Goal: Task Accomplishment & Management: Manage account settings

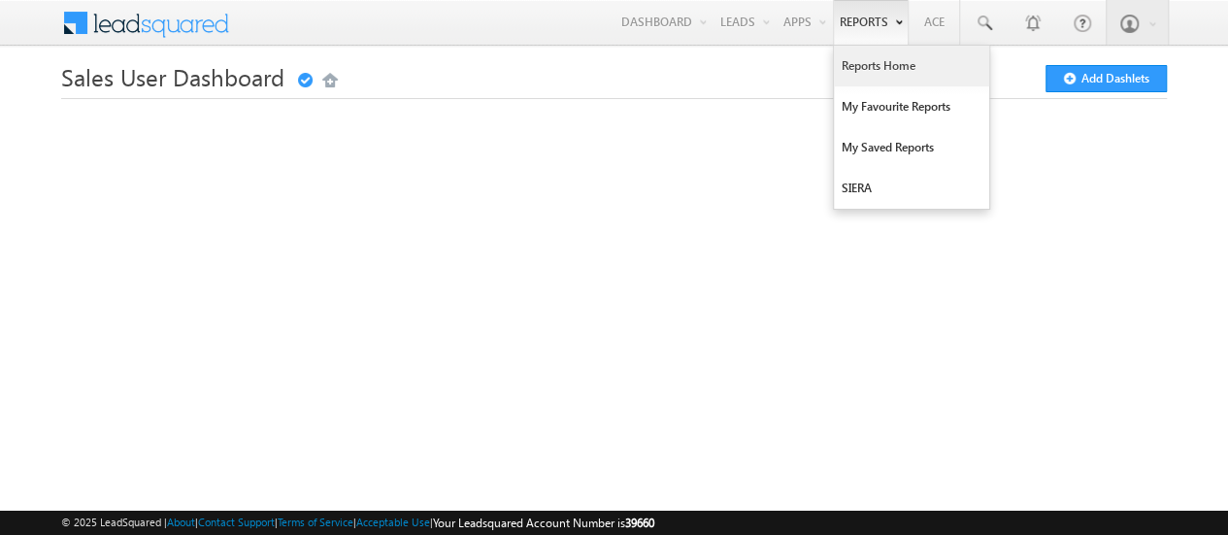
click at [884, 55] on link "Reports Home" at bounding box center [911, 66] width 155 height 41
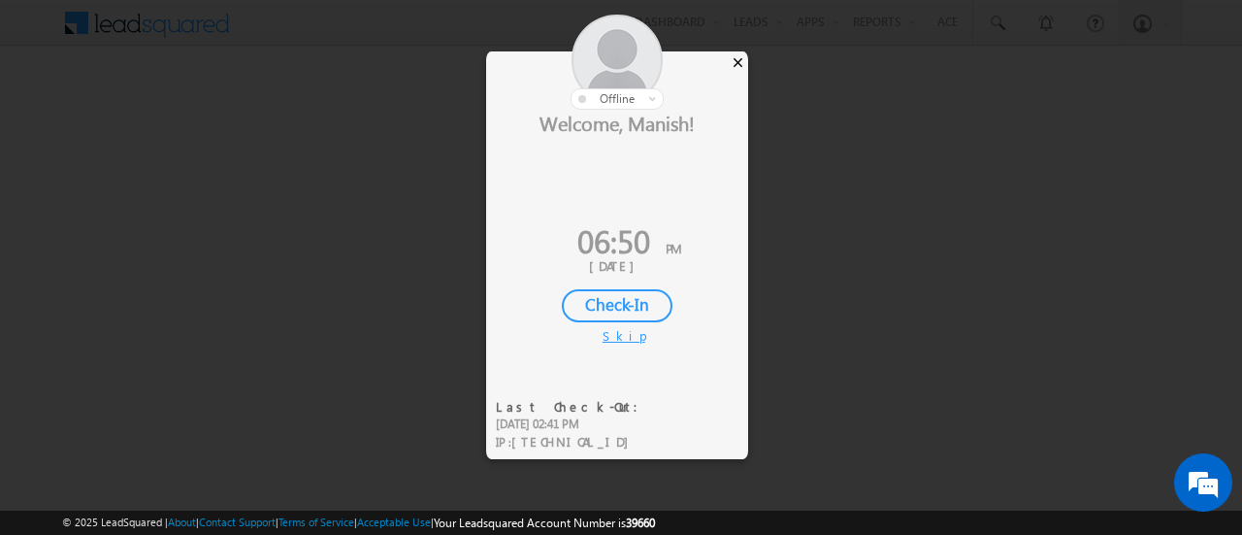
click at [740, 65] on div "×" at bounding box center [738, 61] width 20 height 21
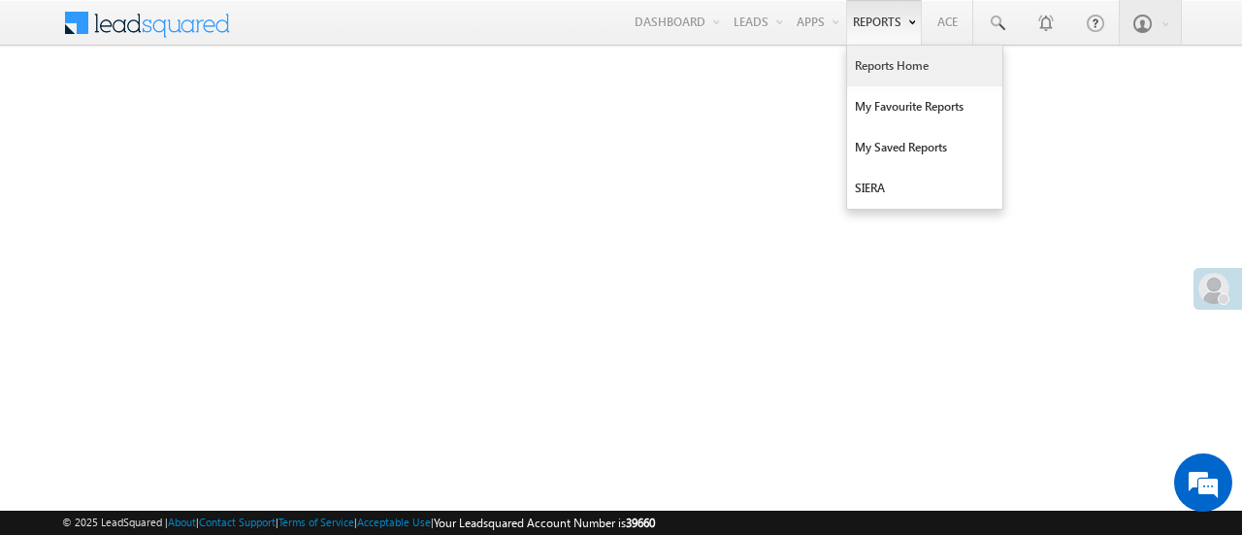
click at [895, 56] on link "Reports Home" at bounding box center [924, 66] width 155 height 41
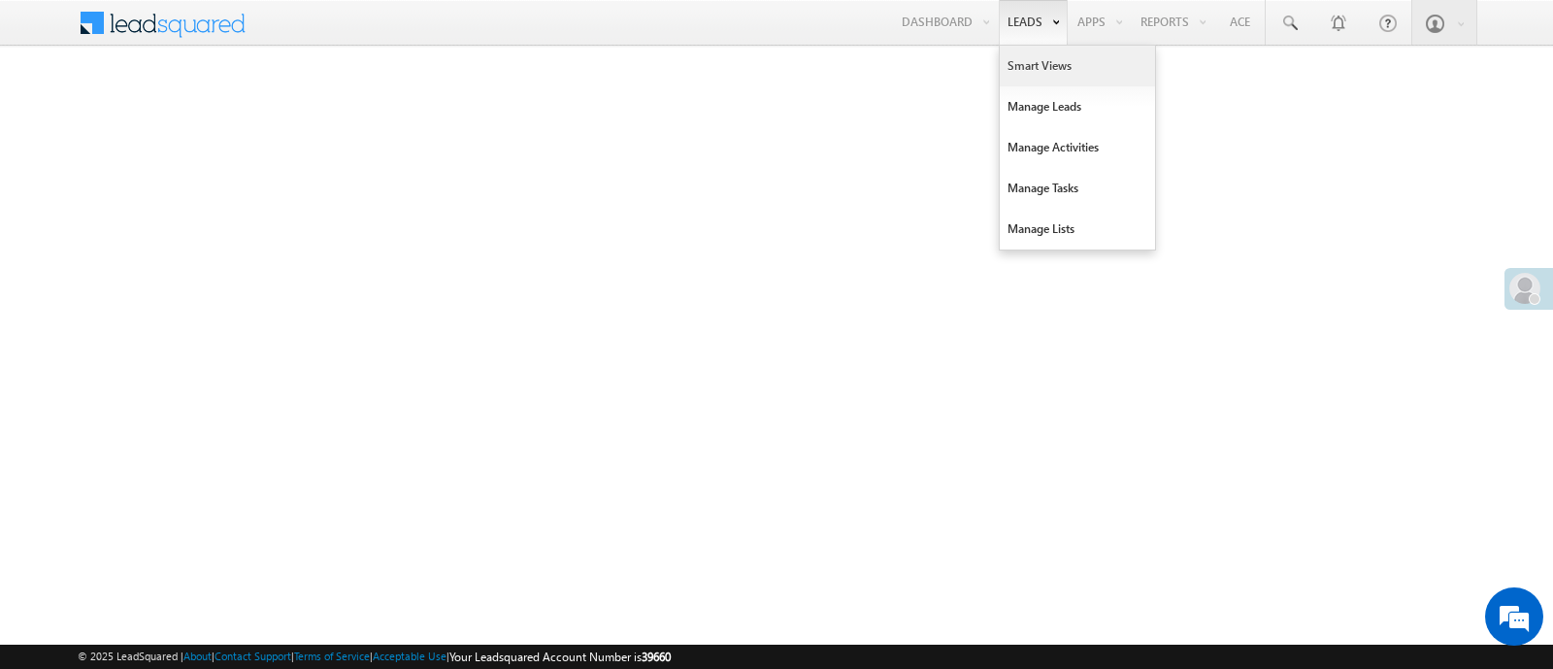
click at [1040, 50] on link "Smart Views" at bounding box center [1077, 66] width 155 height 41
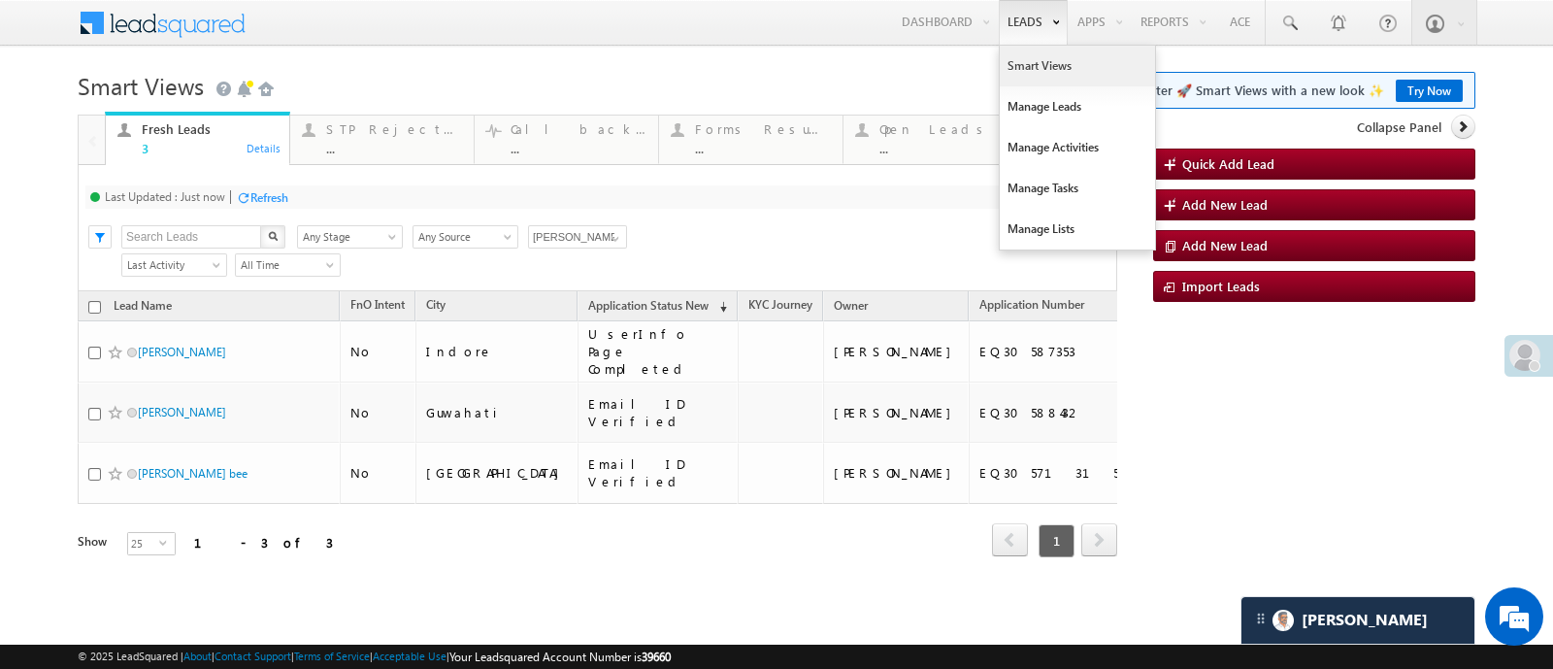
click at [1028, 56] on link "Smart Views" at bounding box center [1077, 66] width 155 height 41
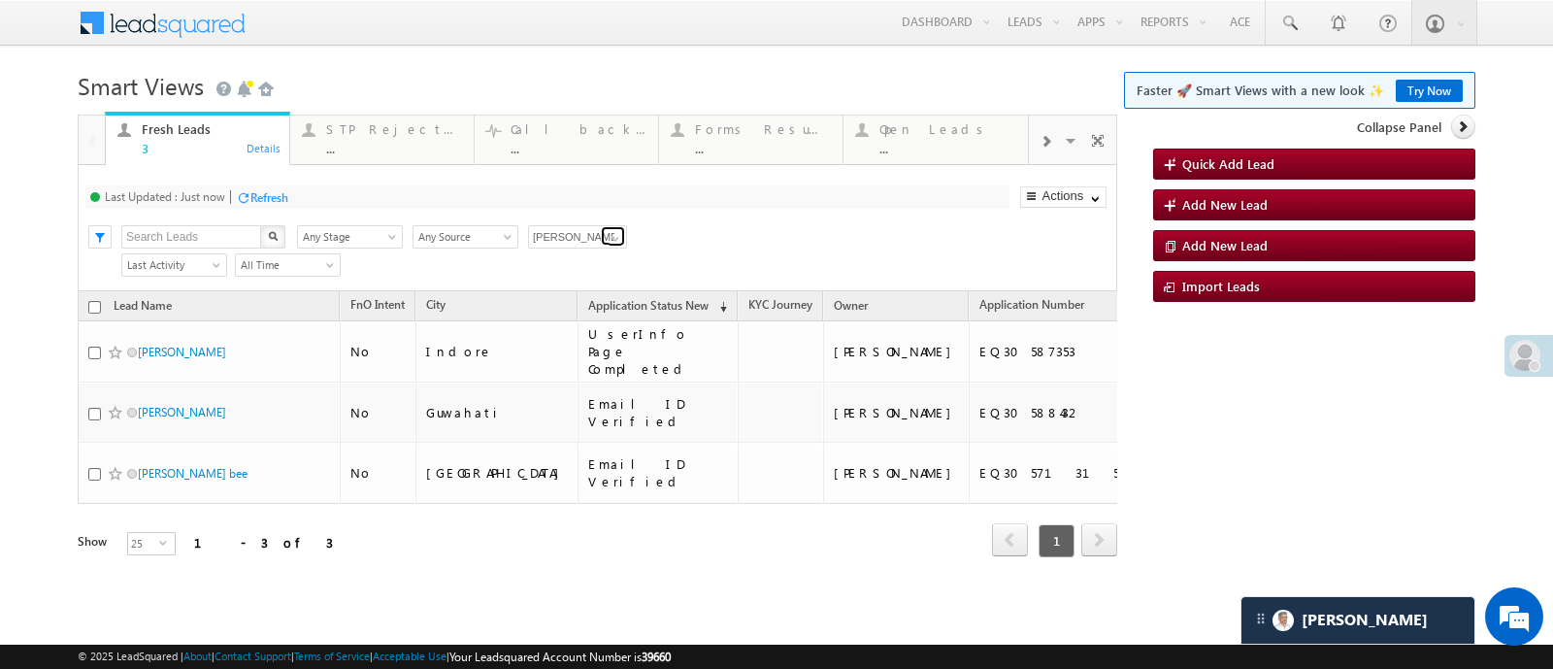
click at [608, 235] on span at bounding box center [616, 239] width 16 height 16
click at [582, 259] on link "Any Owner" at bounding box center [578, 259] width 100 height 22
type input "Any Owner"
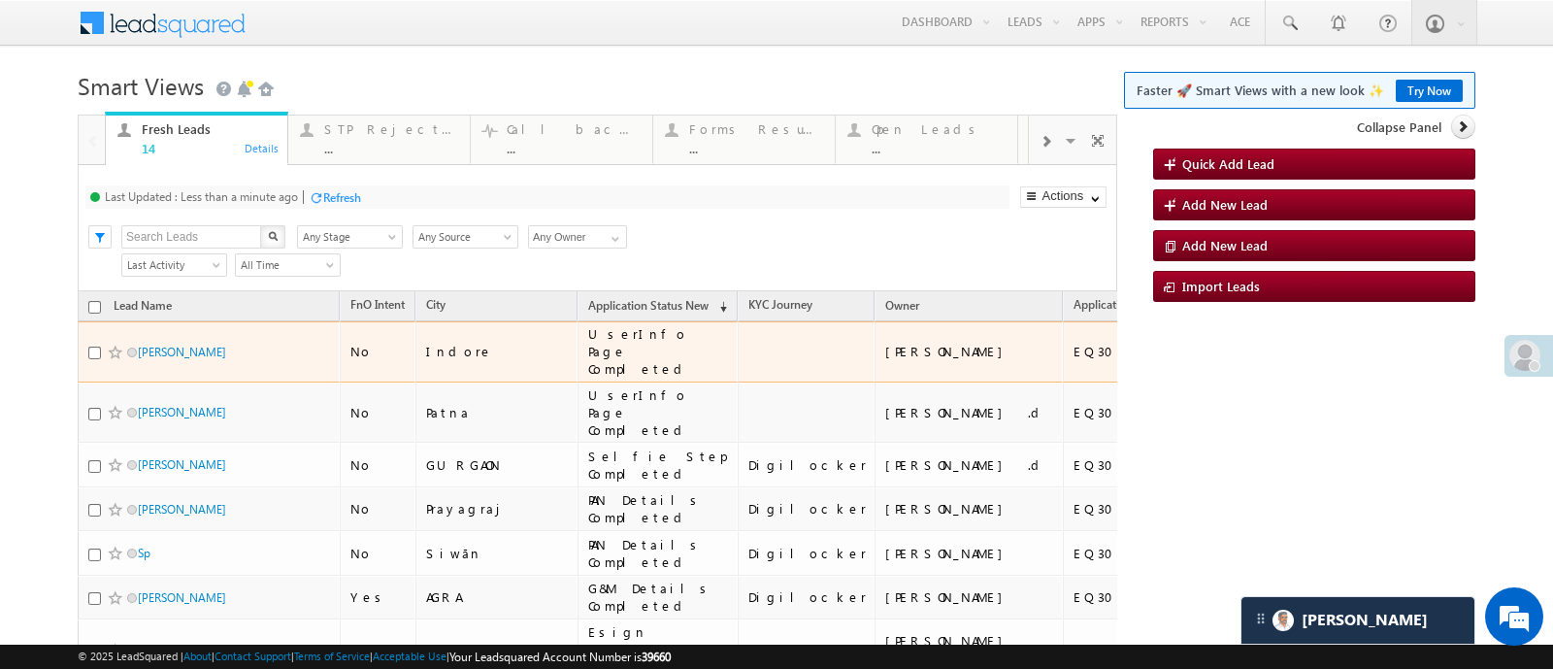
drag, startPoint x: 193, startPoint y: 338, endPoint x: 236, endPoint y: 350, distance: 44.5
click at [236, 350] on span "Shalini Borkar" at bounding box center [203, 352] width 131 height 18
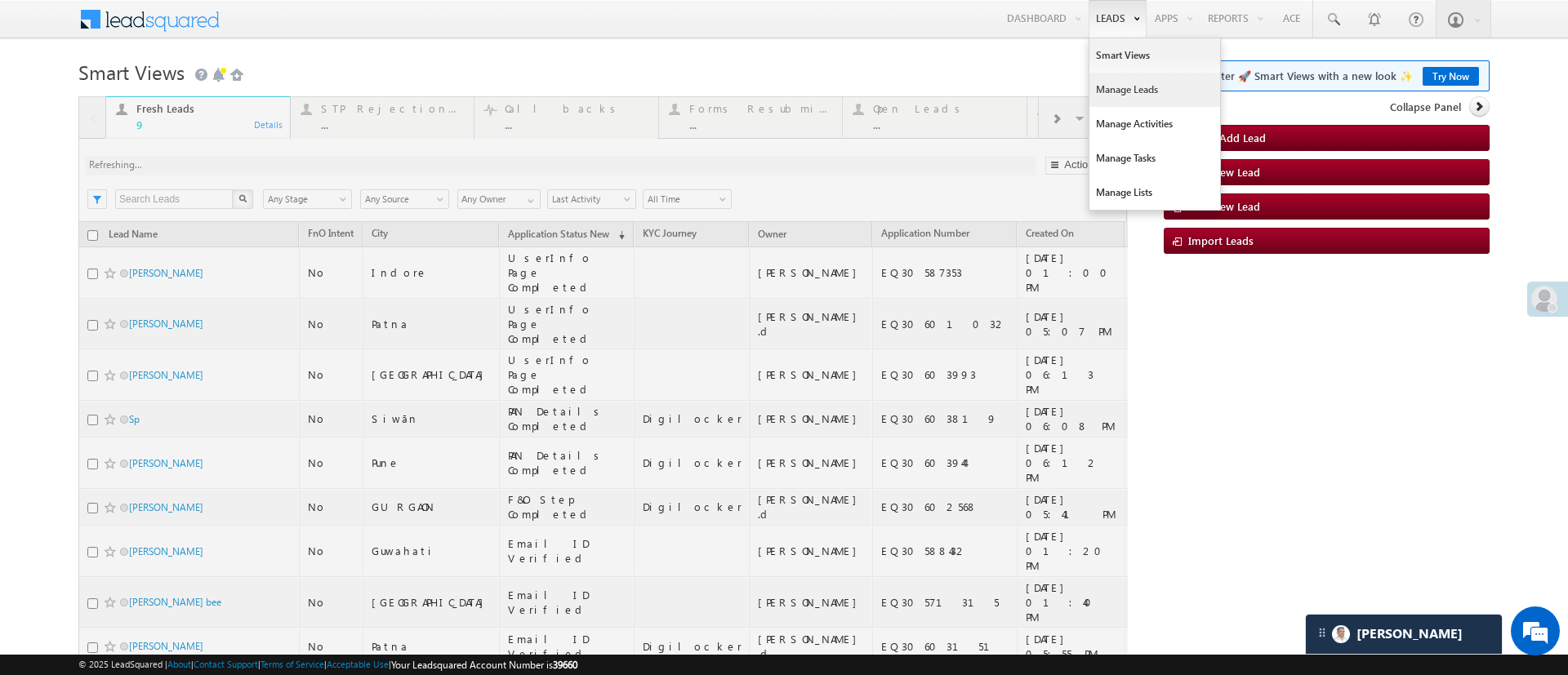
click at [1097, 79] on link "Manage Leads" at bounding box center [1154, 89] width 130 height 34
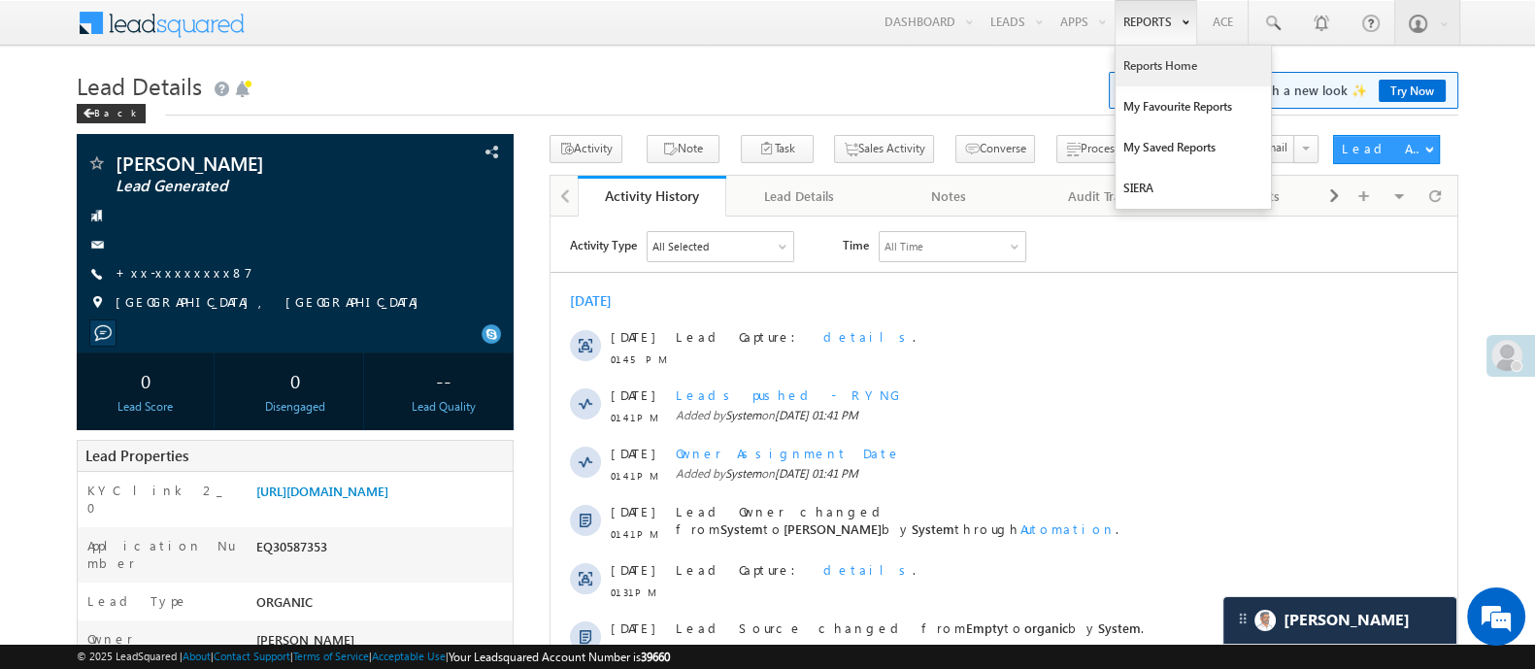
click at [1156, 67] on link "Reports Home" at bounding box center [1192, 66] width 155 height 41
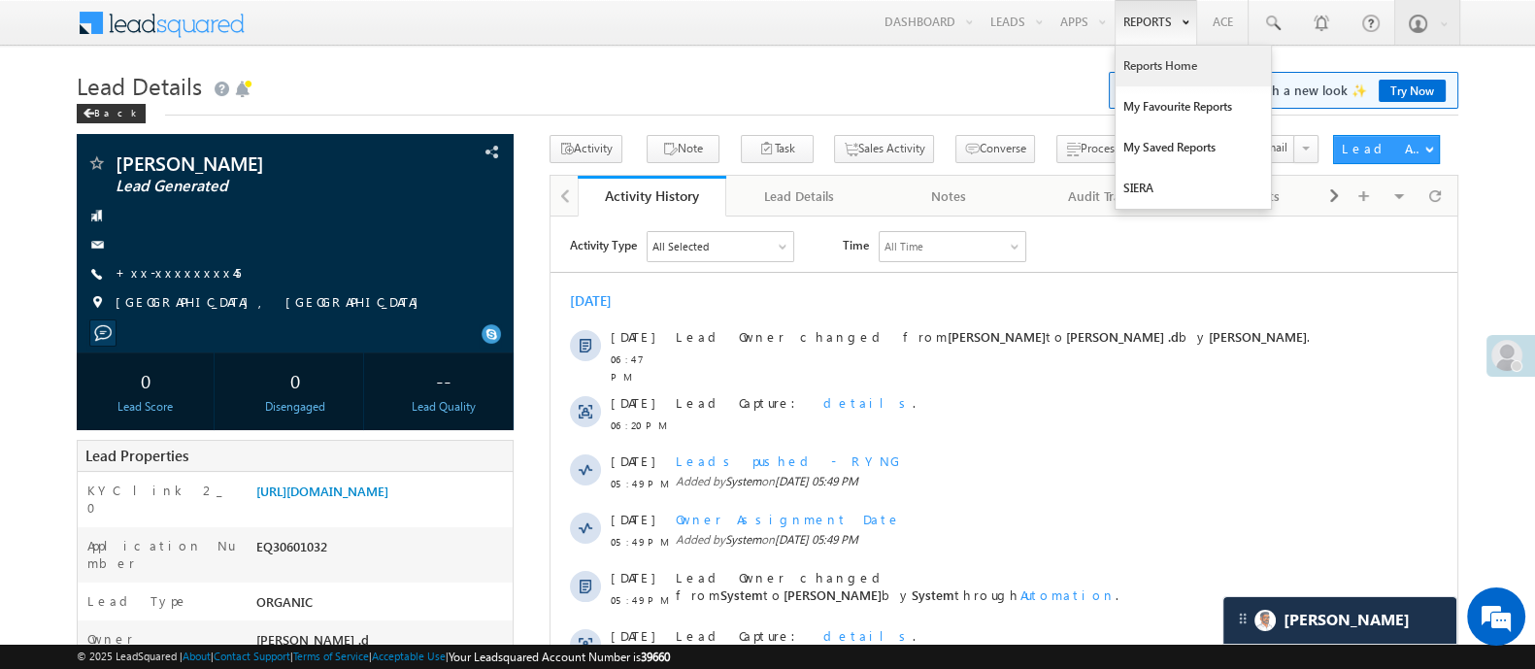
click at [1161, 60] on link "Reports Home" at bounding box center [1192, 66] width 155 height 41
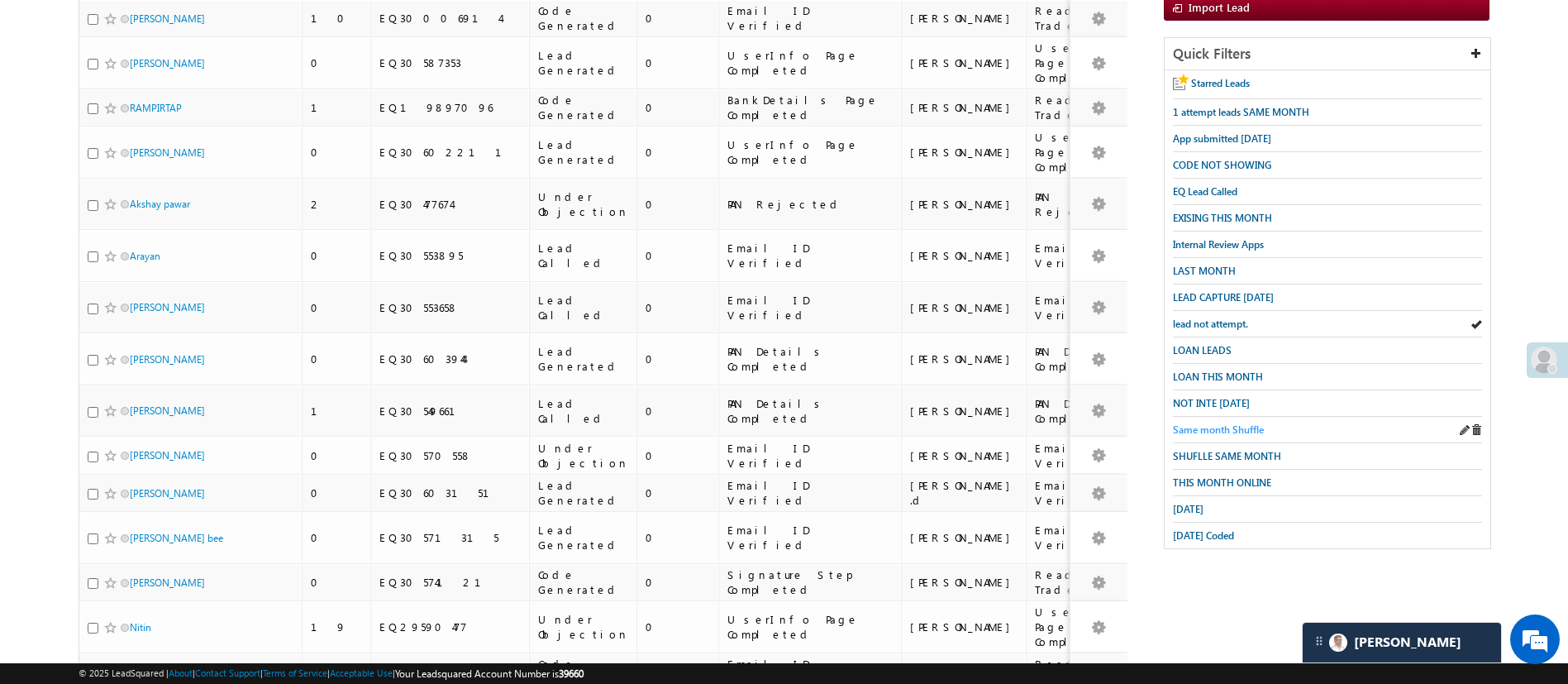
click at [1236, 423] on span "Same month Shuffle" at bounding box center [1218, 429] width 91 height 13
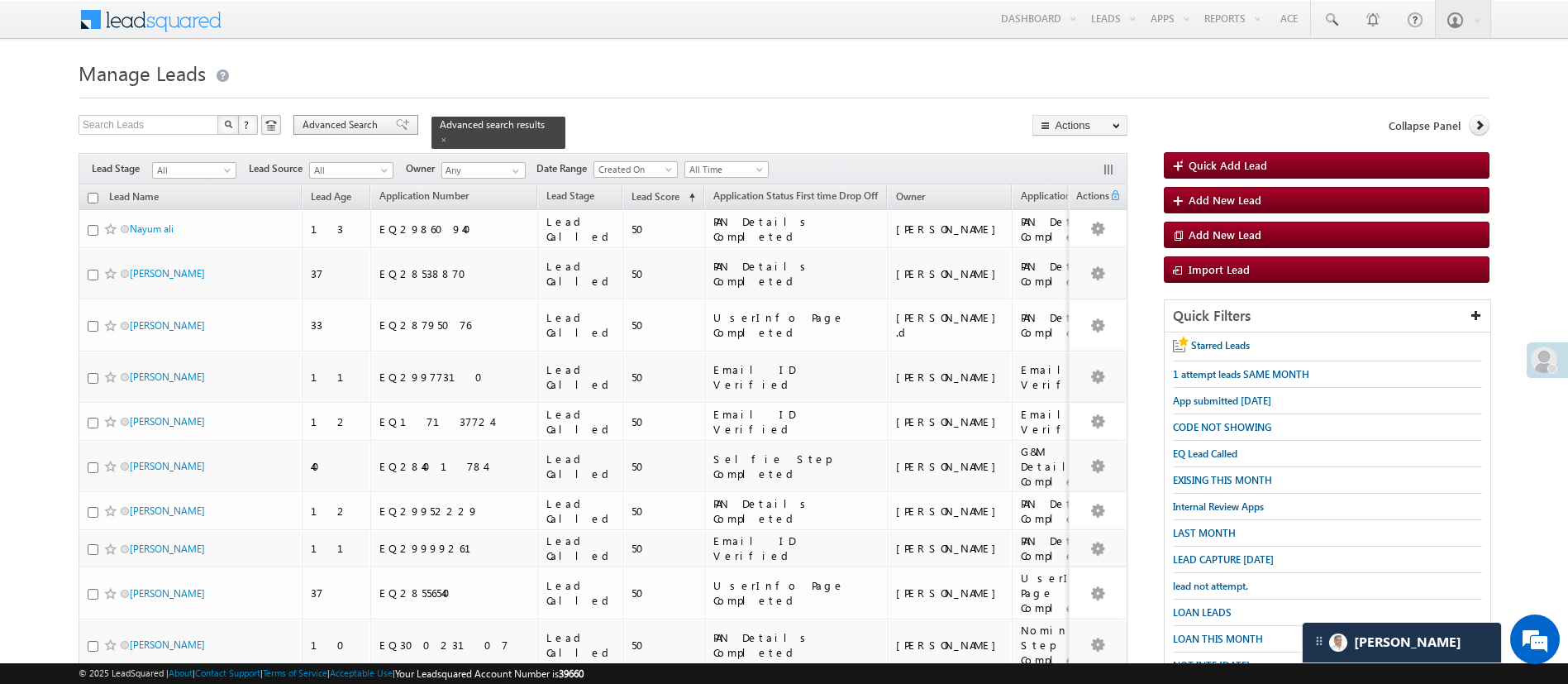
click at [380, 127] on span "Advanced Search" at bounding box center [342, 124] width 80 height 14
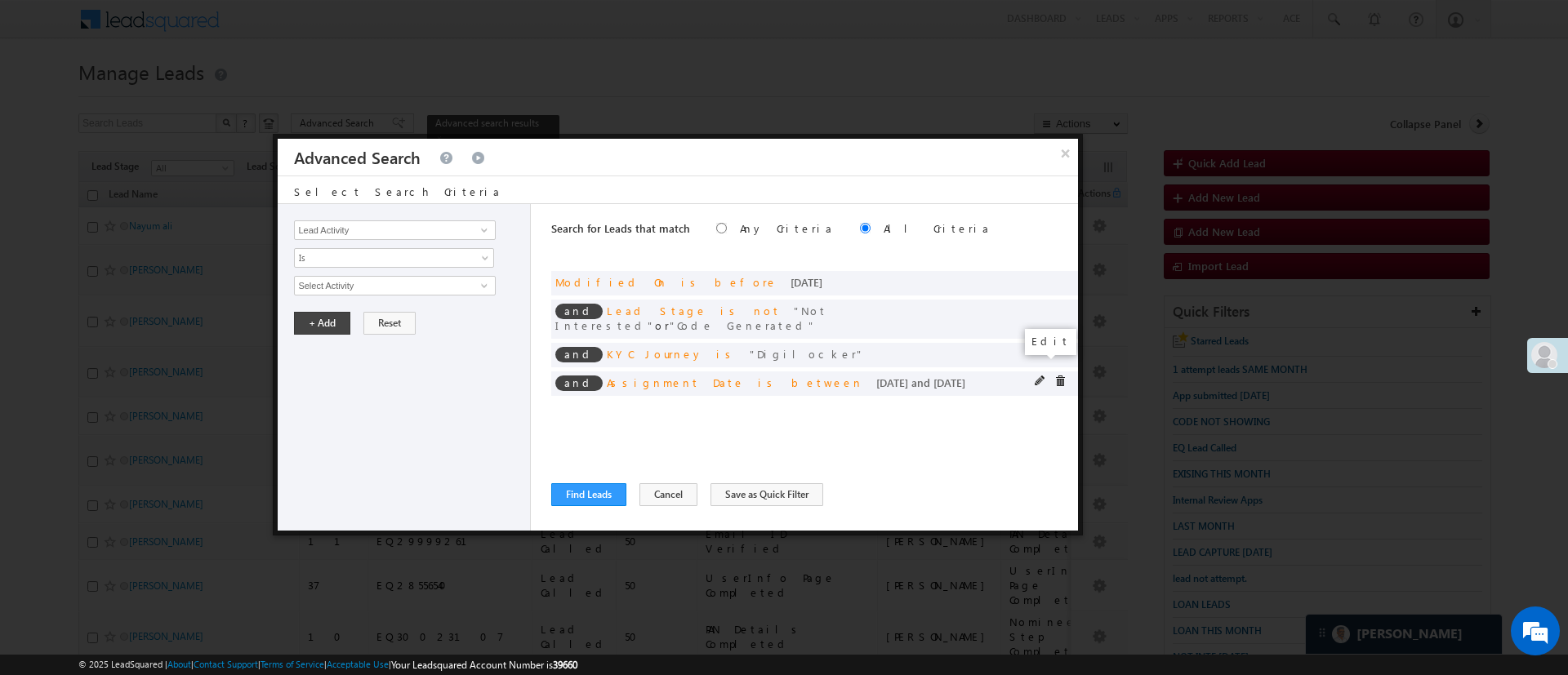
click at [1041, 376] on span at bounding box center [1041, 382] width 12 height 12
click at [359, 304] on input "10/01/25" at bounding box center [342, 314] width 96 height 21
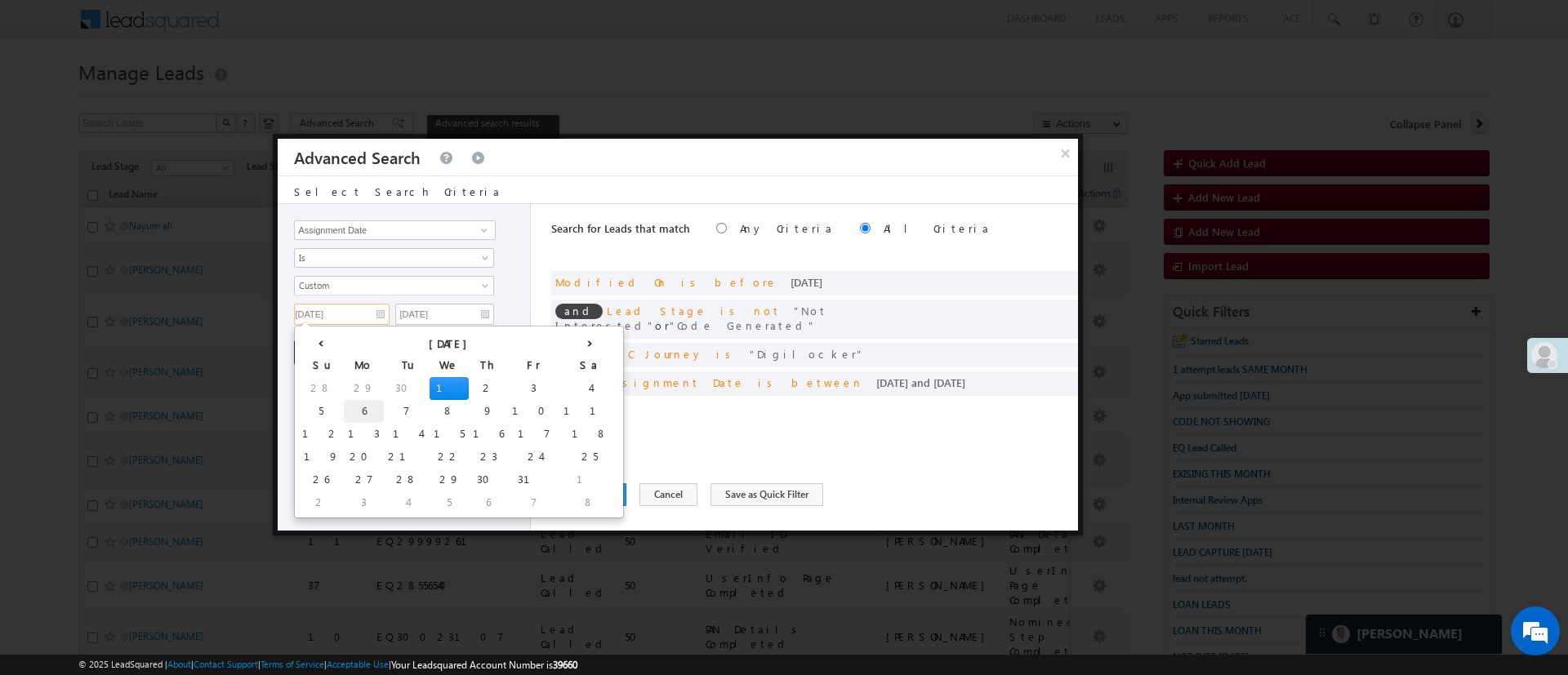
click at [344, 407] on td "6" at bounding box center [364, 411] width 40 height 23
type input "10/06/25"
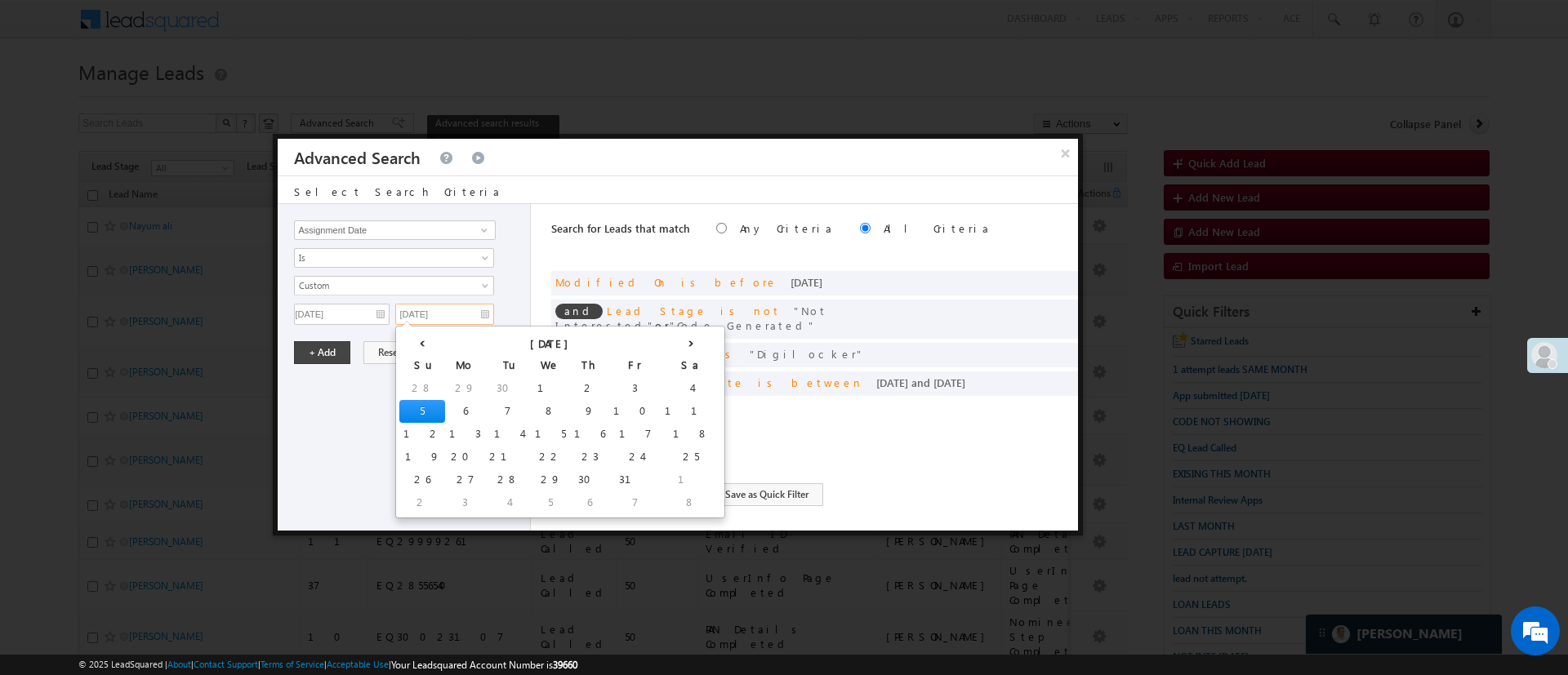
click at [446, 313] on input "10/05/25" at bounding box center [444, 314] width 98 height 21
click at [609, 400] on td "10" at bounding box center [634, 411] width 51 height 23
type input "10/10/25"
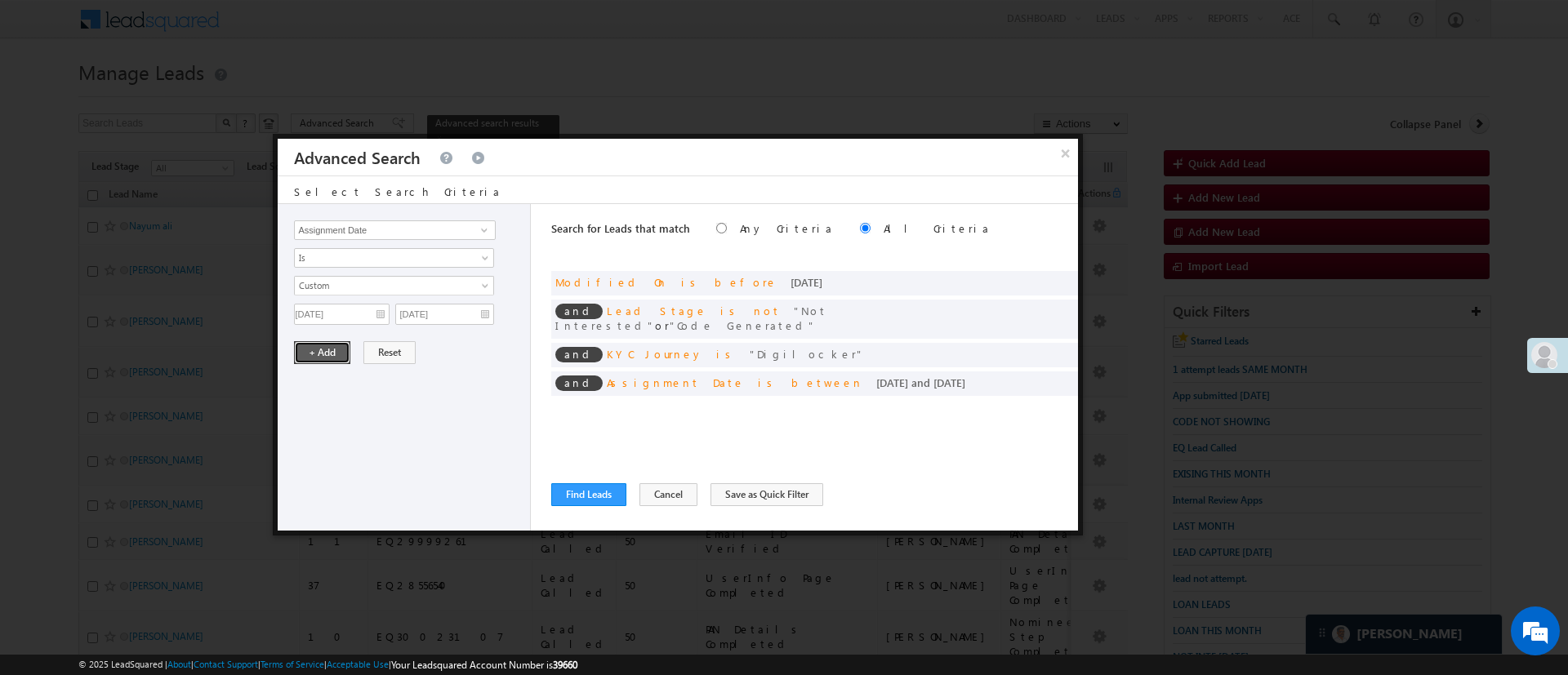
click at [336, 357] on button "+ Add" at bounding box center [321, 352] width 56 height 23
click at [481, 229] on span at bounding box center [485, 230] width 13 height 13
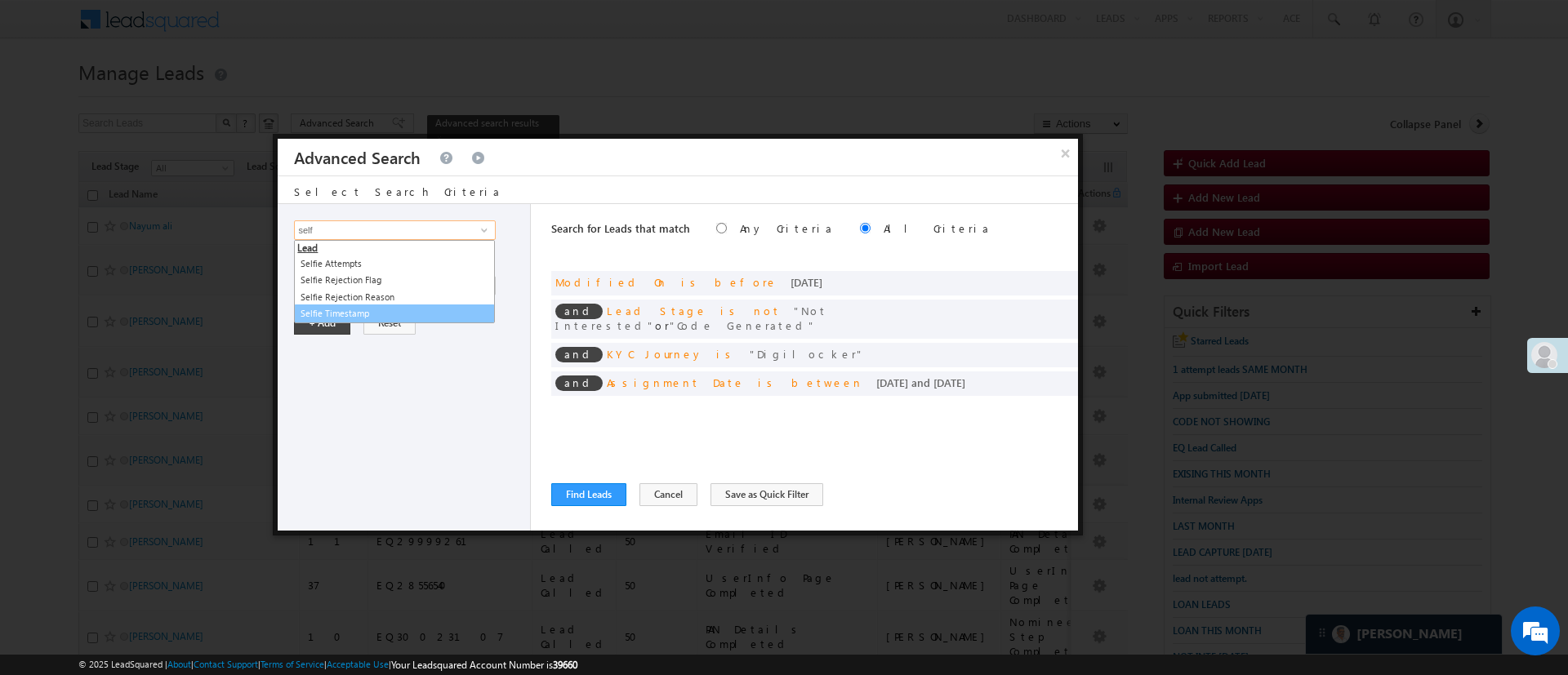
click at [424, 304] on link "Selfie Timestamp" at bounding box center [394, 314] width 201 height 18
type input "Selfie Timestamp"
click at [420, 267] on div "Lead Activity Task Sales Group Prospect Id WA Last Message Timestamp 4th Day Di…" at bounding box center [404, 367] width 253 height 326
click at [424, 259] on span "Is" at bounding box center [383, 257] width 177 height 14
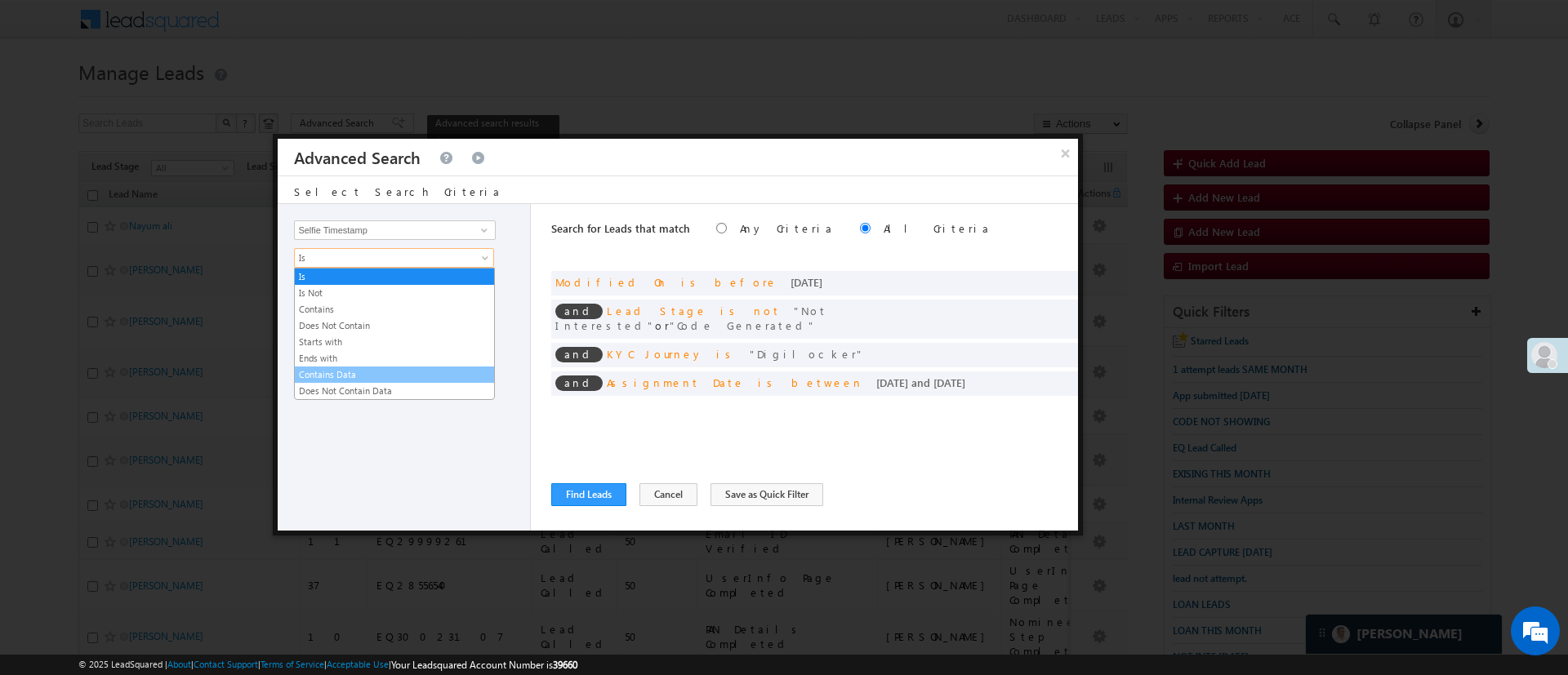
click at [365, 367] on link "Contains Data" at bounding box center [394, 374] width 199 height 14
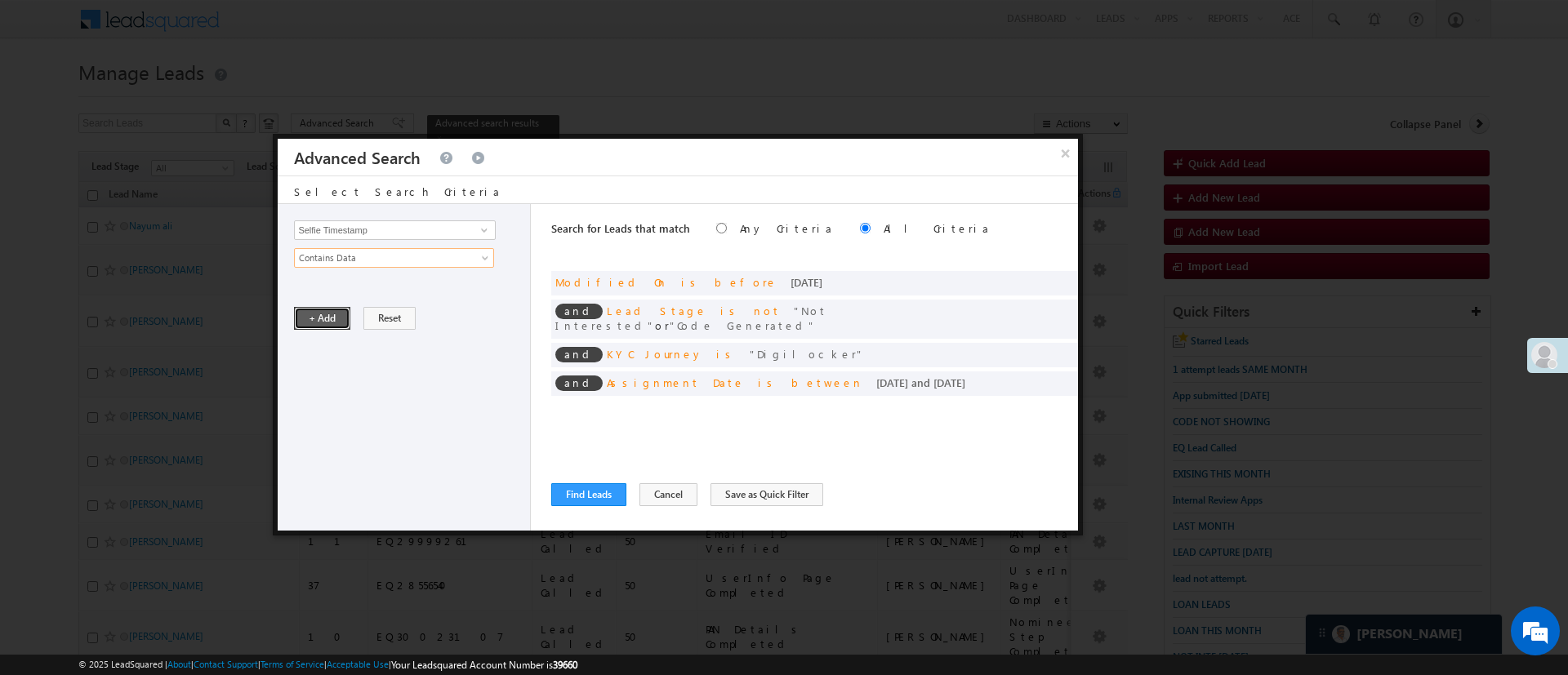
click at [342, 320] on button "+ Add" at bounding box center [321, 318] width 56 height 23
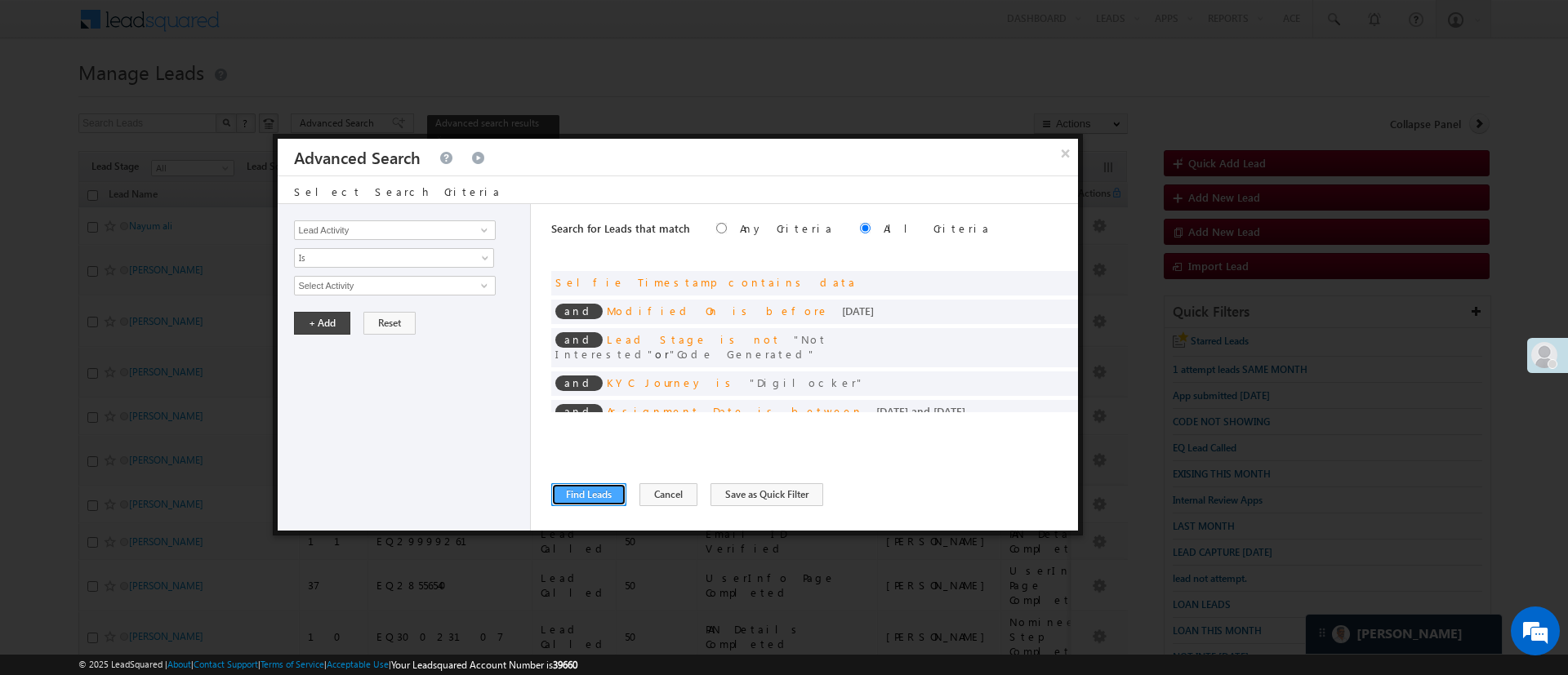
click at [598, 492] on button "Find Leads" at bounding box center [588, 494] width 75 height 23
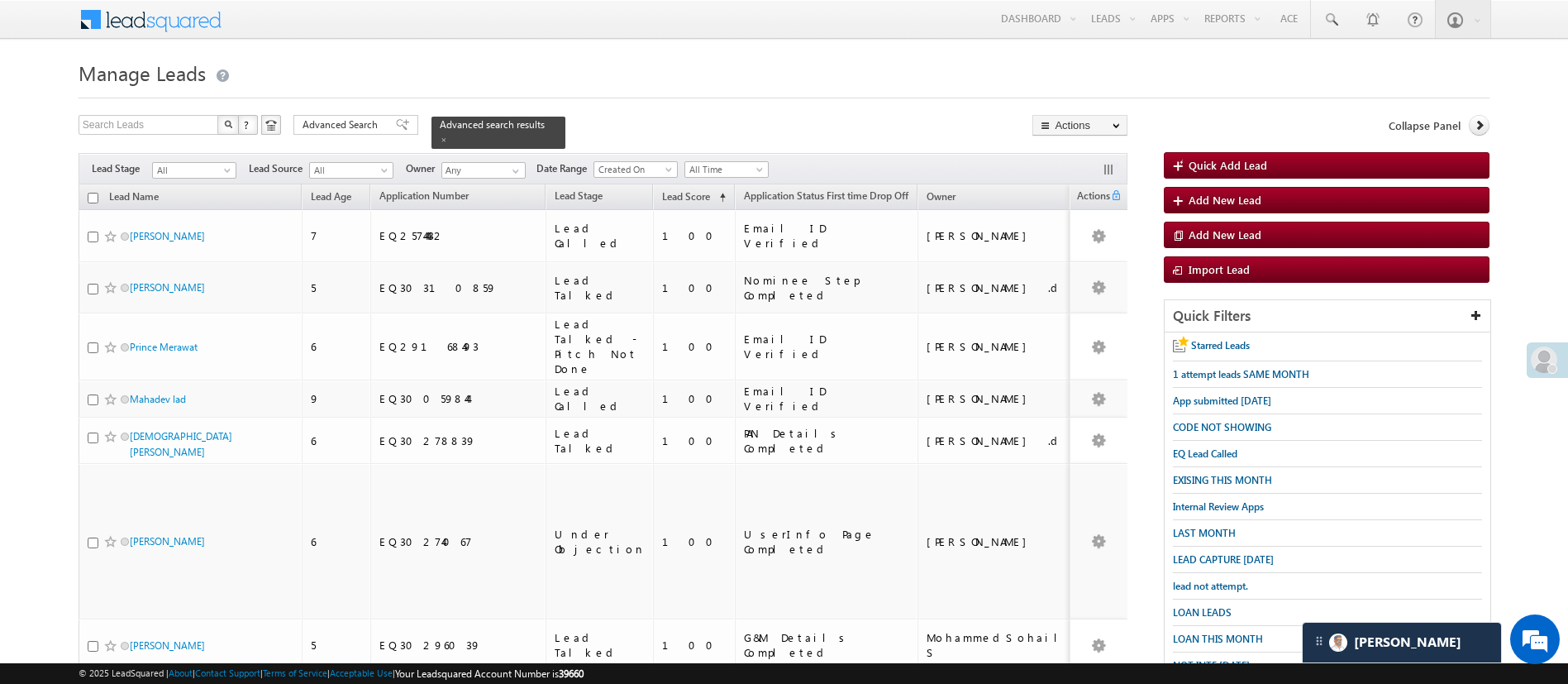
drag, startPoint x: 1578, startPoint y: 288, endPoint x: 1250, endPoint y: 82, distance: 387.3
click at [1250, 82] on h1 "Manage Leads" at bounding box center [784, 72] width 1411 height 32
click at [524, 166] on link at bounding box center [514, 170] width 20 height 16
click at [525, 179] on link "MohammedSohail S MohammedSohail.S@angelbroking.com" at bounding box center [524, 194] width 165 height 32
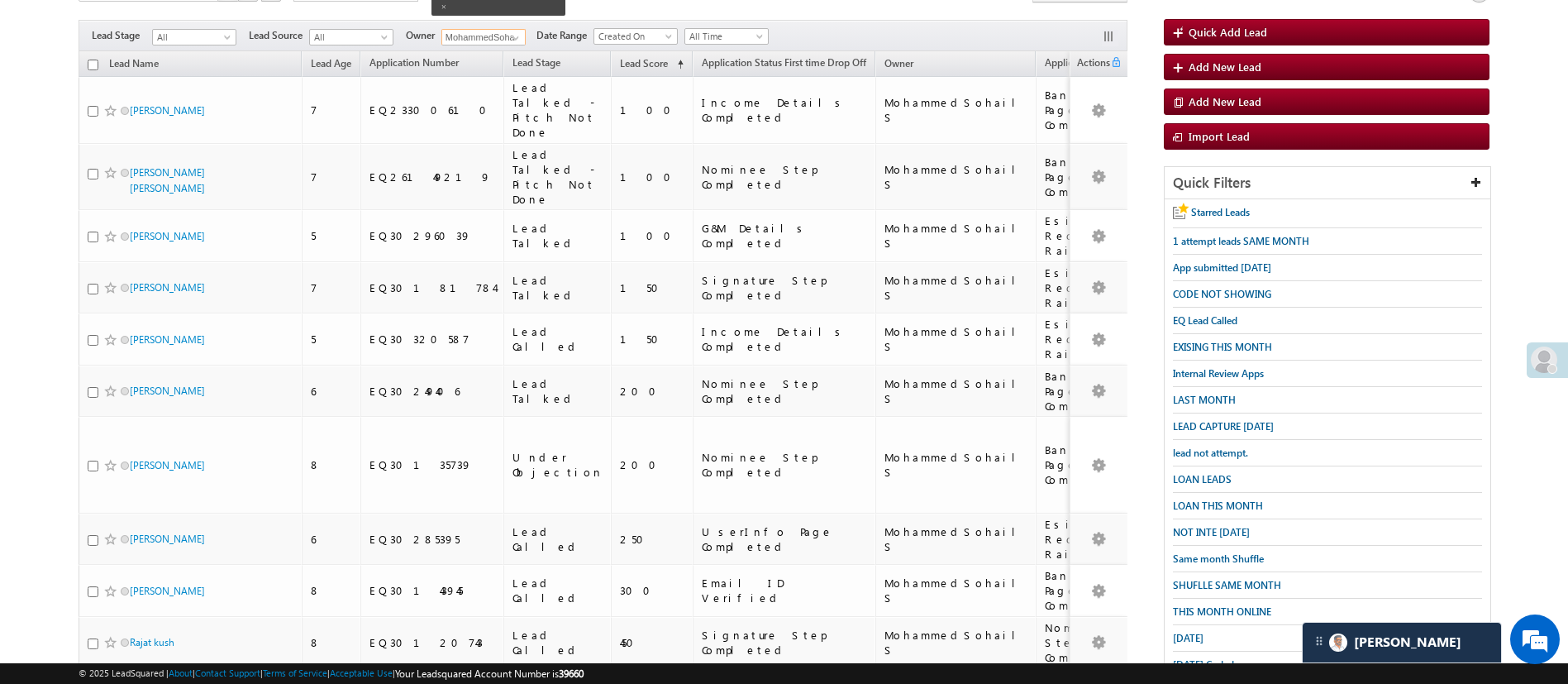
scroll to position [132, 0]
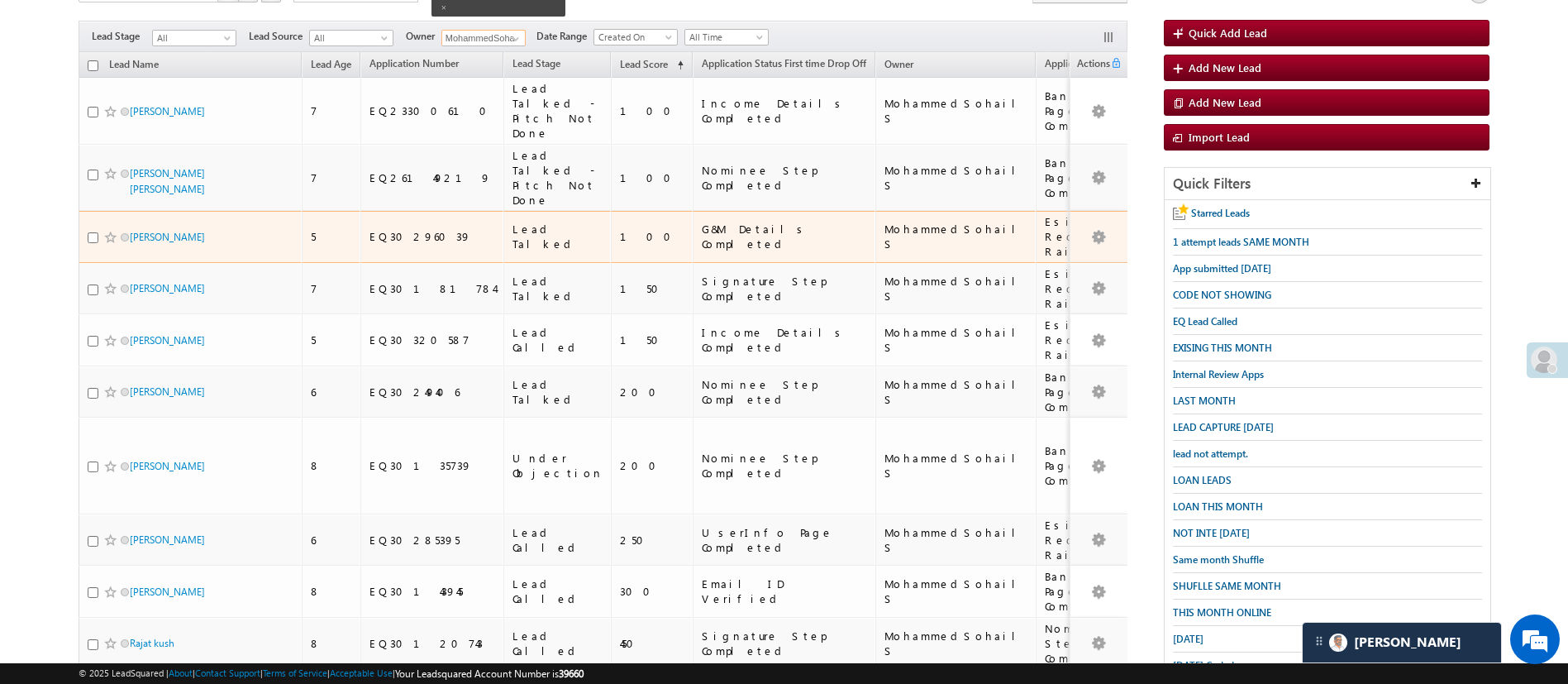
type input "MohammedSohail S"
click at [93, 233] on input "checkbox" at bounding box center [93, 238] width 11 height 11
checkbox input "true"
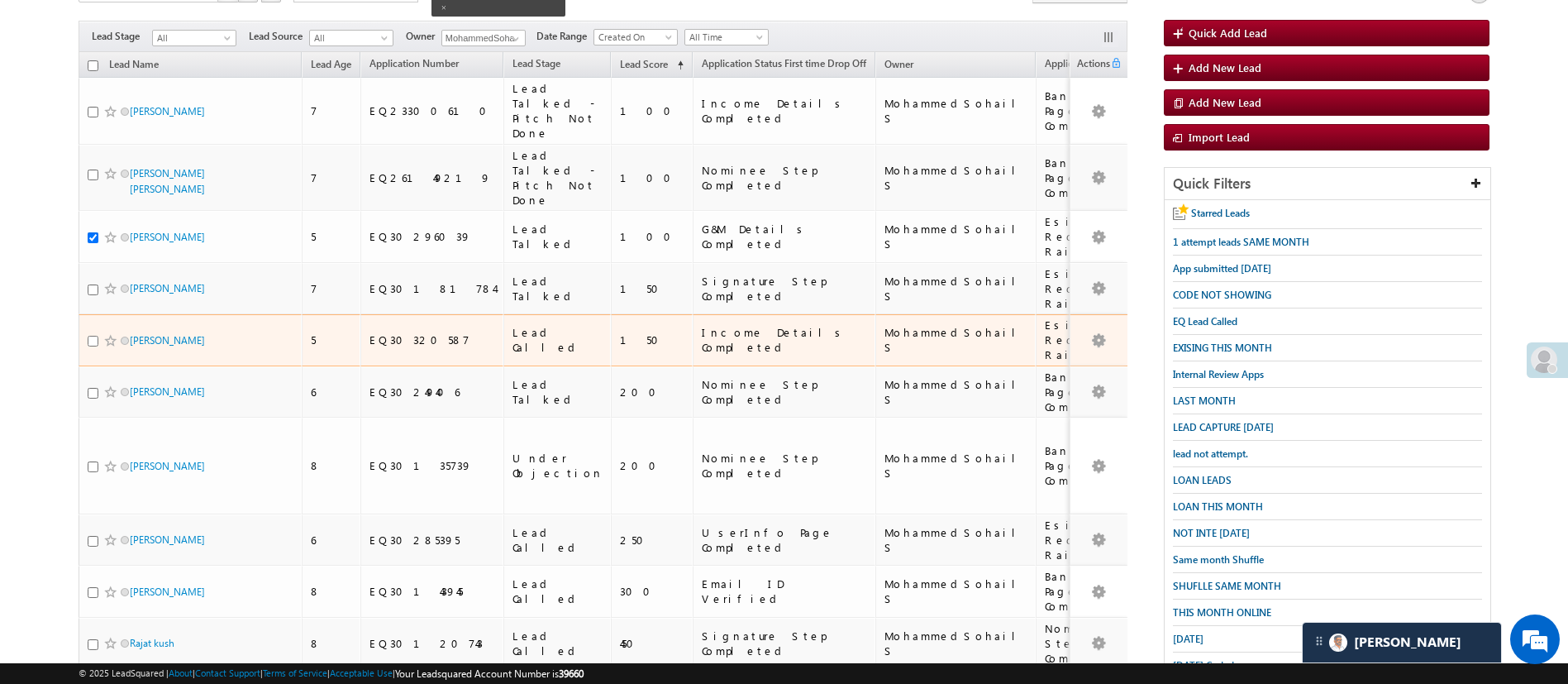
click at [91, 336] on input "checkbox" at bounding box center [93, 341] width 11 height 11
checkbox input "true"
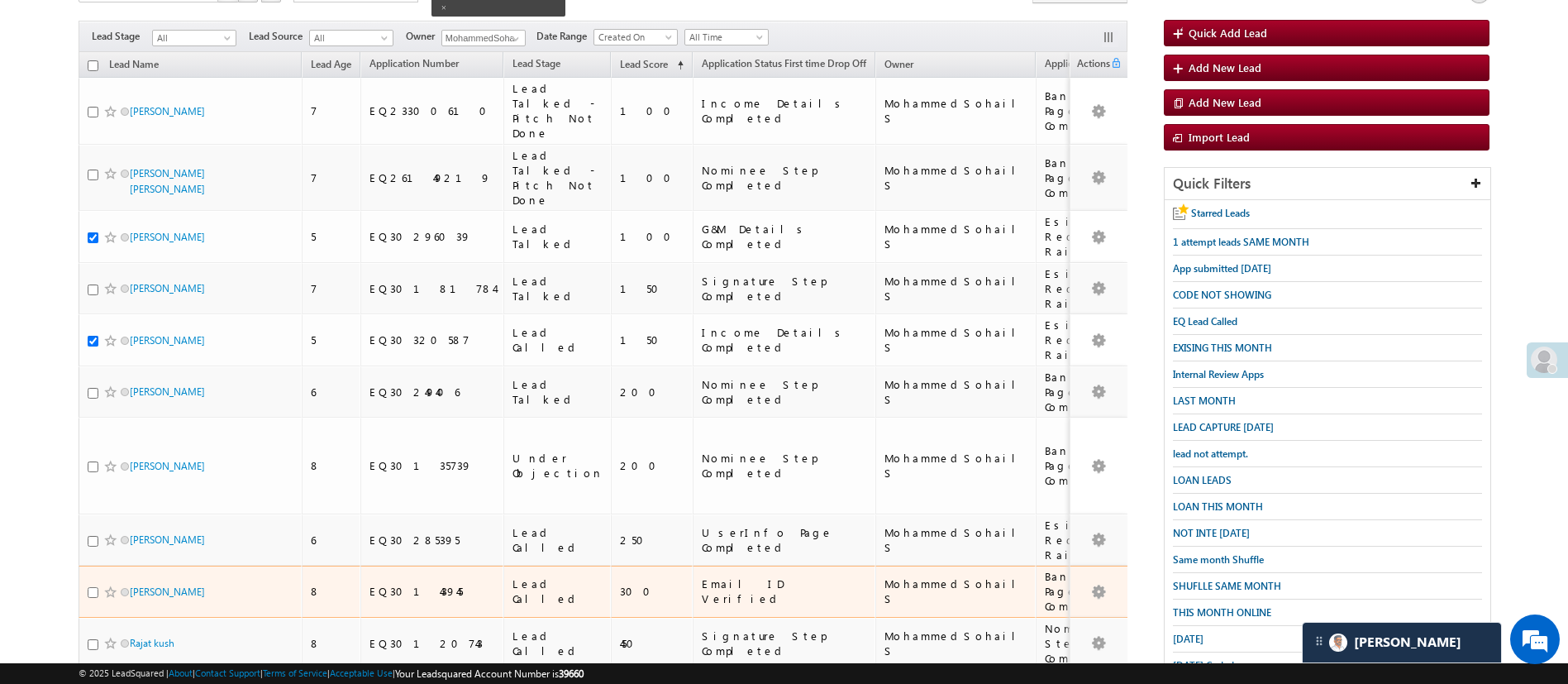
click at [90, 587] on input "checkbox" at bounding box center [93, 592] width 11 height 11
click at [89, 566] on td "Ankit Kumar" at bounding box center [190, 591] width 223 height 52
click at [89, 583] on div at bounding box center [112, 591] width 50 height 16
click at [91, 587] on input "checkbox" at bounding box center [93, 592] width 11 height 11
checkbox input "false"
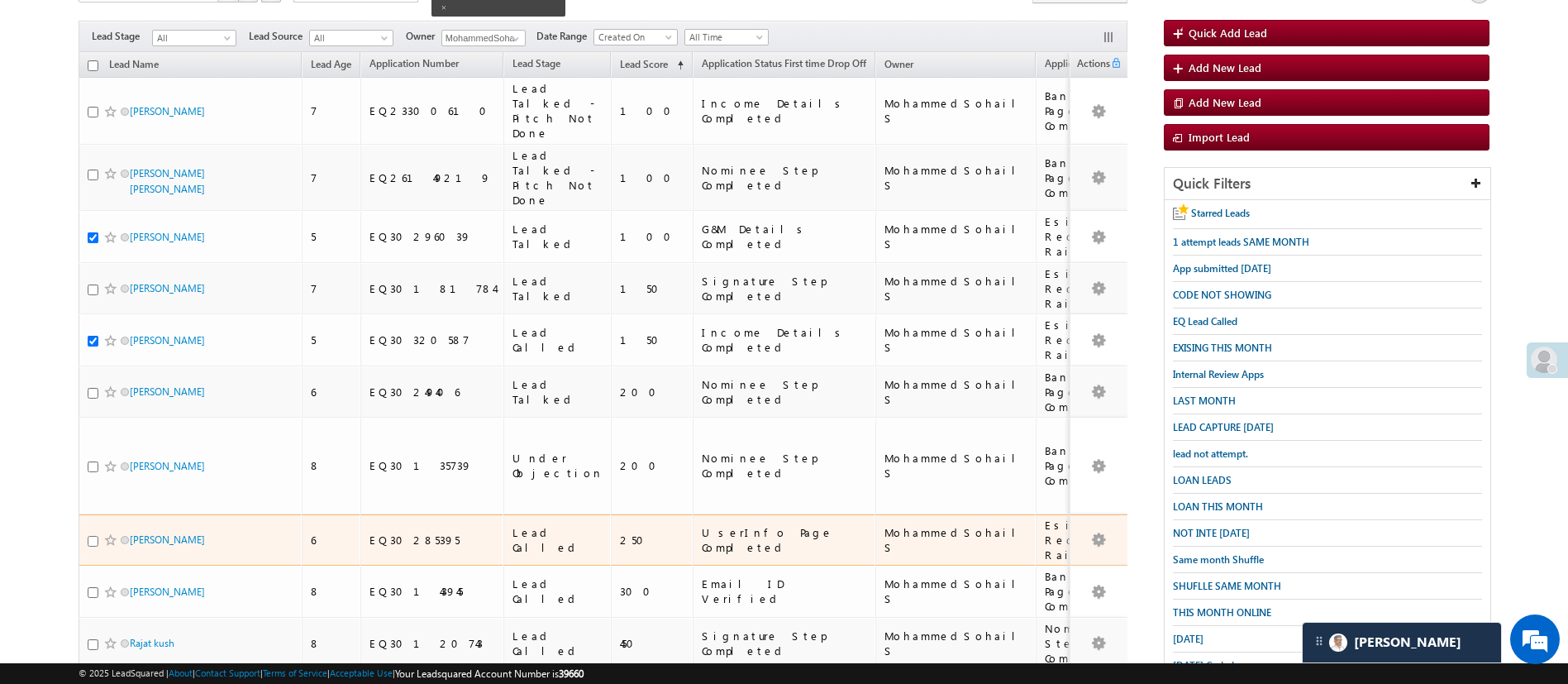
click at [93, 536] on input "checkbox" at bounding box center [93, 541] width 11 height 11
checkbox input "true"
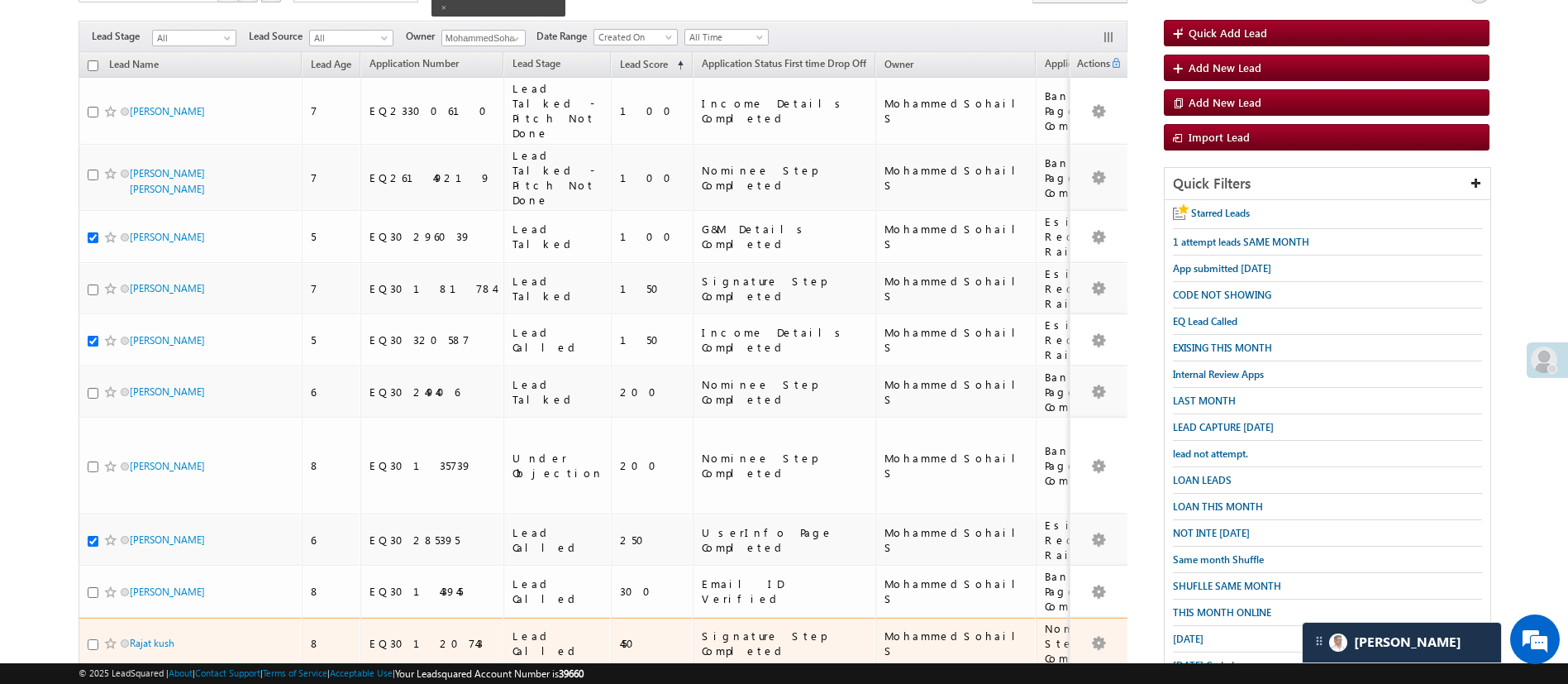
click at [91, 639] on input "checkbox" at bounding box center [93, 644] width 11 height 11
checkbox input "true"
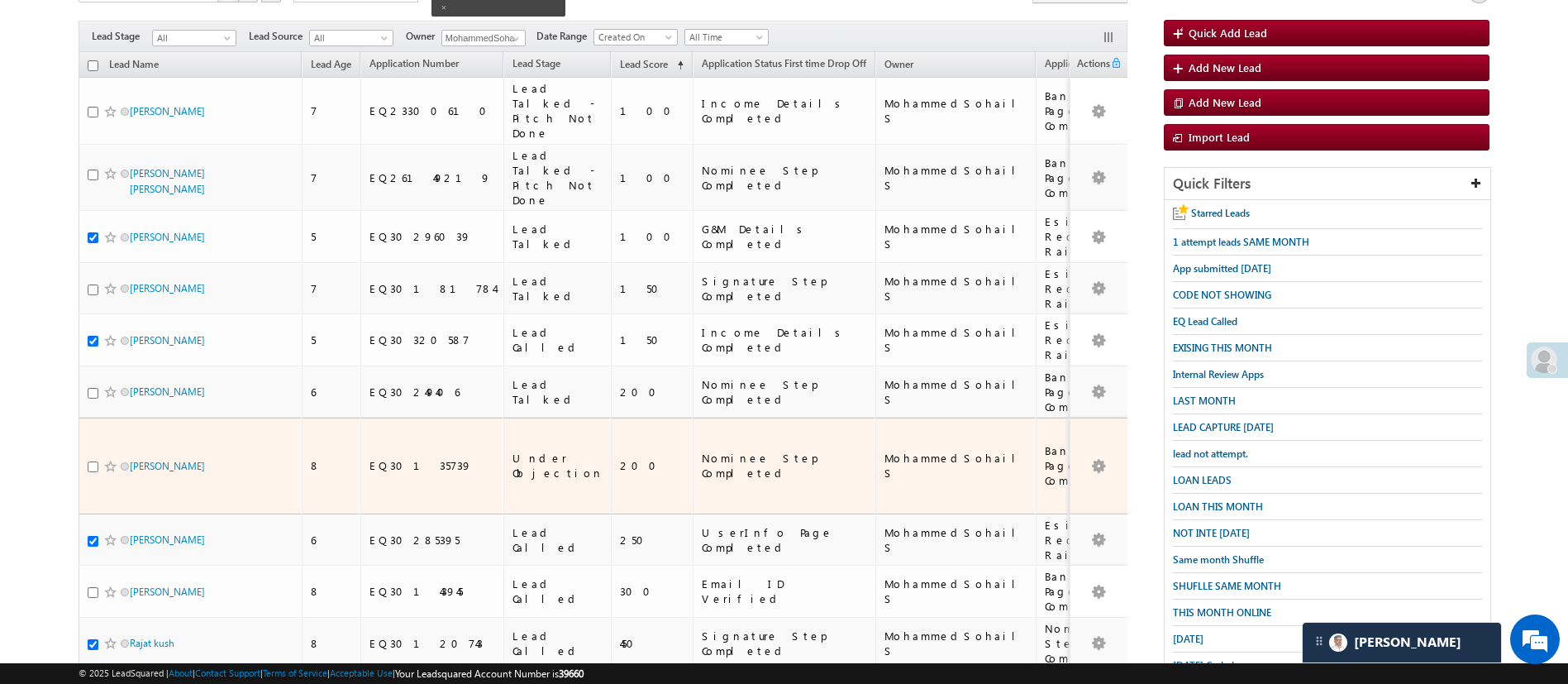
click at [95, 462] on input "checkbox" at bounding box center [93, 467] width 11 height 11
checkbox input "false"
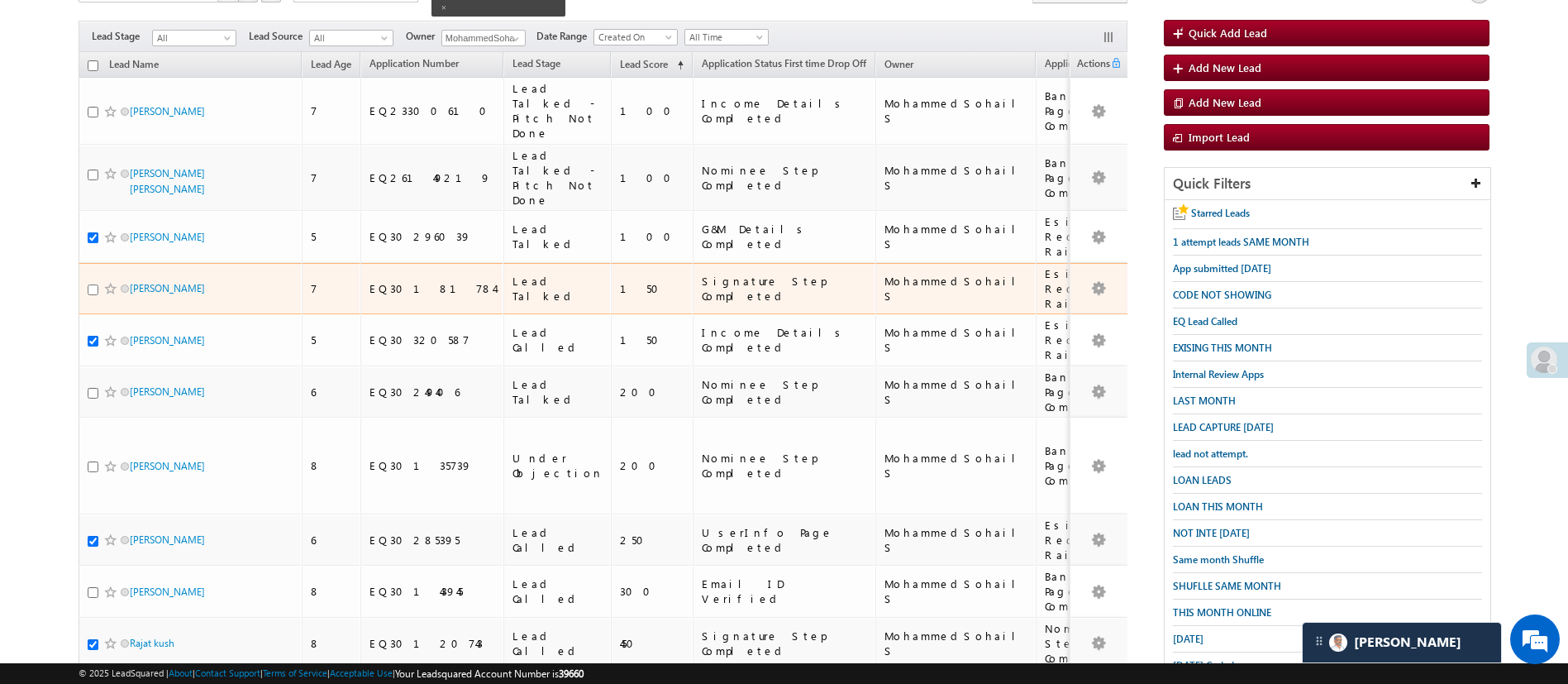
click at [95, 285] on input "checkbox" at bounding box center [93, 290] width 11 height 11
checkbox input "true"
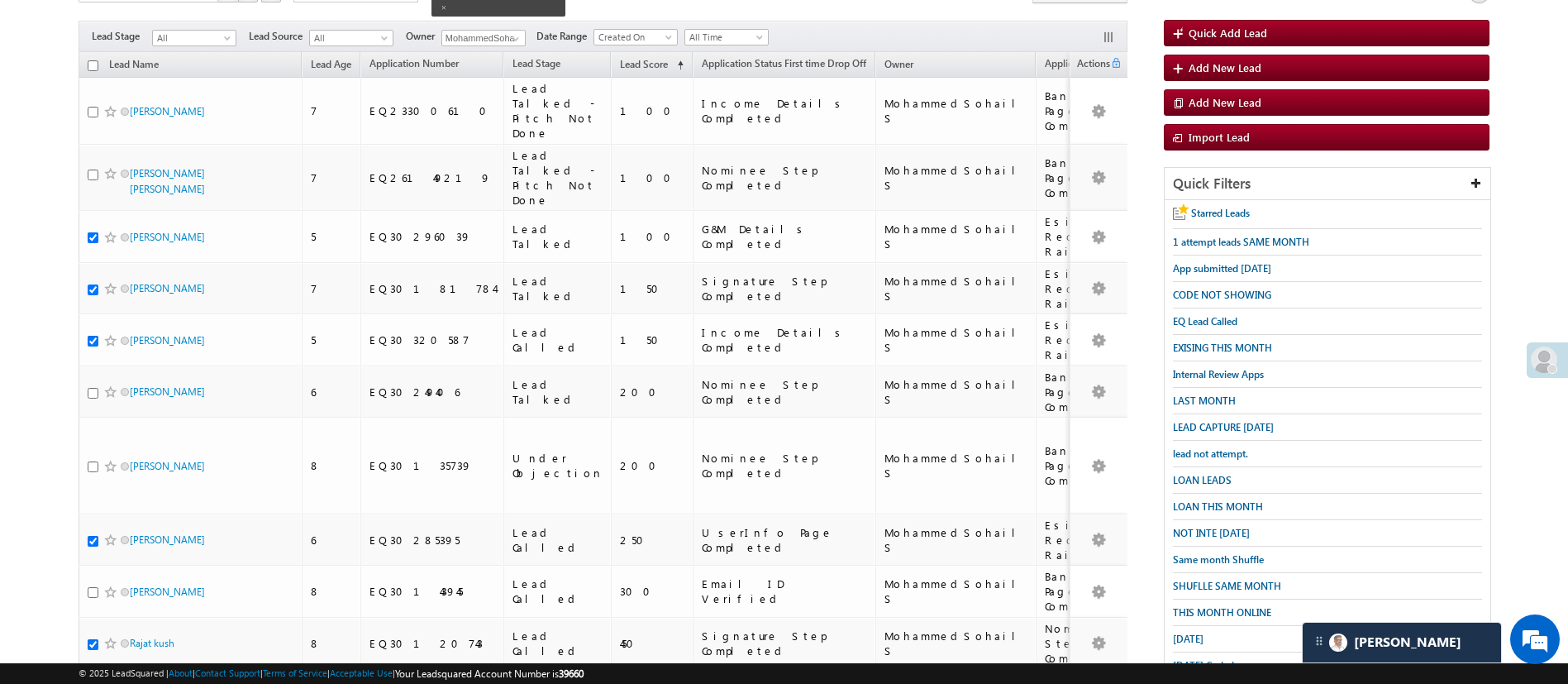
scroll to position [0, 0]
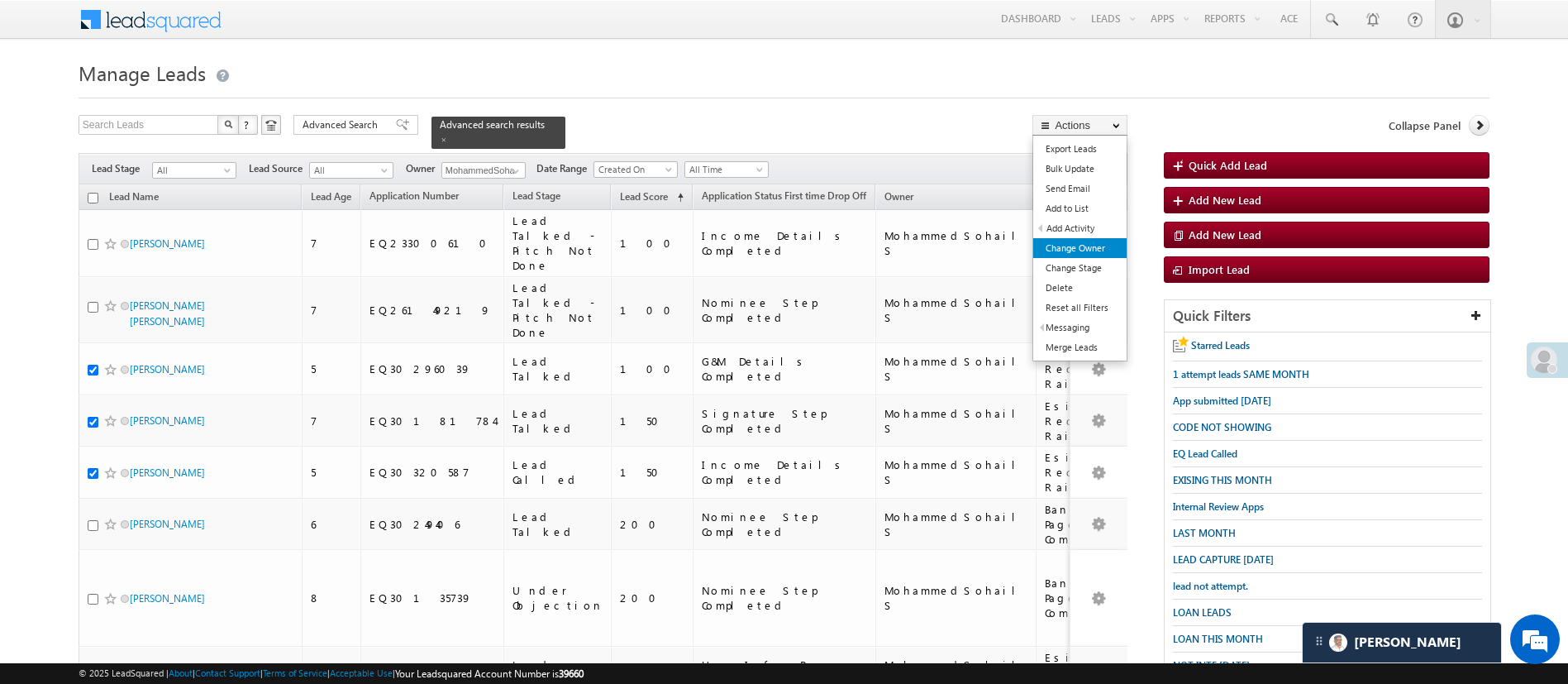
click at [1094, 245] on link "Change Owner" at bounding box center [1080, 248] width 94 height 20
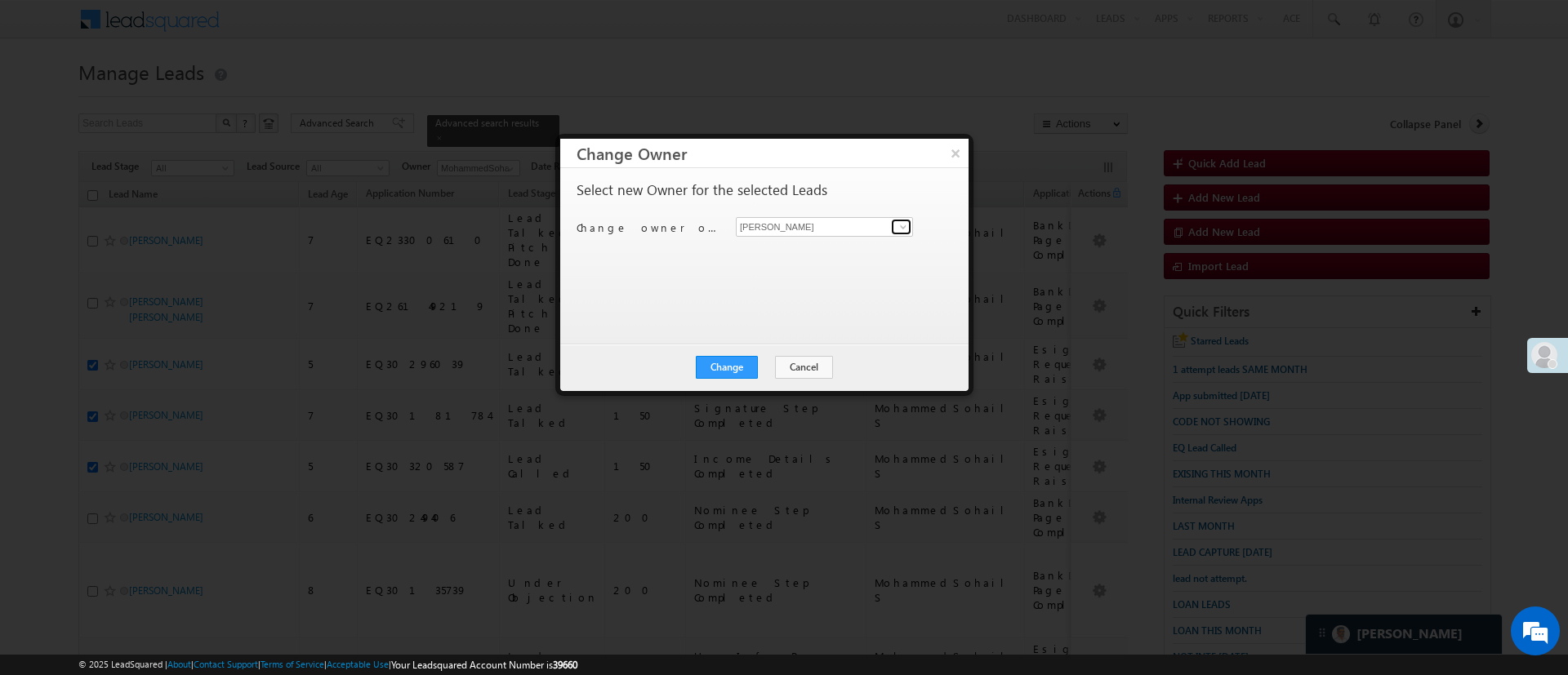
click at [905, 229] on span at bounding box center [903, 227] width 13 height 13
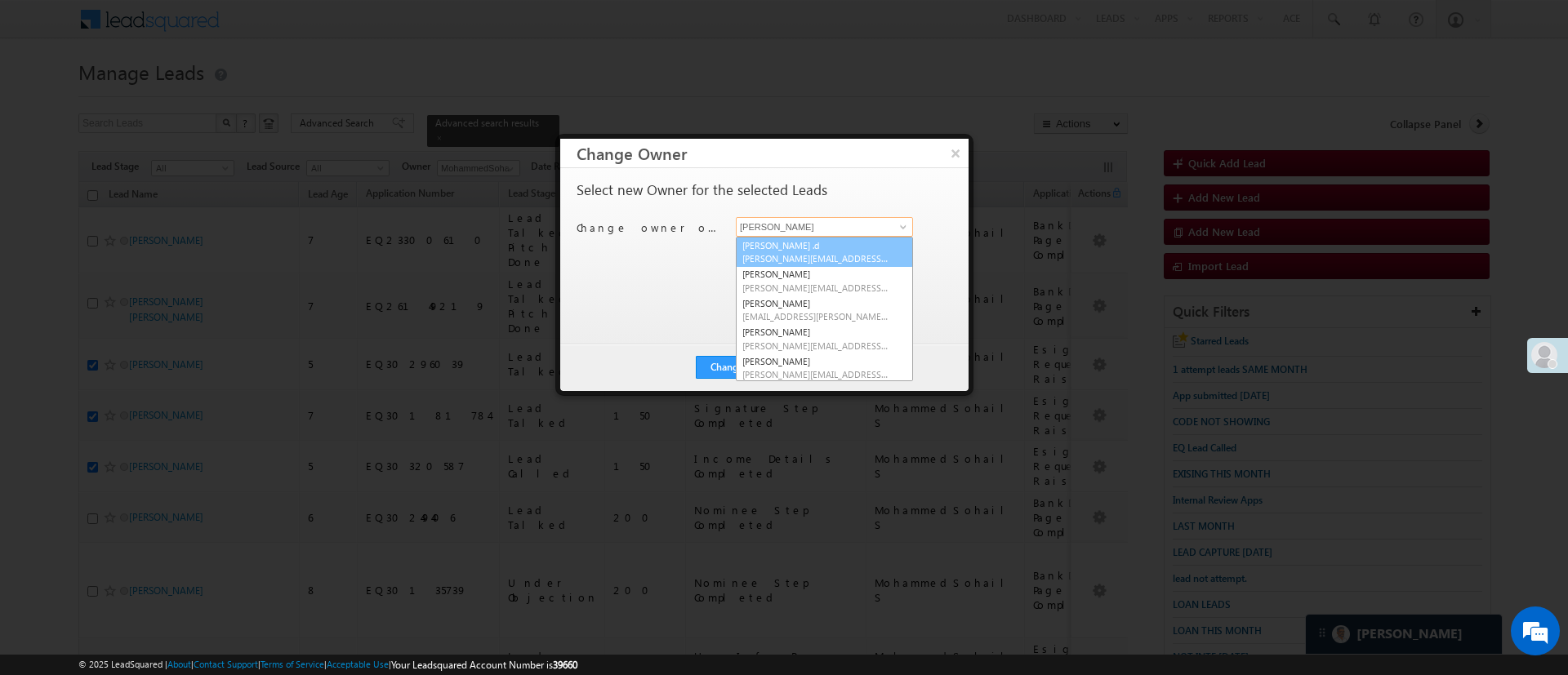
click at [847, 250] on link "Aakansha .d Aakansha.D@angelbroking.com" at bounding box center [824, 251] width 177 height 31
type input "Aakansha .d"
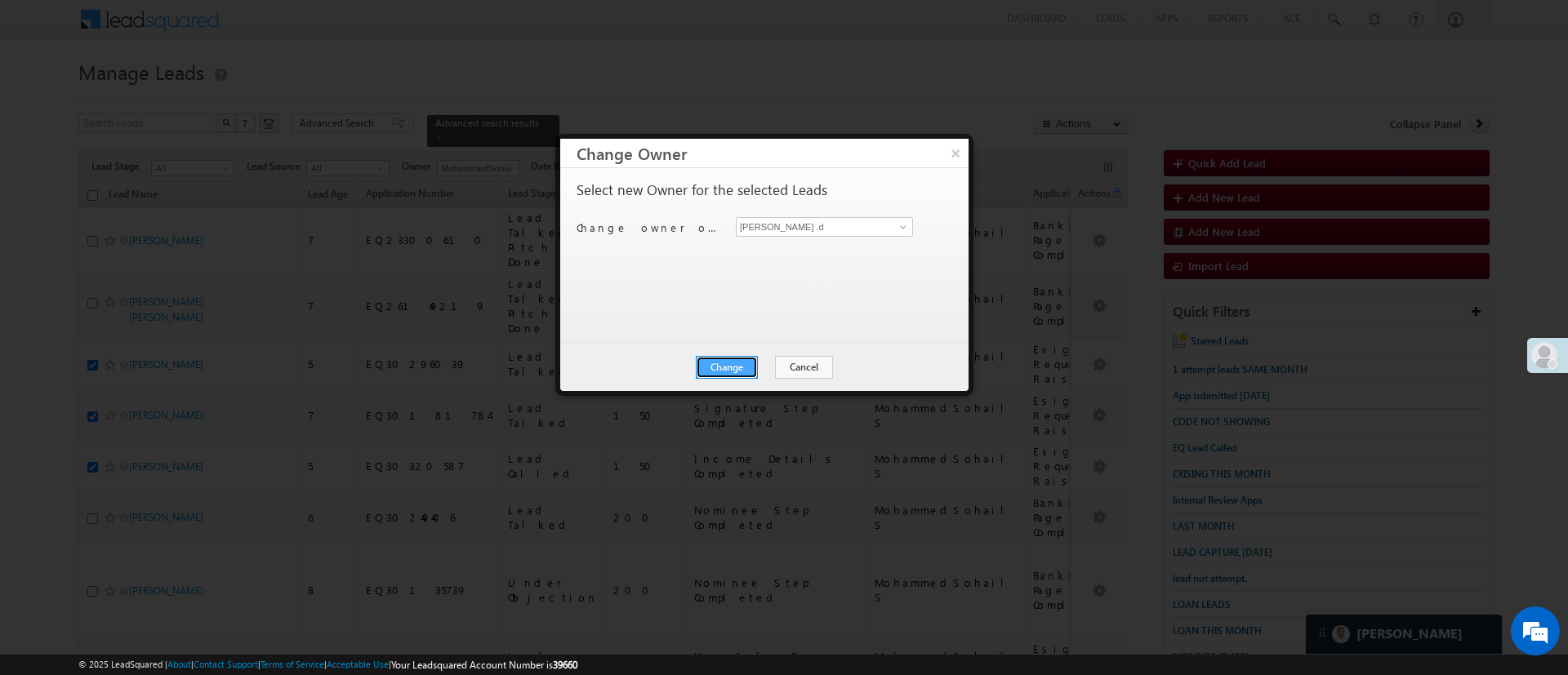
click at [750, 372] on button "Change" at bounding box center [727, 367] width 62 height 23
click at [771, 368] on button "Close" at bounding box center [766, 367] width 52 height 23
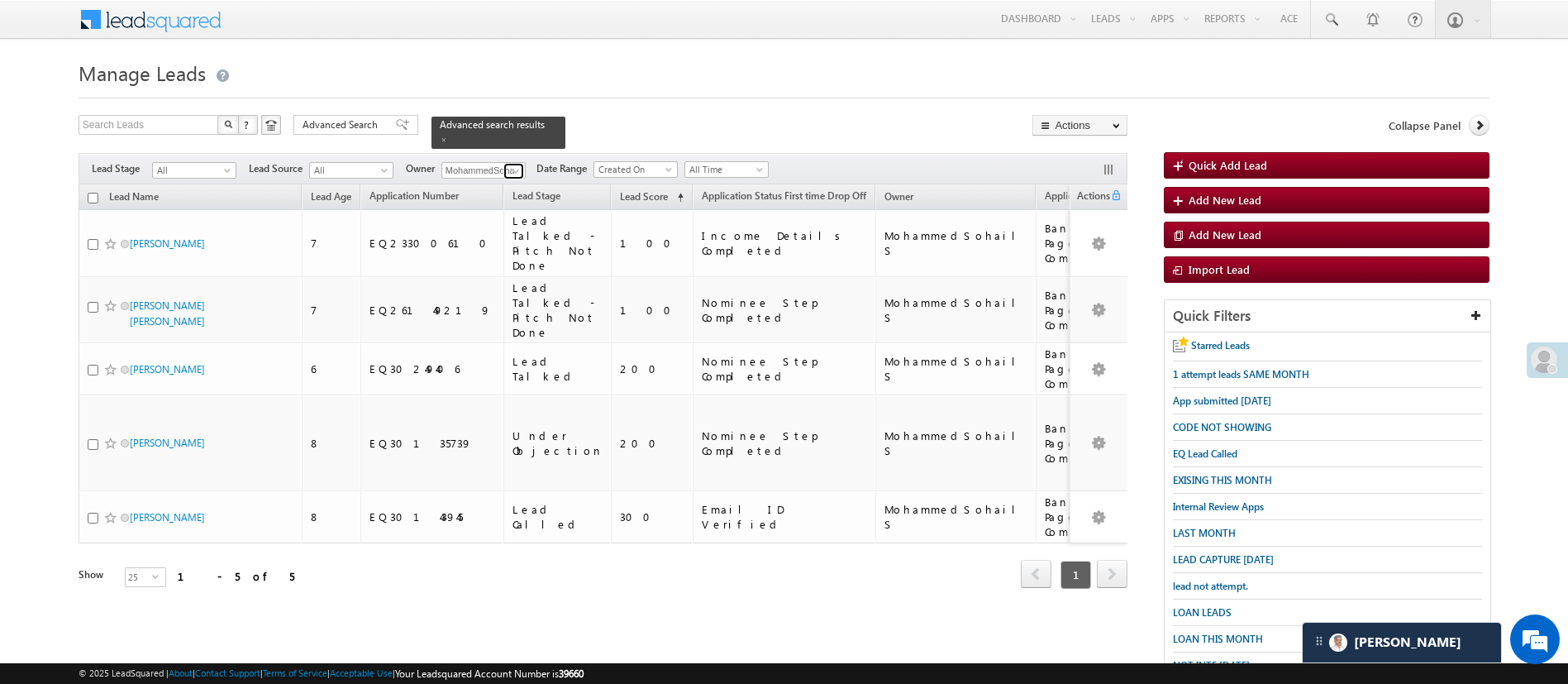
click at [514, 164] on span at bounding box center [516, 171] width 14 height 14
click at [519, 179] on link "Sandeep Kashyap Sandeep.Kashyap@angelbroking.com" at bounding box center [524, 194] width 165 height 32
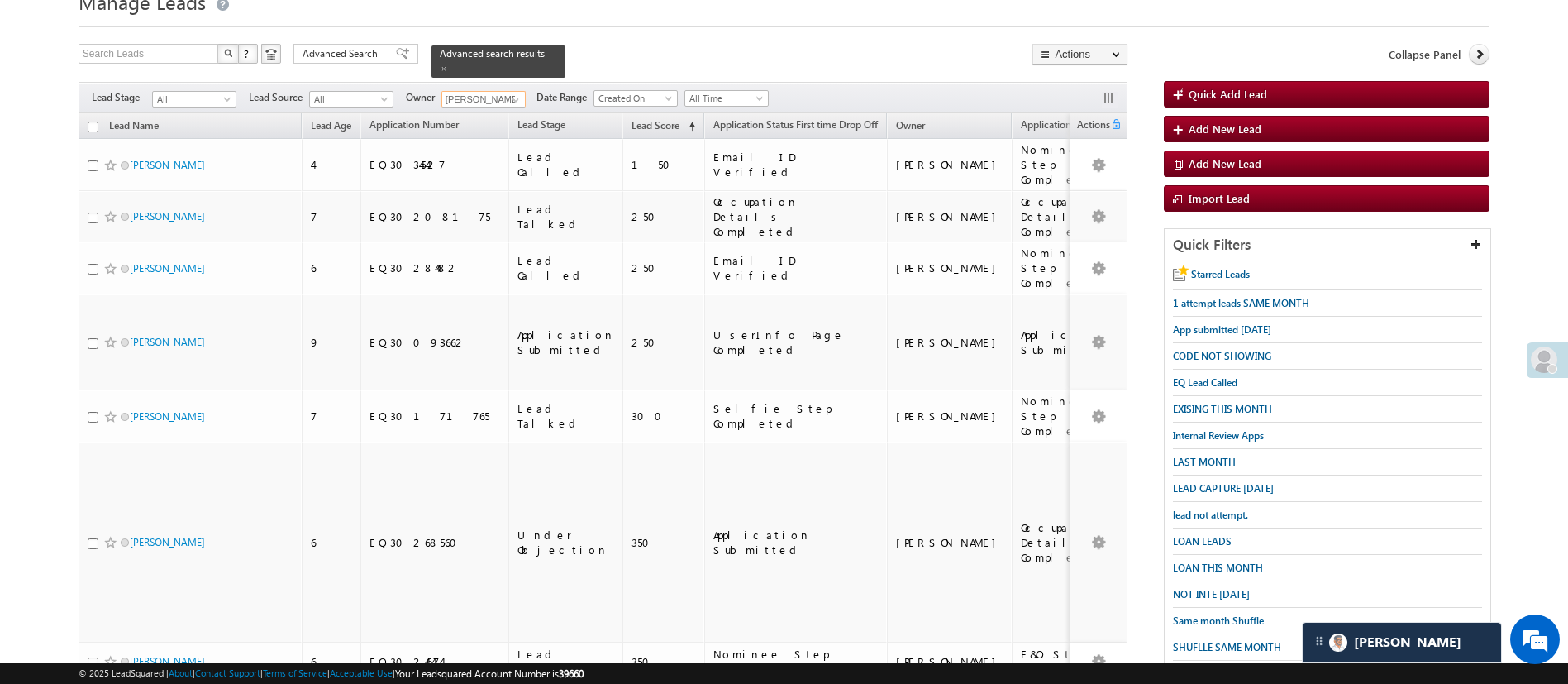
scroll to position [59, 0]
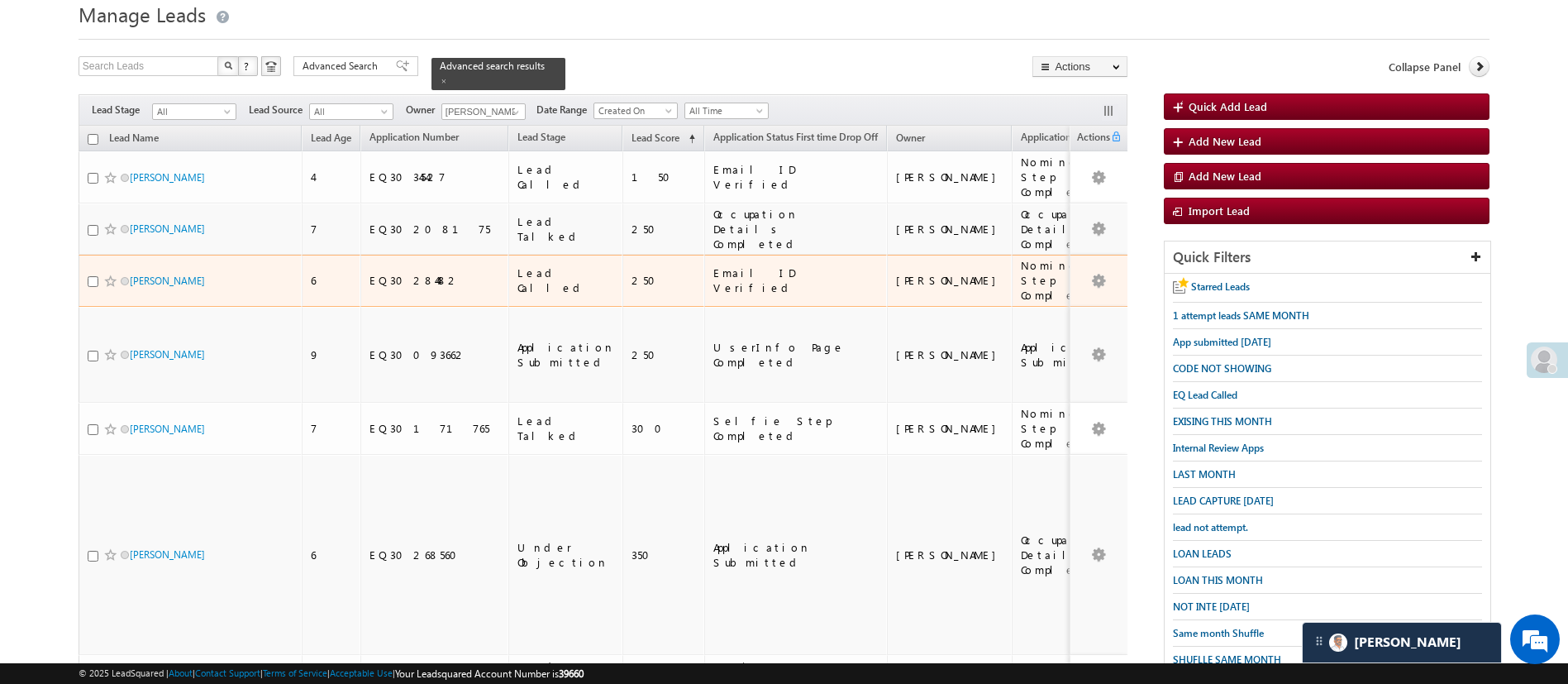
drag, startPoint x: 152, startPoint y: 239, endPoint x: 95, endPoint y: 279, distance: 69.6
click at [178, 255] on td "rocky bai" at bounding box center [190, 280] width 223 height 52
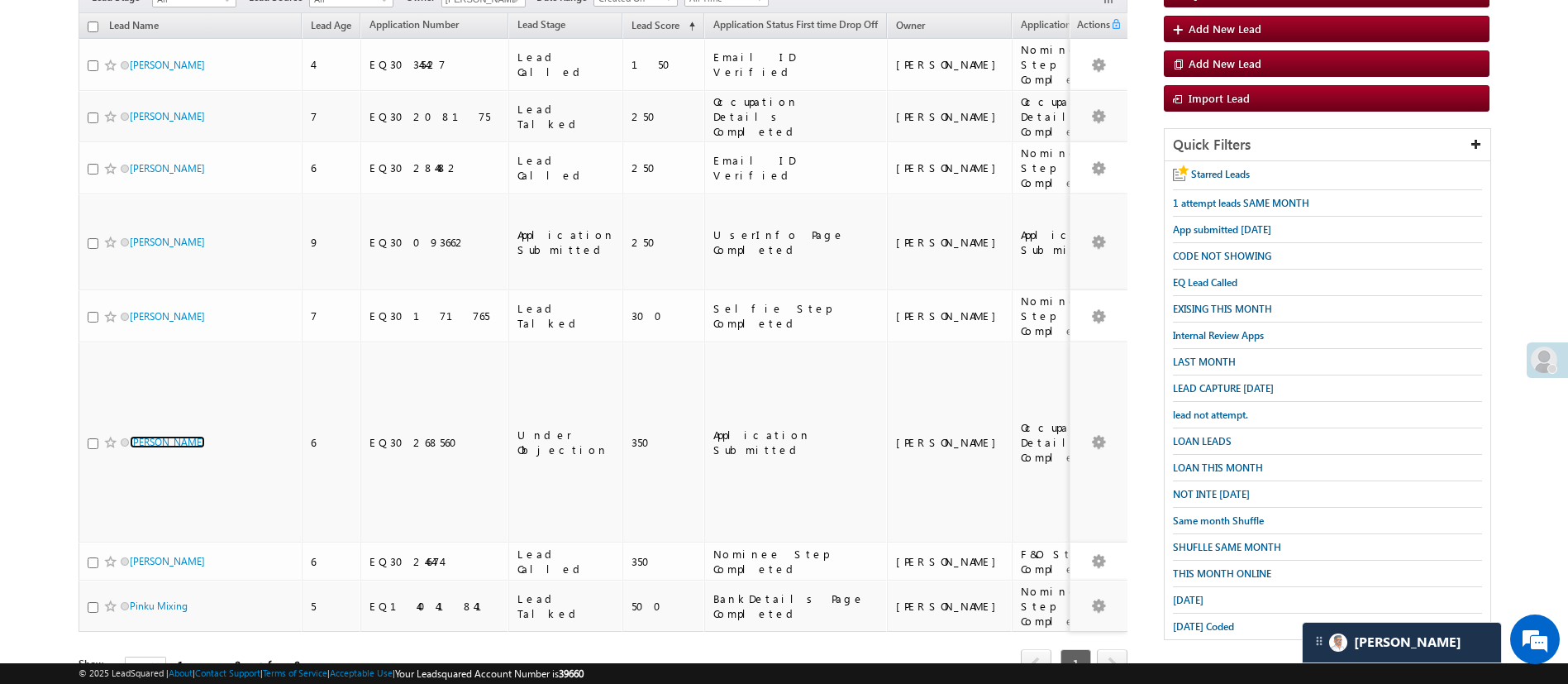
scroll to position [0, 0]
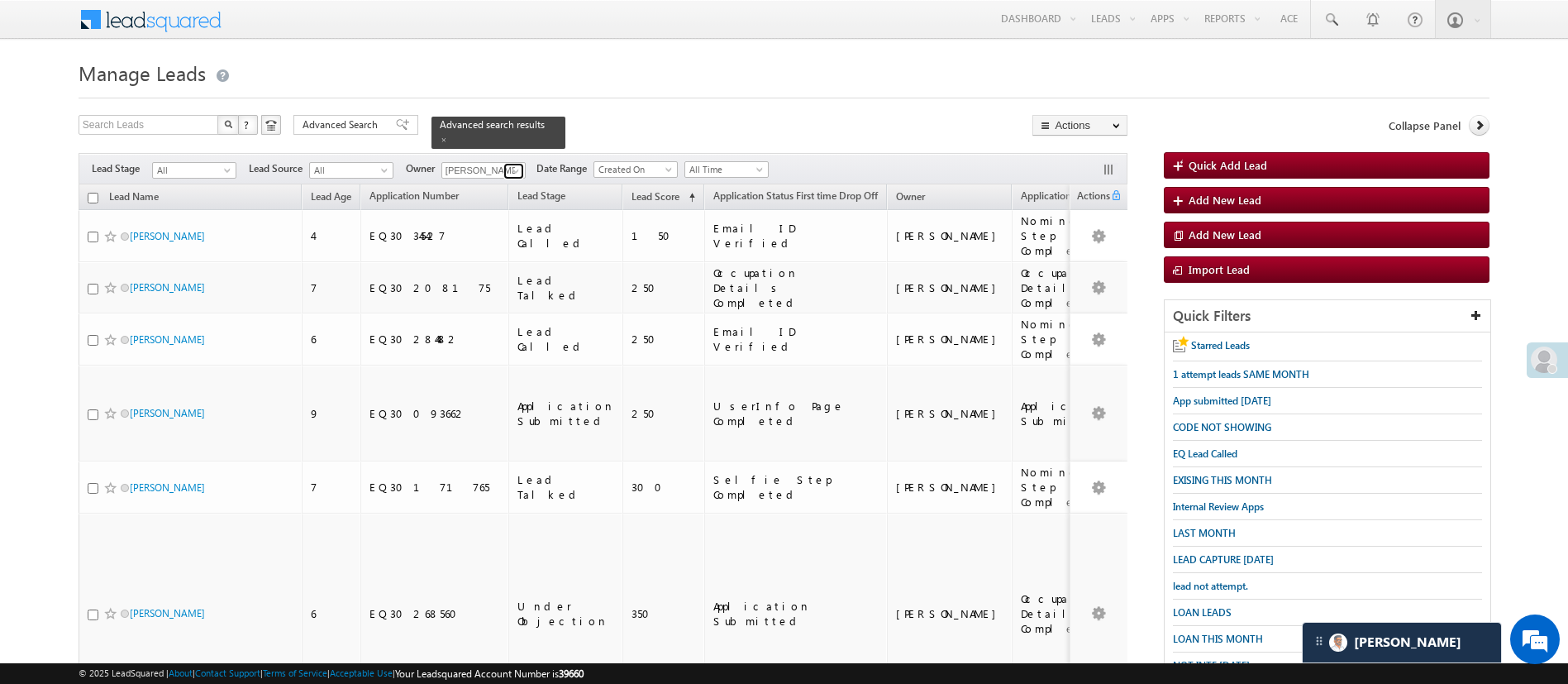
click at [514, 164] on span at bounding box center [516, 171] width 14 height 14
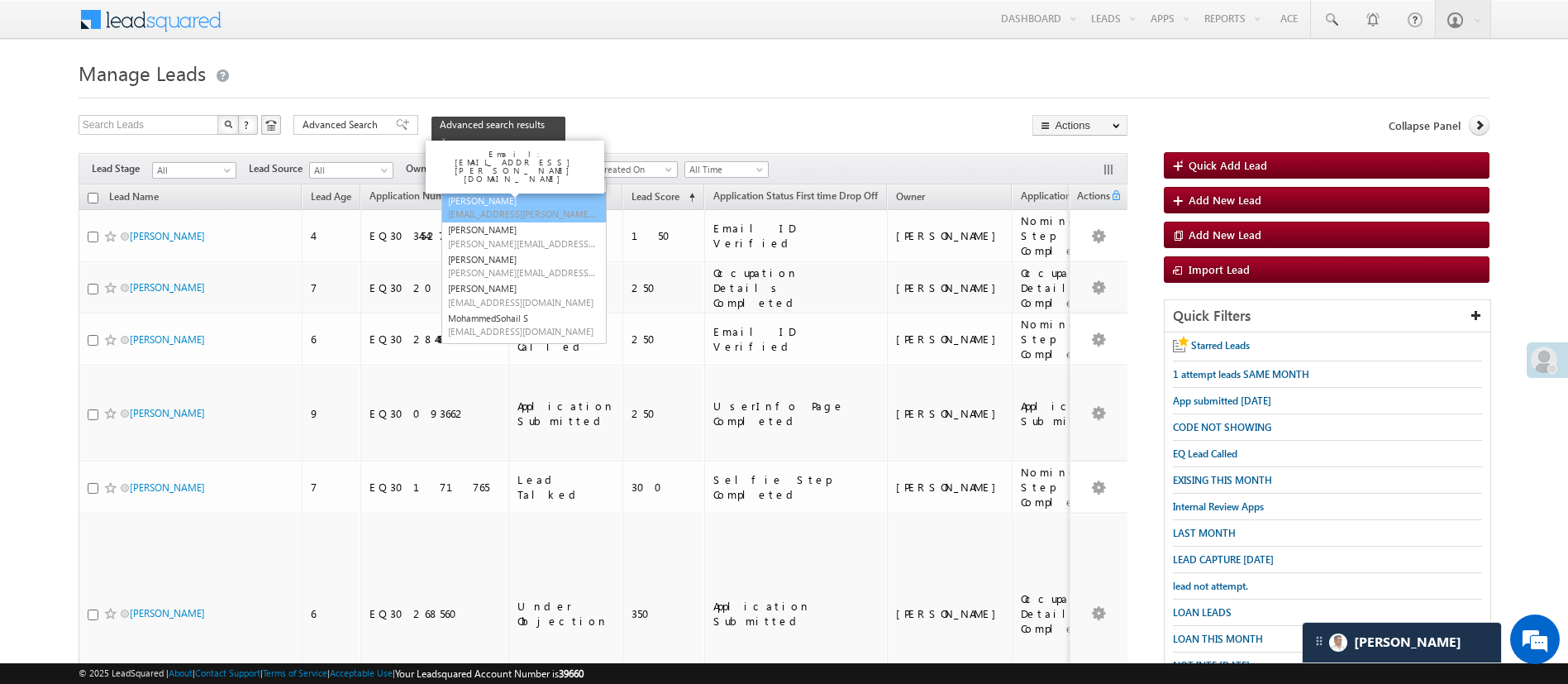
click at [555, 208] on span "Hemant.Nandwana@angelbroking.com" at bounding box center [522, 214] width 149 height 13
type input "Hemant Nandwana"
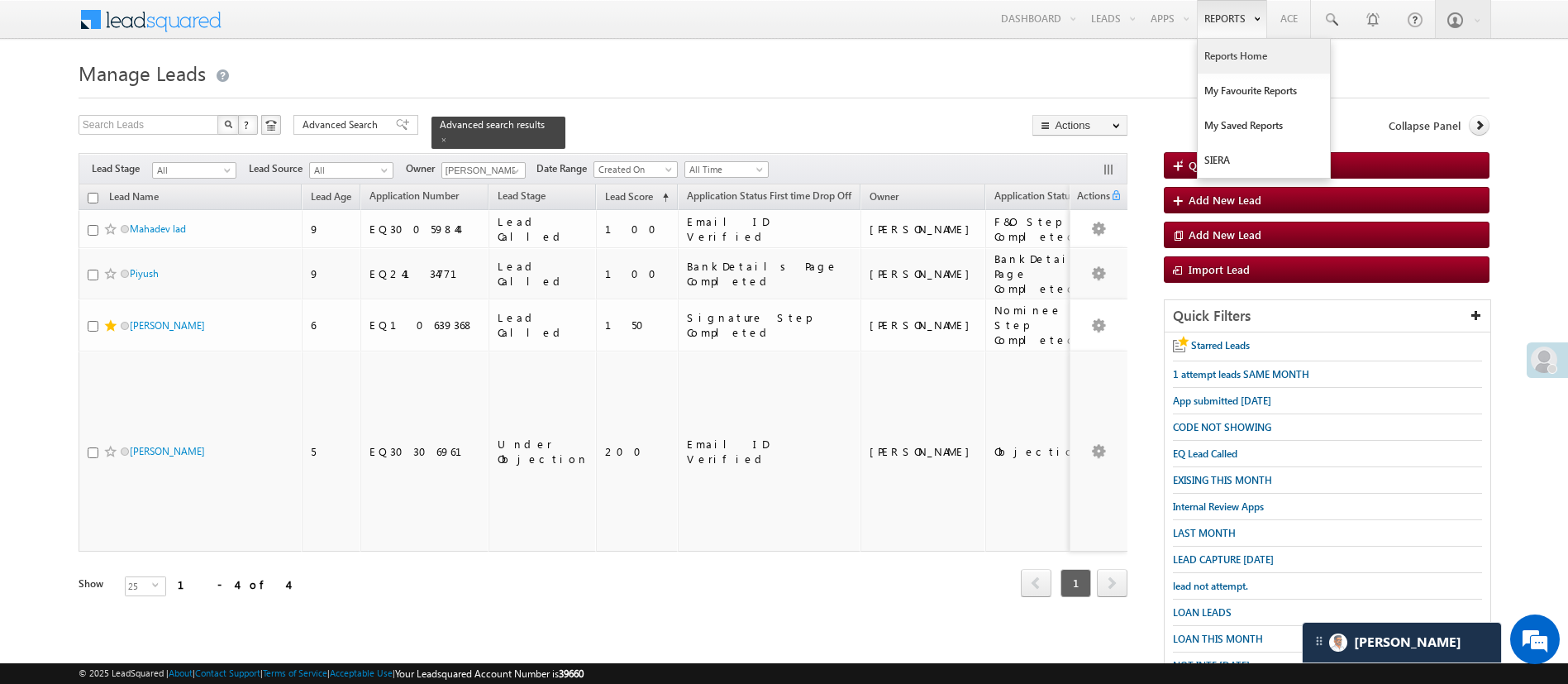
click at [1229, 49] on link "Reports Home" at bounding box center [1263, 56] width 132 height 35
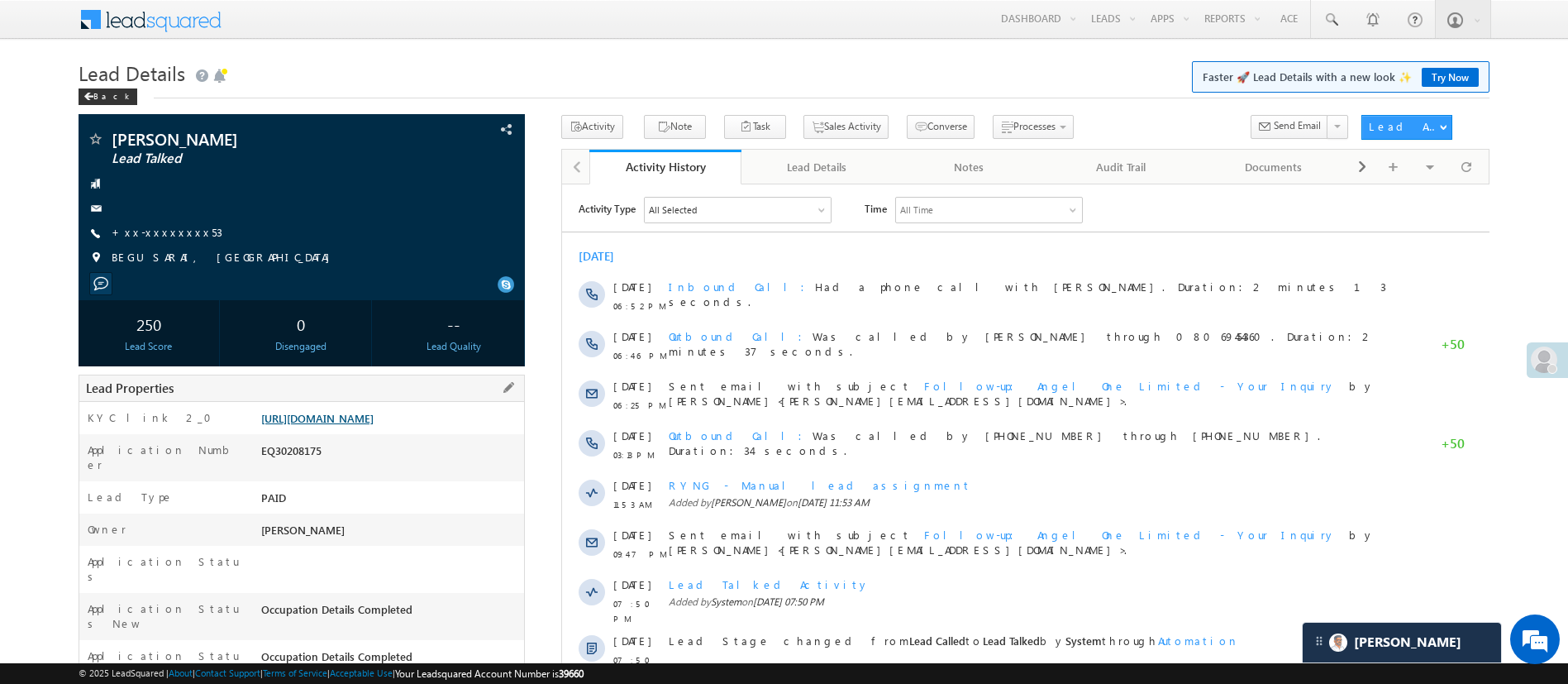
click at [374, 425] on link "[URL][DOMAIN_NAME]" at bounding box center [318, 417] width 112 height 14
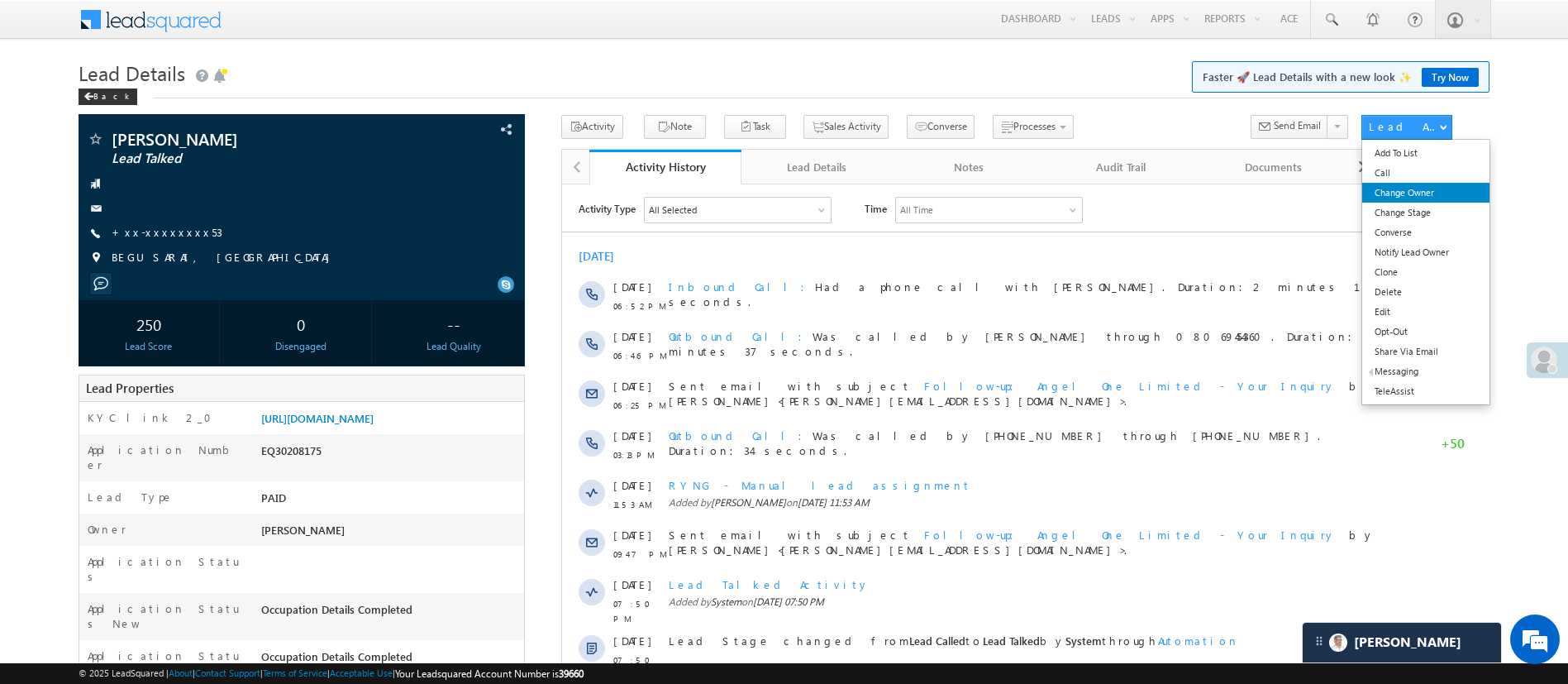
click at [1425, 191] on link "Change Owner" at bounding box center [1426, 193] width 127 height 20
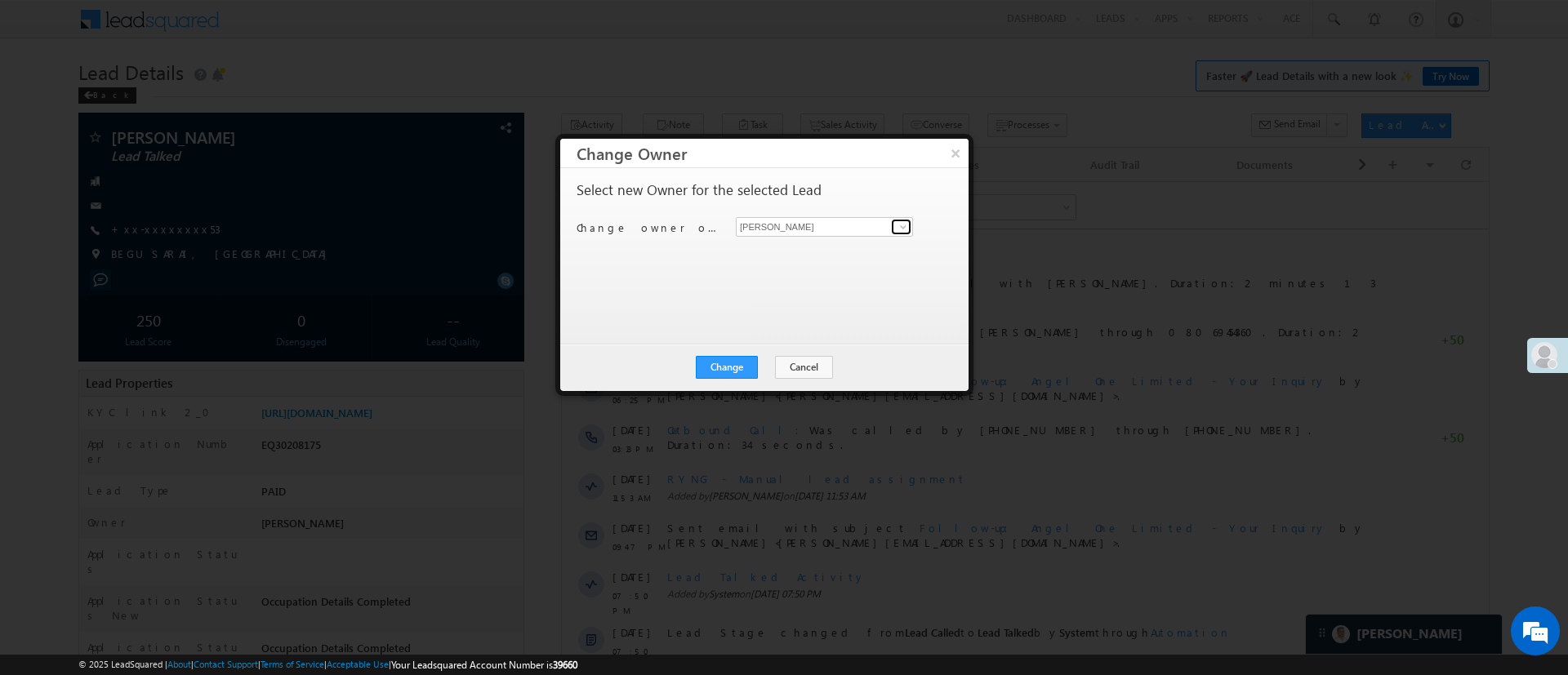
click at [906, 230] on span at bounding box center [903, 227] width 13 height 13
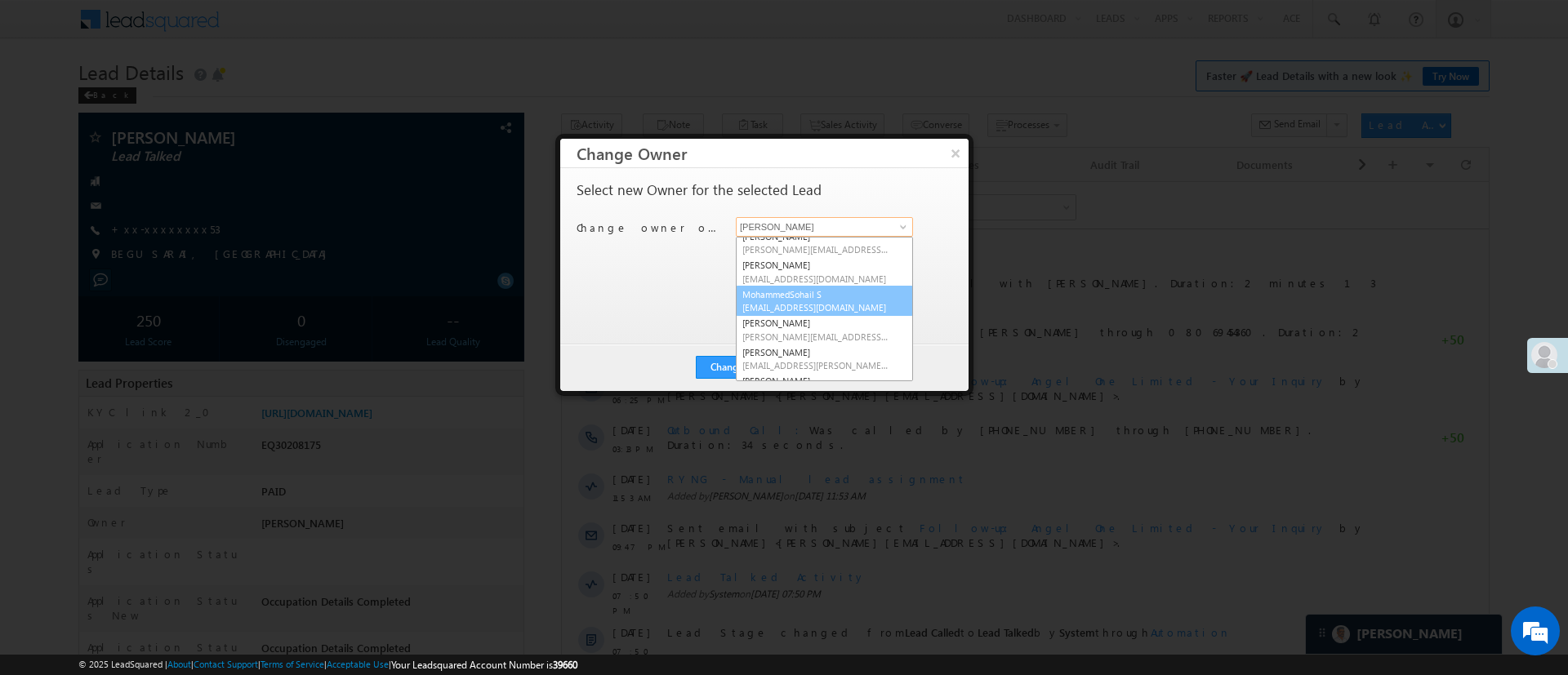
click at [862, 292] on link "MohammedSohail S MohammedSohail.S@angelbroking.com" at bounding box center [824, 301] width 177 height 31
type input "MohammedSohail S"
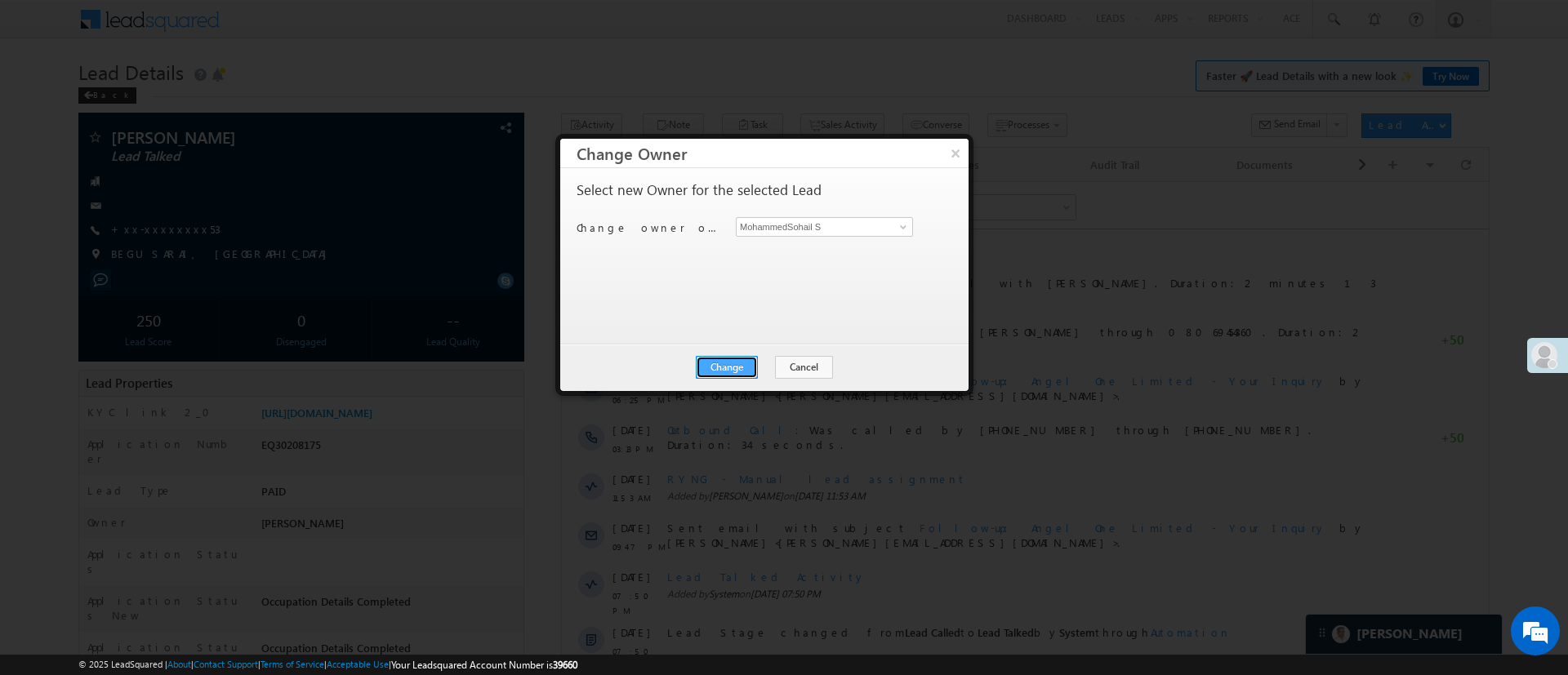
click at [757, 361] on button "Change" at bounding box center [727, 367] width 62 height 23
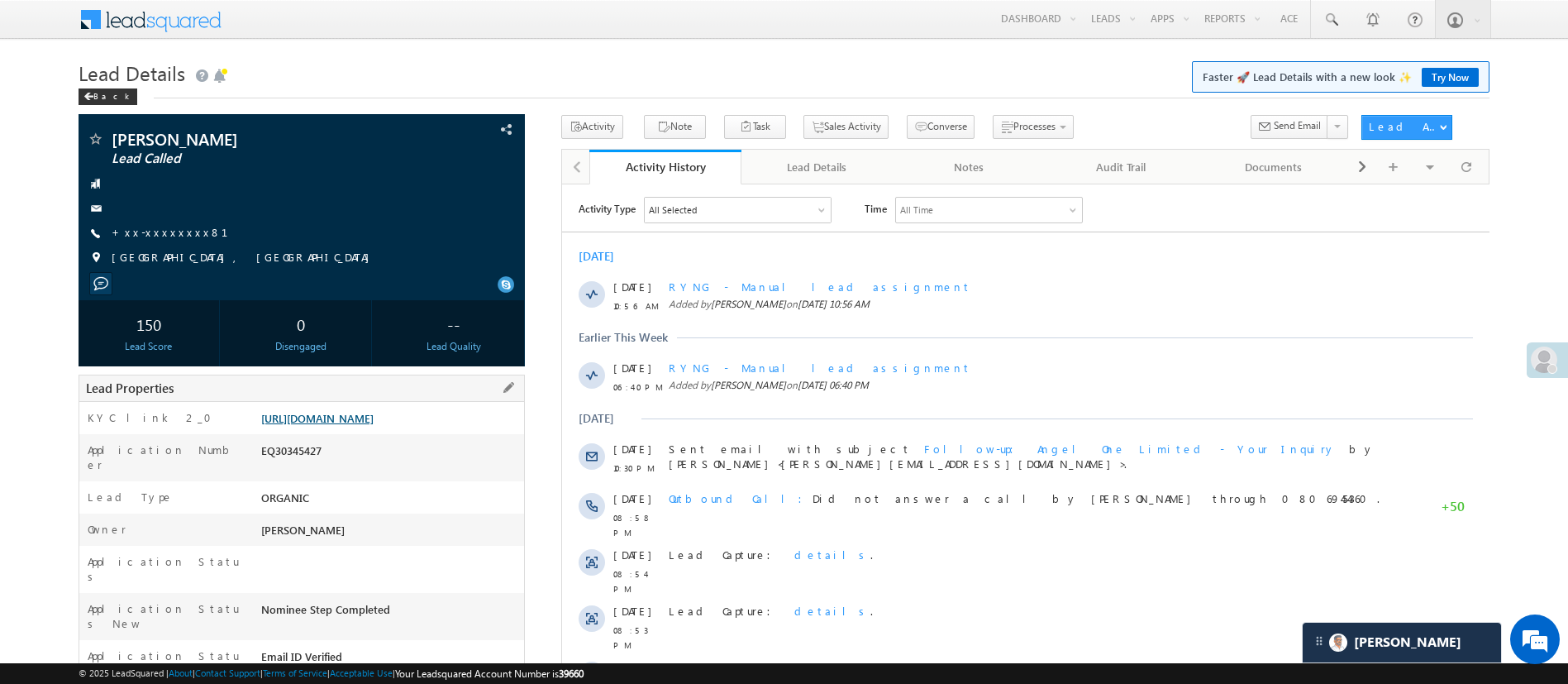
click at [374, 423] on link "[URL][DOMAIN_NAME]" at bounding box center [318, 417] width 112 height 14
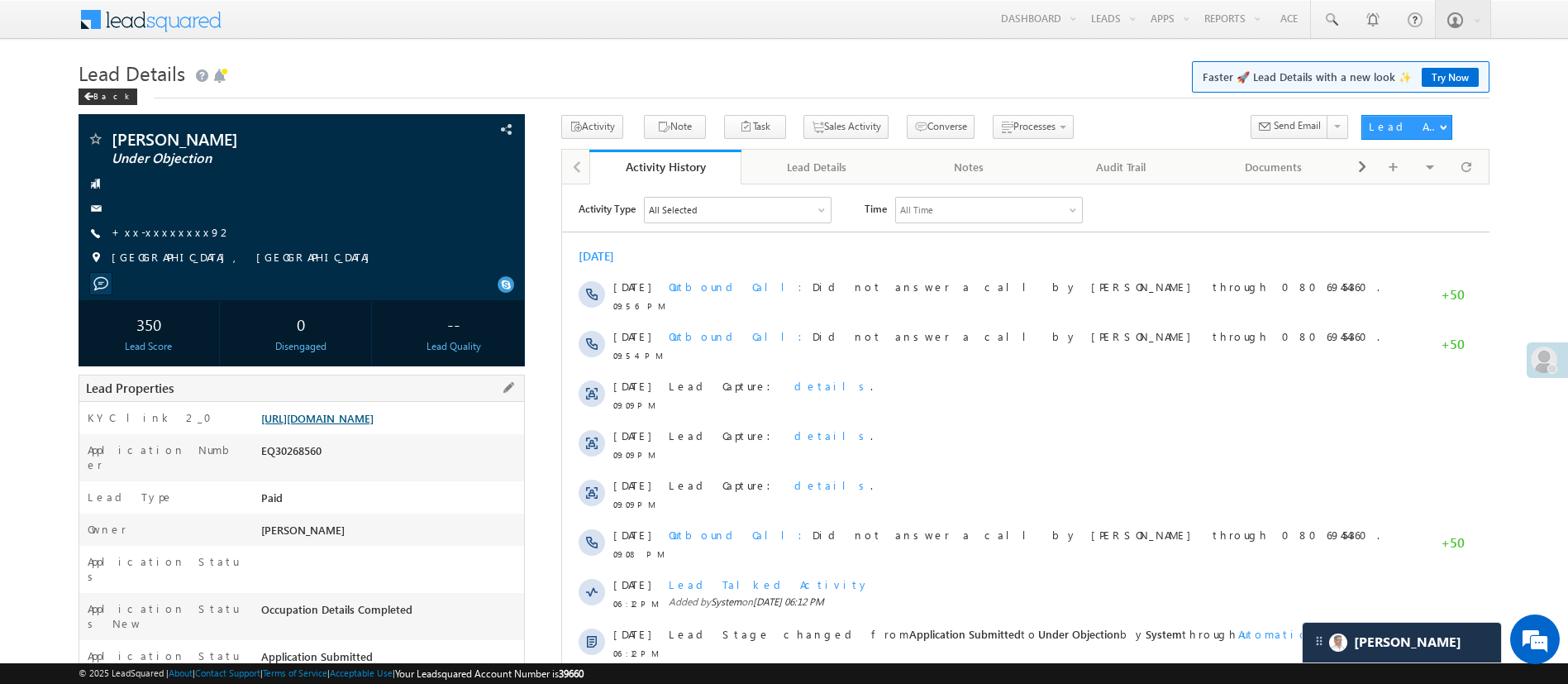
click at [374, 425] on link "https://angelbroking1-pk3em7sa.customui-test.leadsquared.com?leadId=3d357130-1c…" at bounding box center [318, 417] width 112 height 14
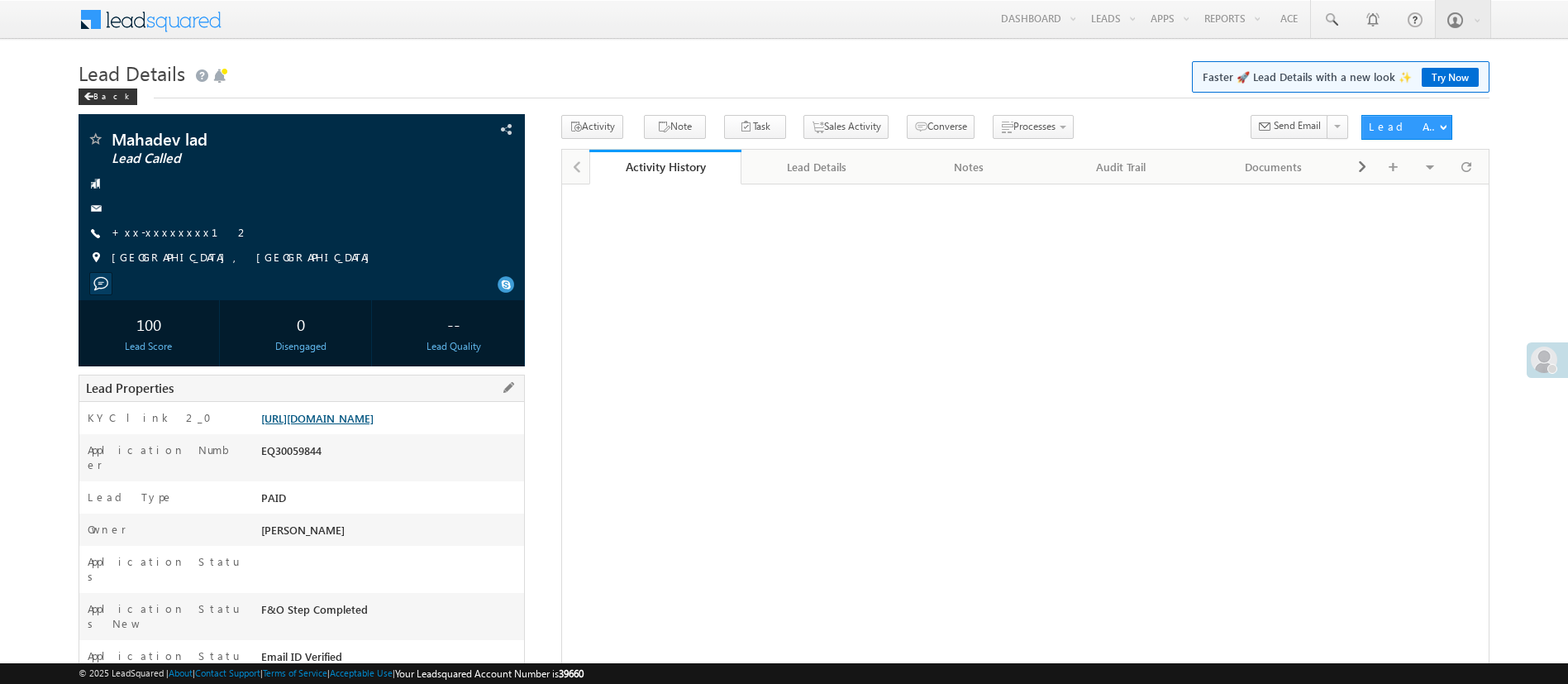
click at [374, 425] on link "[URL][DOMAIN_NAME]" at bounding box center [318, 417] width 112 height 14
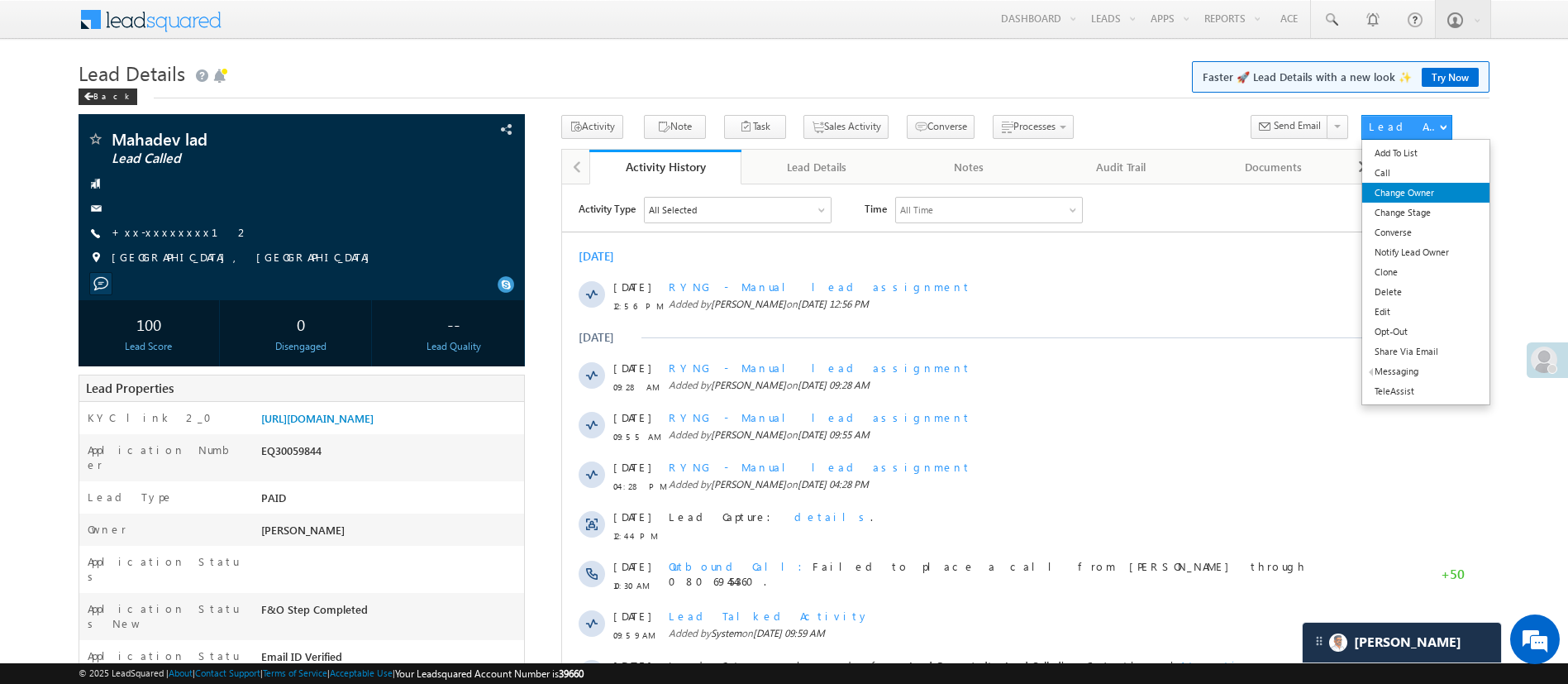
click at [1416, 199] on link "Change Owner" at bounding box center [1426, 193] width 127 height 20
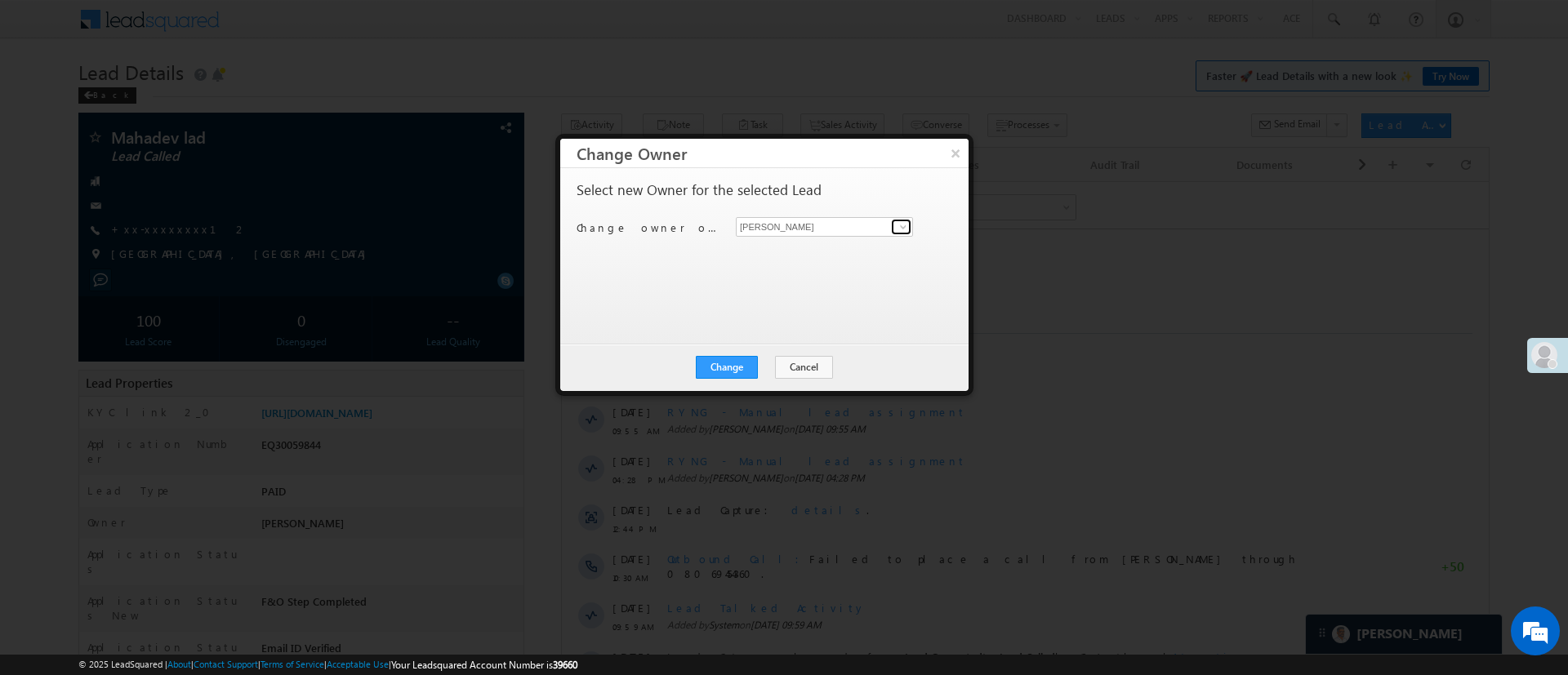
click at [898, 225] on span at bounding box center [903, 227] width 13 height 13
click at [856, 246] on link "MohammedSohail S [PERSON_NAME][EMAIL_ADDRESS][DOMAIN_NAME]" at bounding box center [824, 251] width 177 height 31
type input "MohammedSohail S"
click at [739, 360] on button "Change" at bounding box center [727, 367] width 62 height 23
click at [772, 368] on button "Close" at bounding box center [766, 367] width 52 height 23
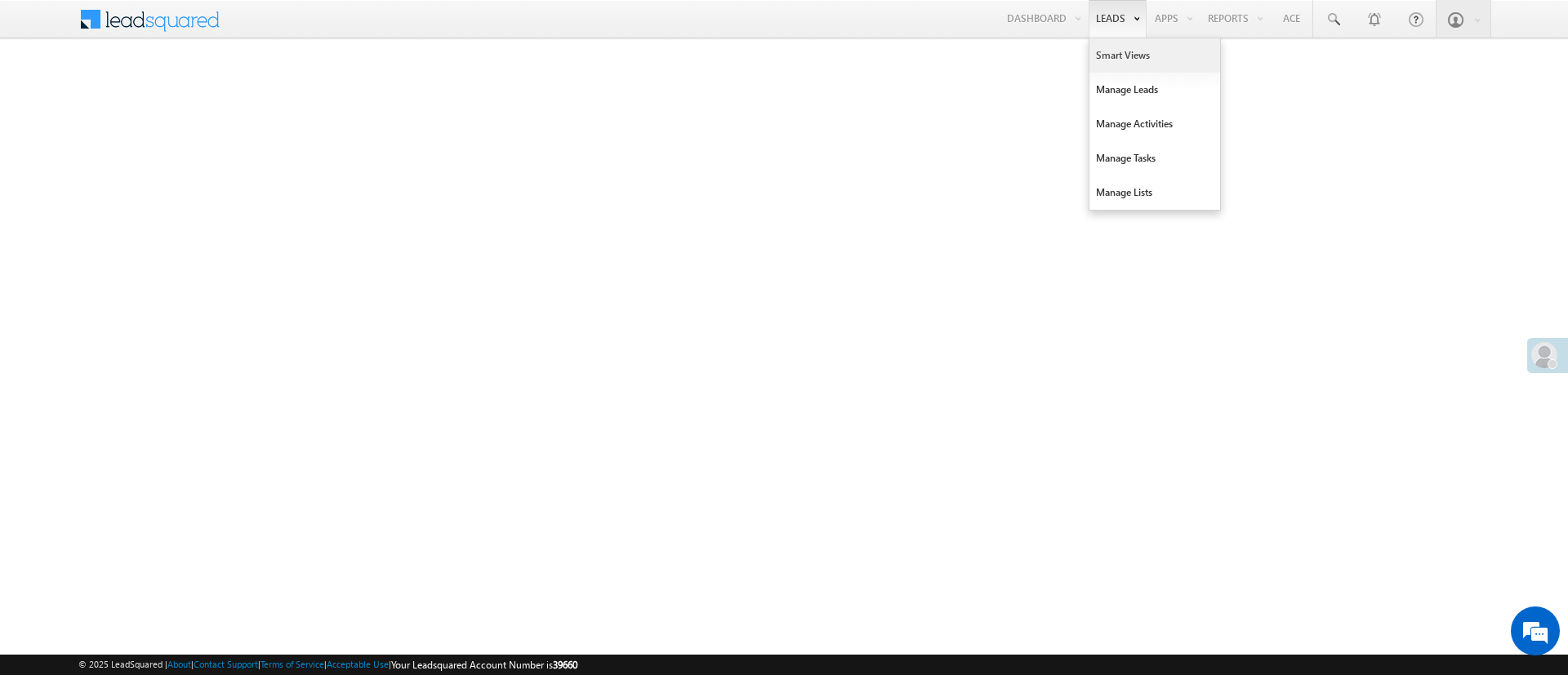
click at [1120, 45] on link "Smart Views" at bounding box center [1154, 55] width 130 height 34
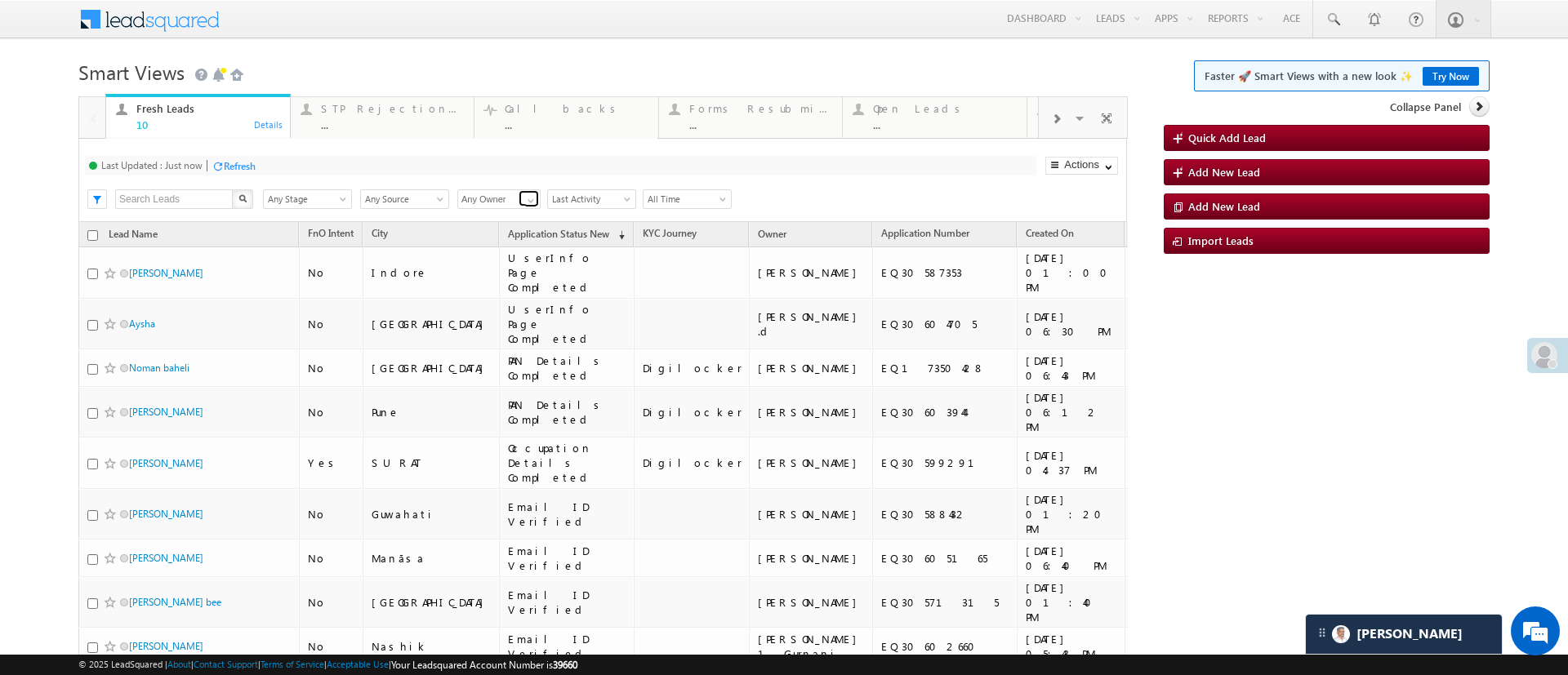
click at [524, 203] on span at bounding box center [531, 201] width 13 height 13
click at [500, 261] on link "[PERSON_NAME]" at bounding box center [500, 251] width 84 height 18
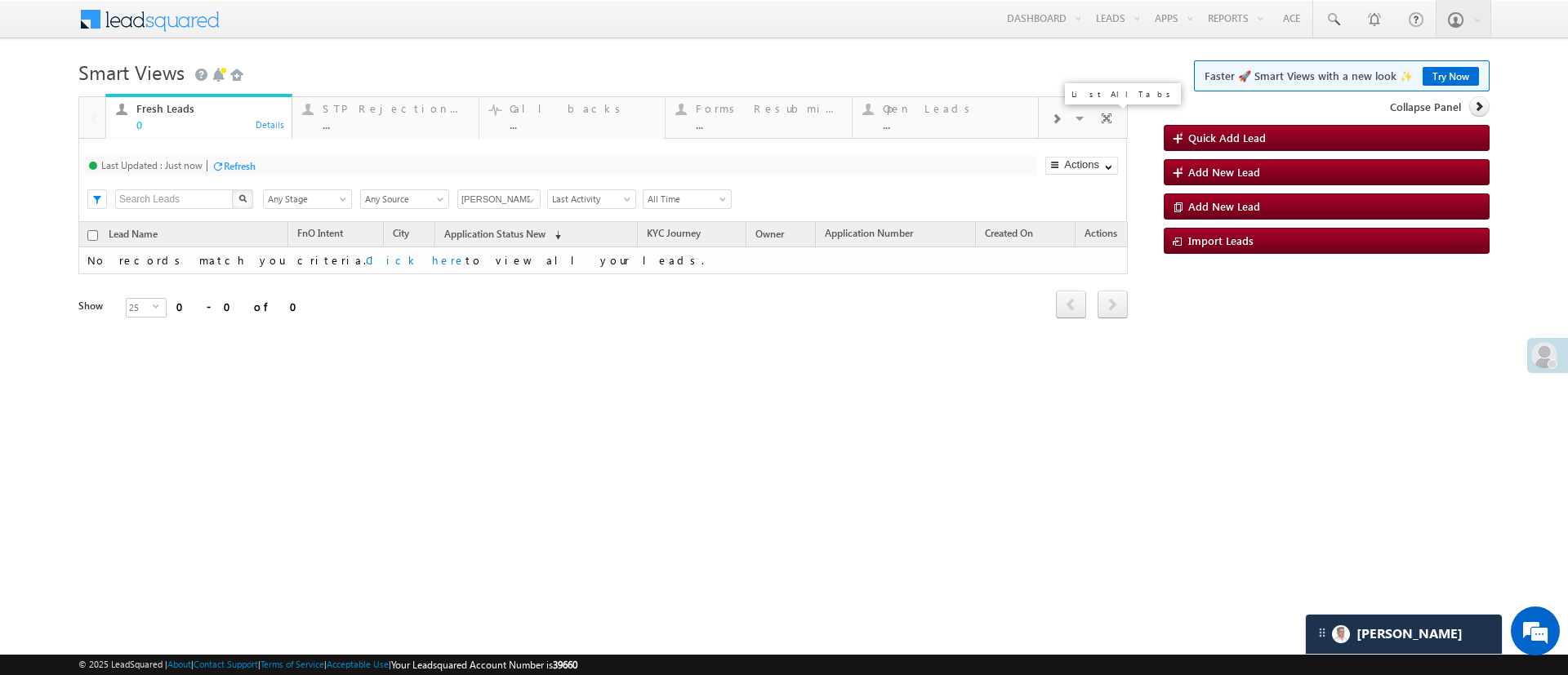
type input "[PERSON_NAME]"
click at [1077, 118] on span at bounding box center [1080, 120] width 16 height 34
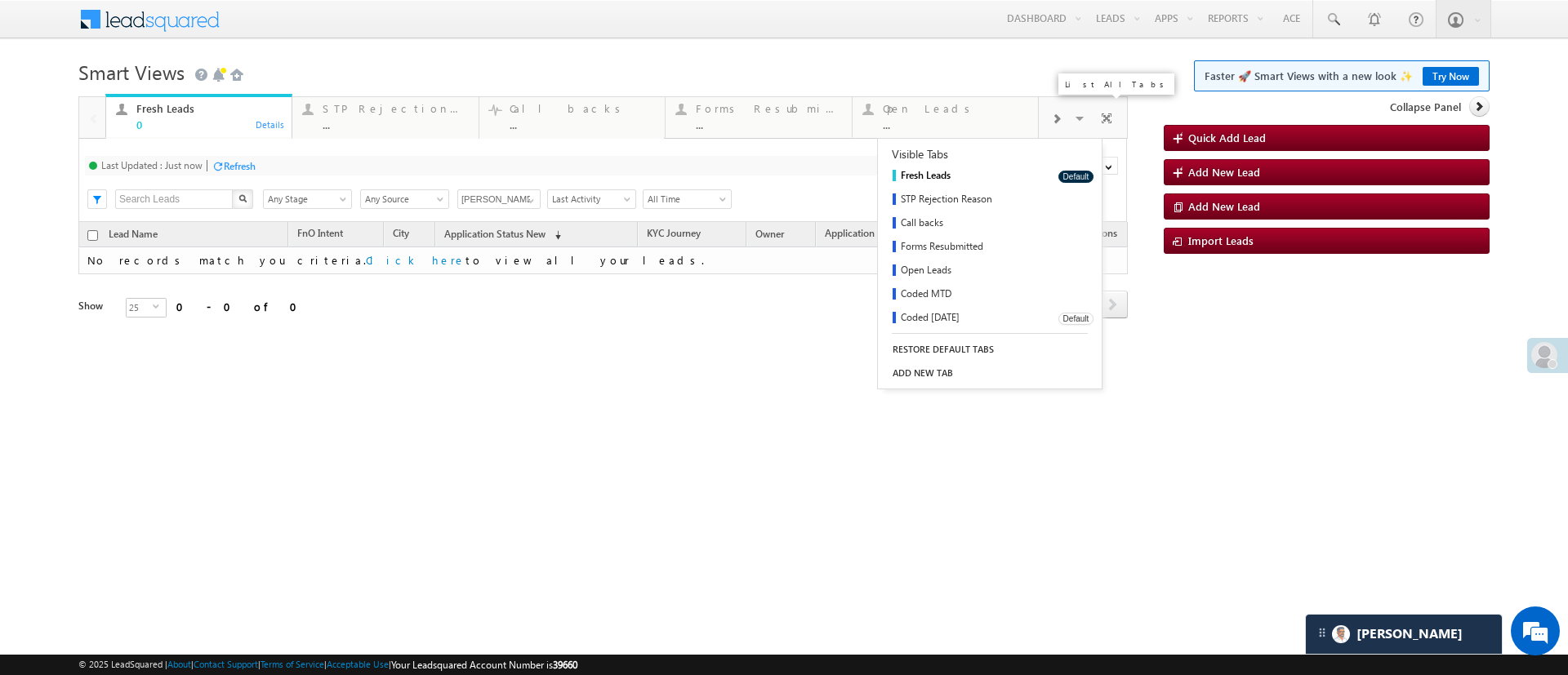
click at [940, 319] on link "Coded Today" at bounding box center [961, 319] width 168 height 24
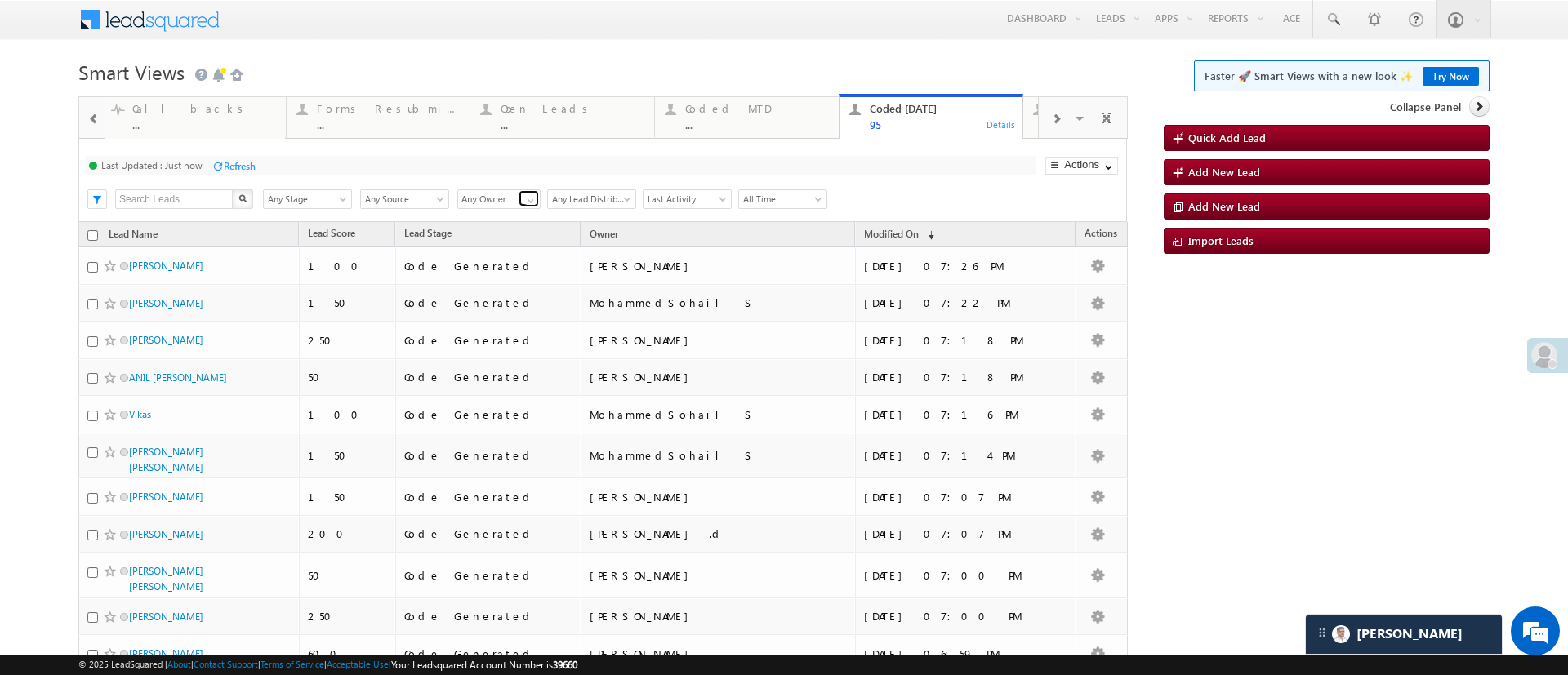
click at [524, 198] on span at bounding box center [531, 201] width 13 height 13
click at [495, 219] on link "Monika Jain" at bounding box center [500, 218] width 84 height 18
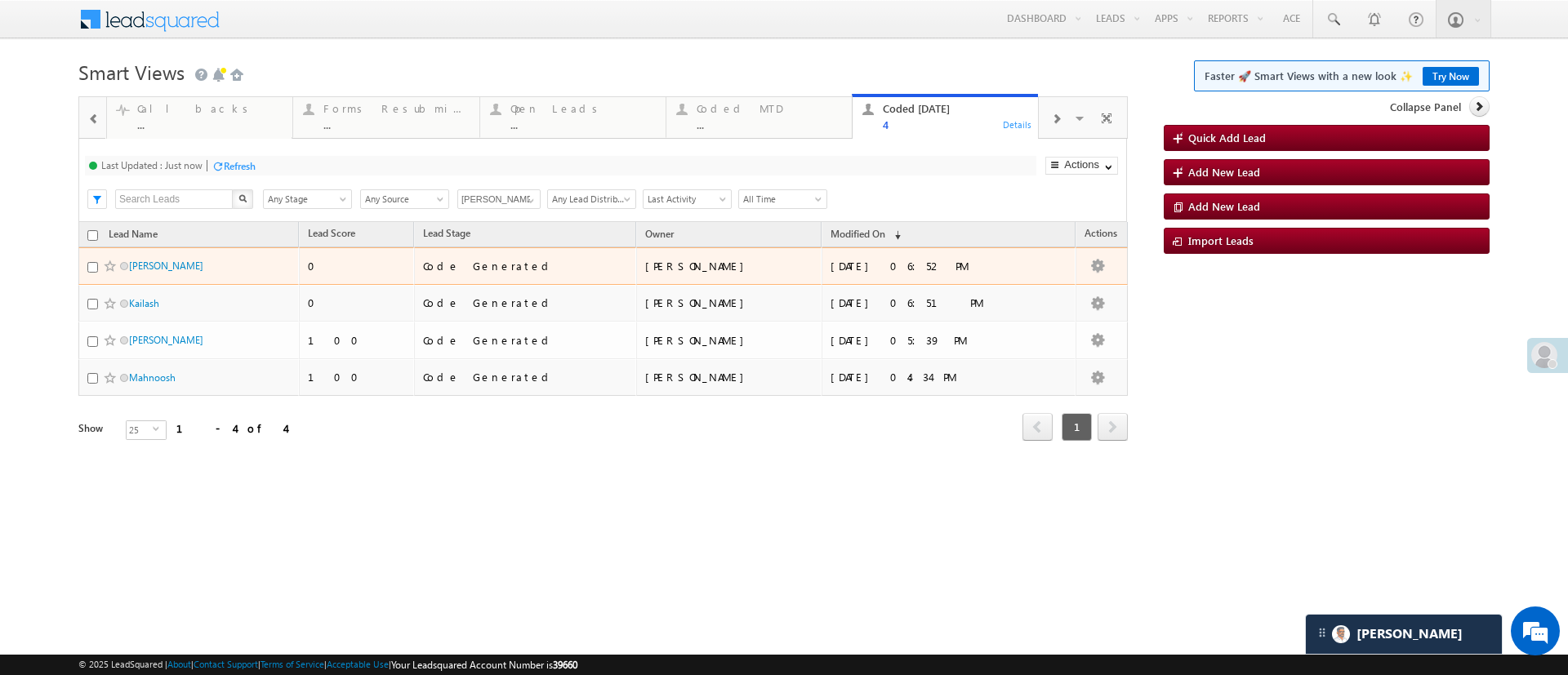
type input "Monika Jain"
click at [92, 268] on input "checkbox" at bounding box center [93, 267] width 11 height 11
checkbox input "true"
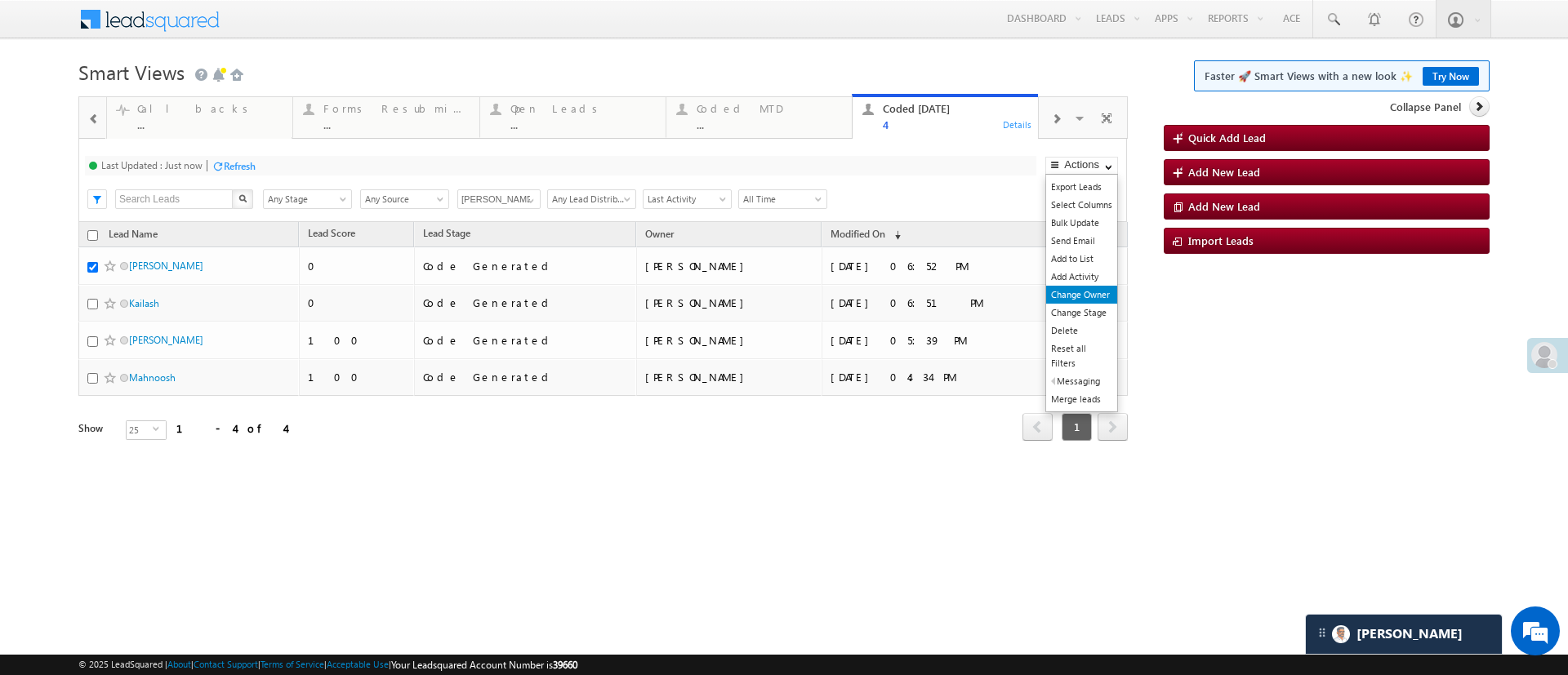
click at [1070, 287] on link "Change Owner" at bounding box center [1081, 294] width 71 height 18
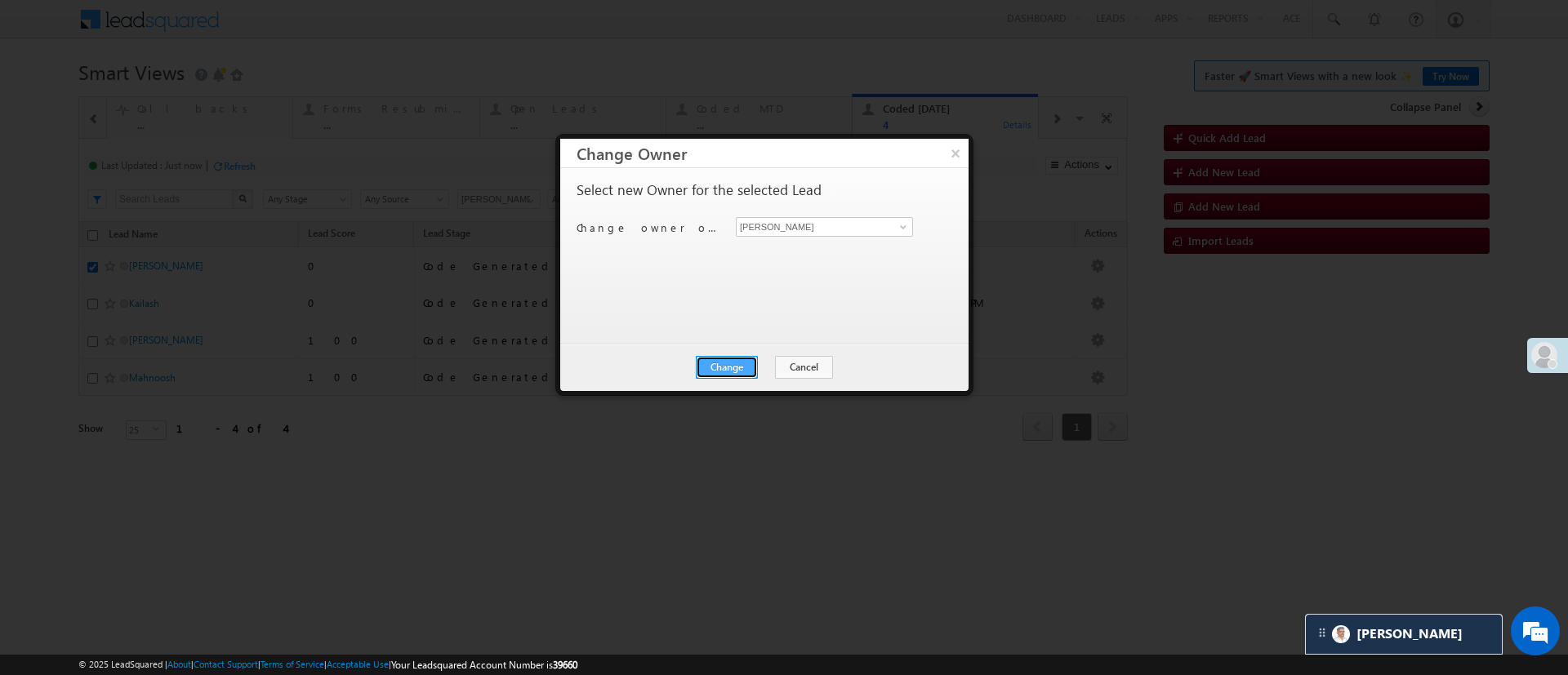
click at [740, 368] on button "Change" at bounding box center [727, 367] width 62 height 23
click at [740, 368] on button "Close" at bounding box center [766, 367] width 52 height 23
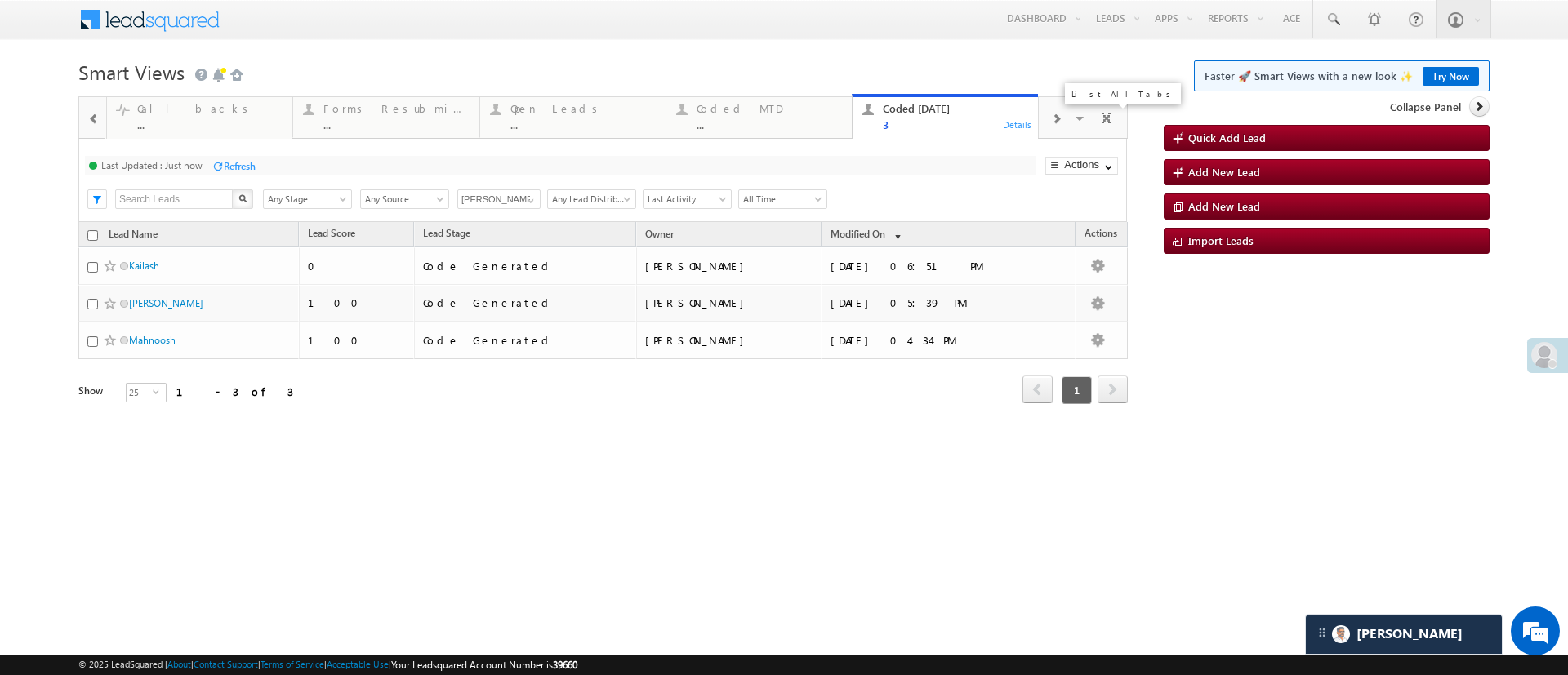
click at [1073, 117] on span at bounding box center [1080, 120] width 16 height 34
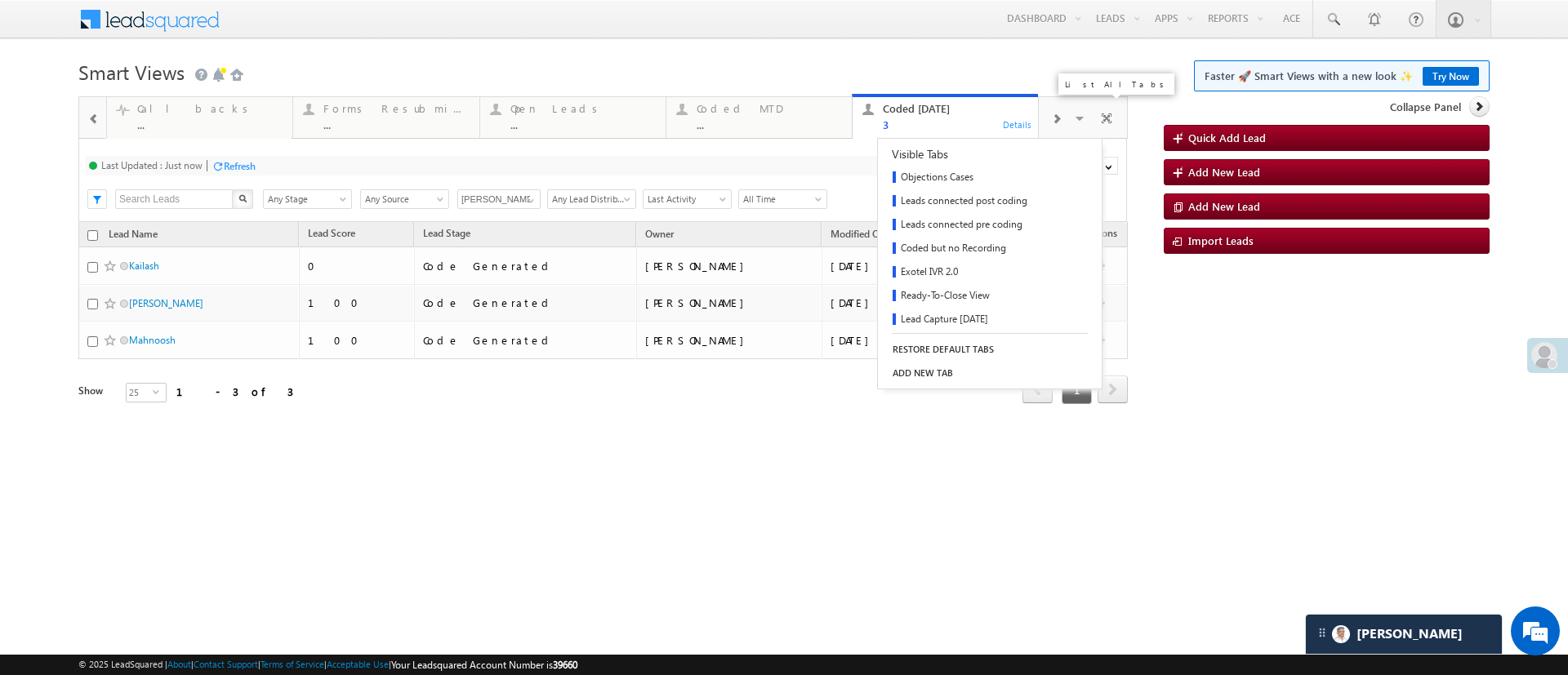
scroll to position [310, 0]
click at [977, 316] on link "Lead Capture Today" at bounding box center [961, 316] width 168 height 24
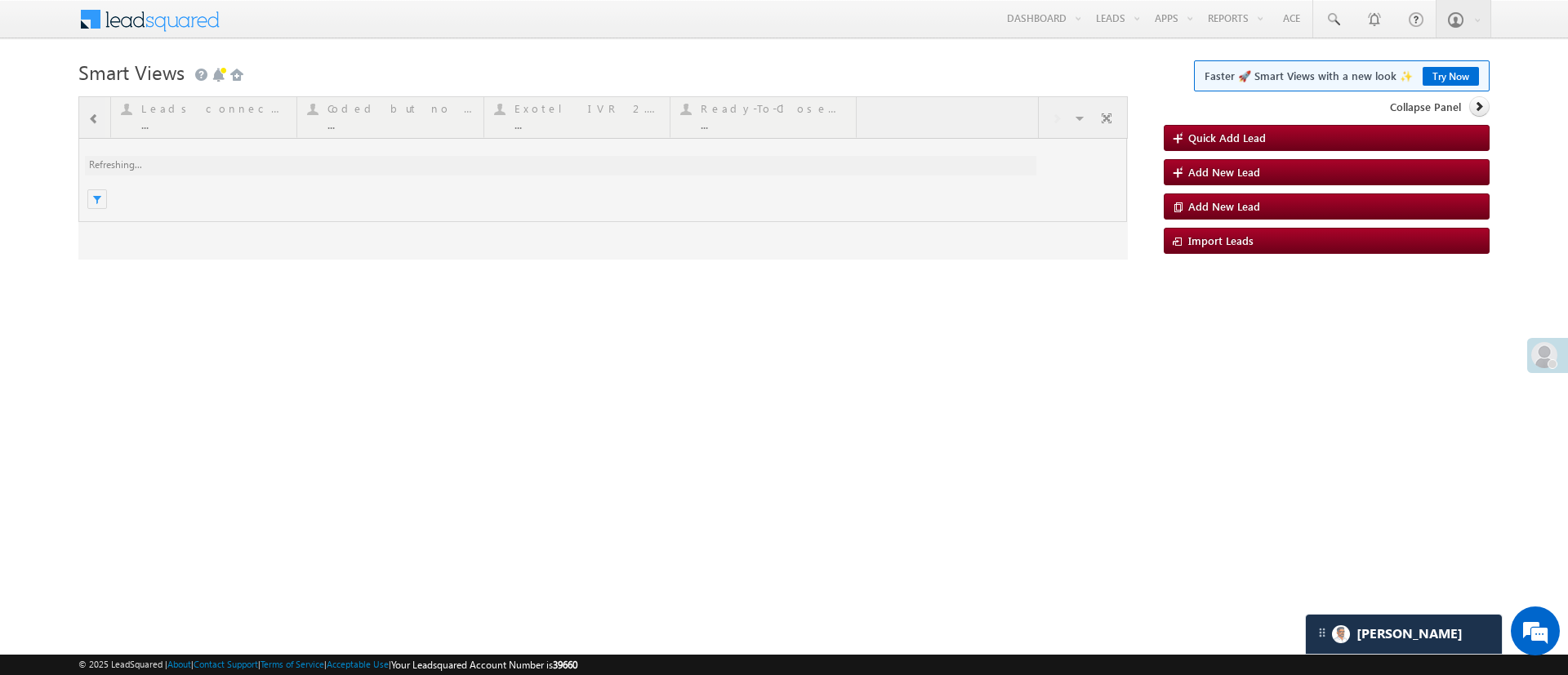
scroll to position [0, 0]
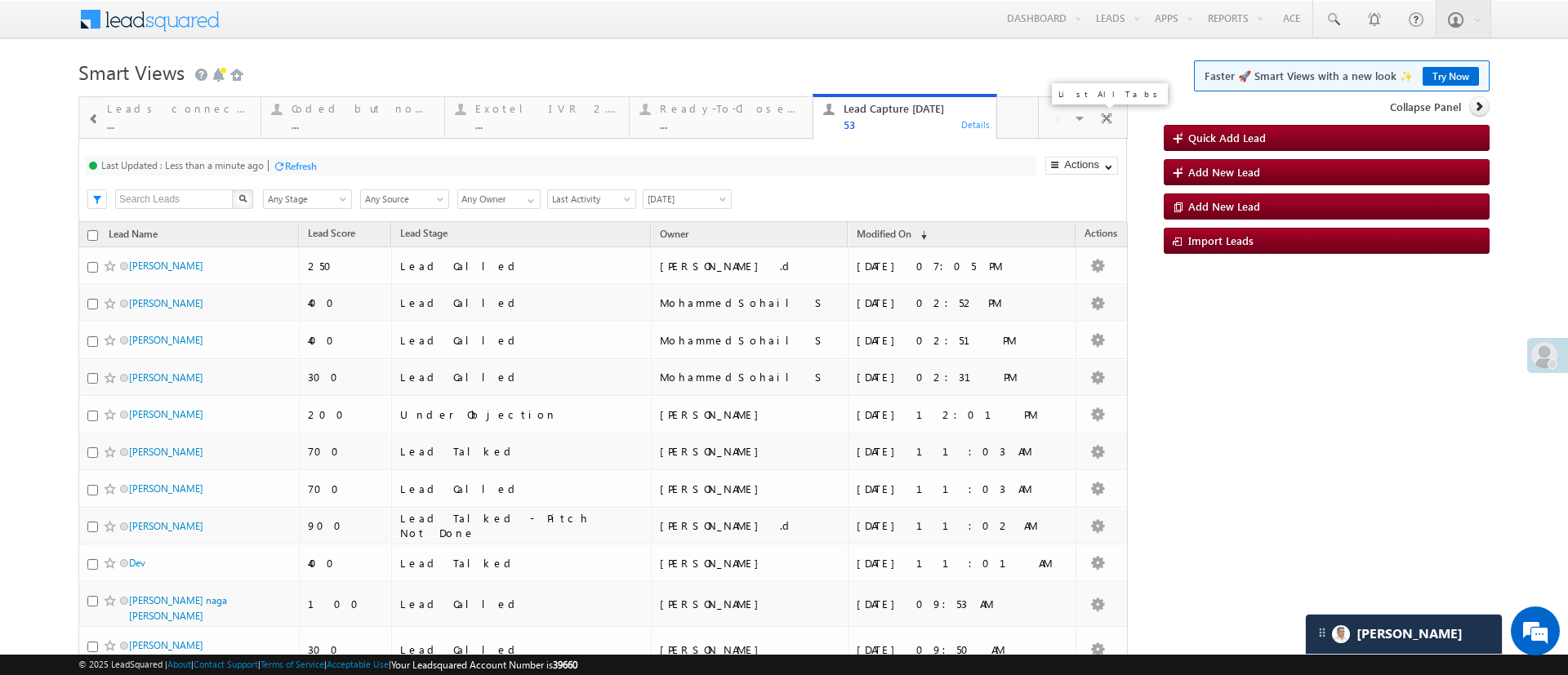
click at [1073, 119] on span at bounding box center [1080, 120] width 16 height 34
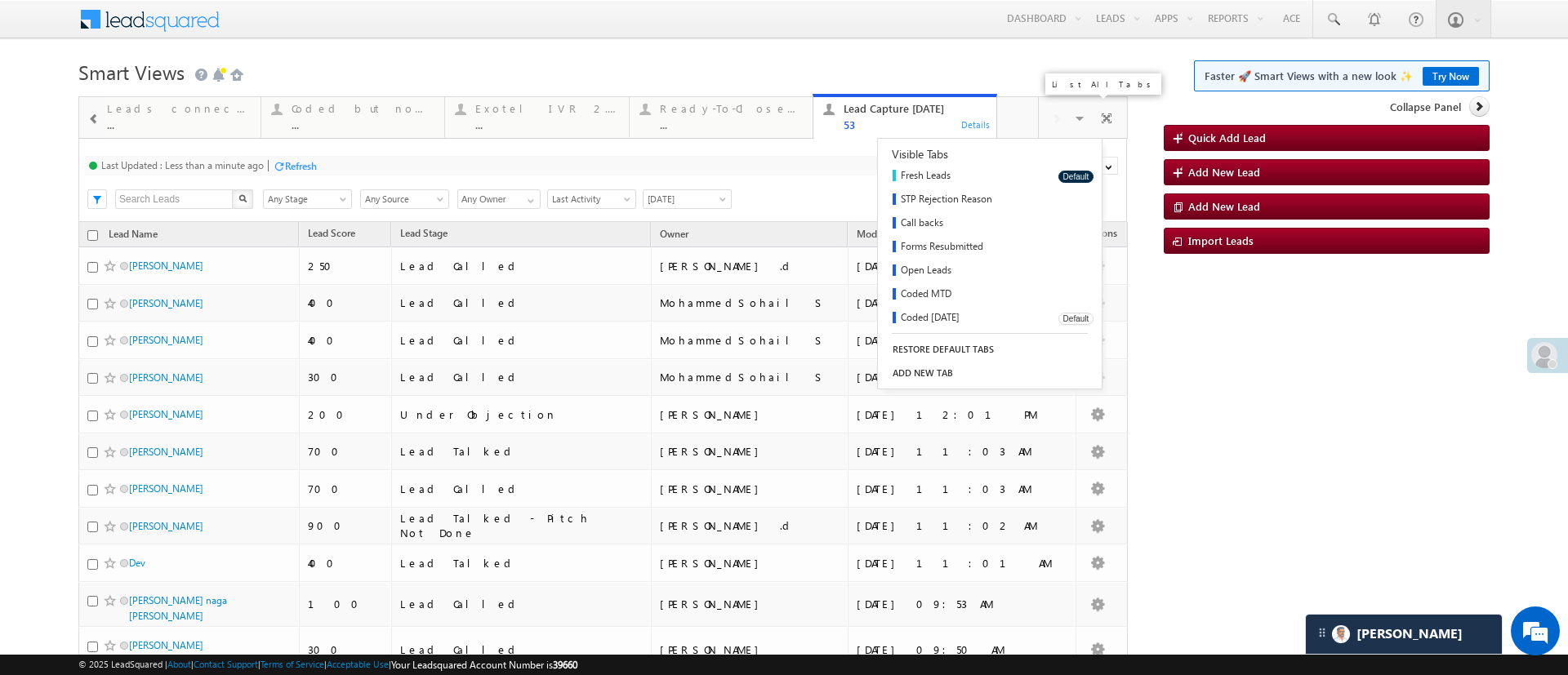
click at [958, 312] on link "Coded Today" at bounding box center [961, 319] width 168 height 24
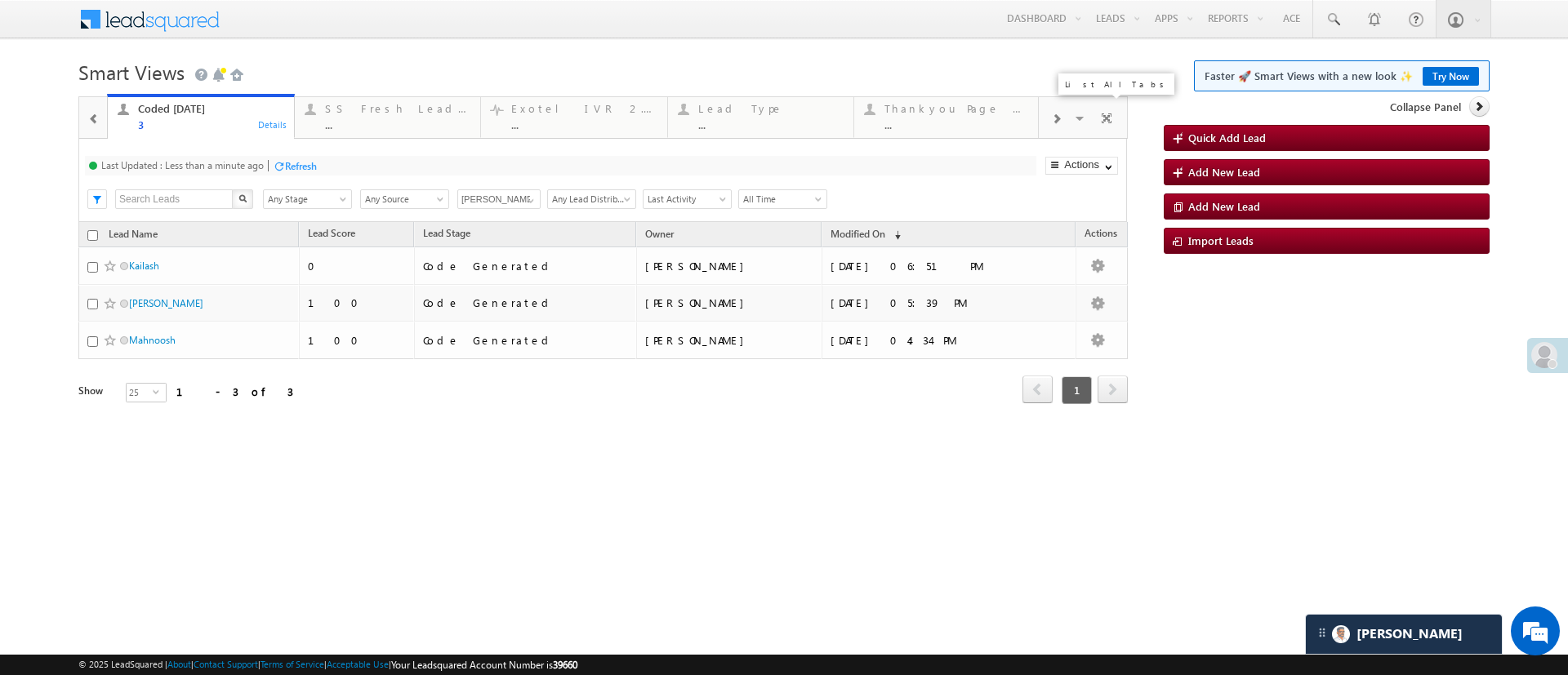
click at [1081, 119] on span at bounding box center [1080, 120] width 16 height 34
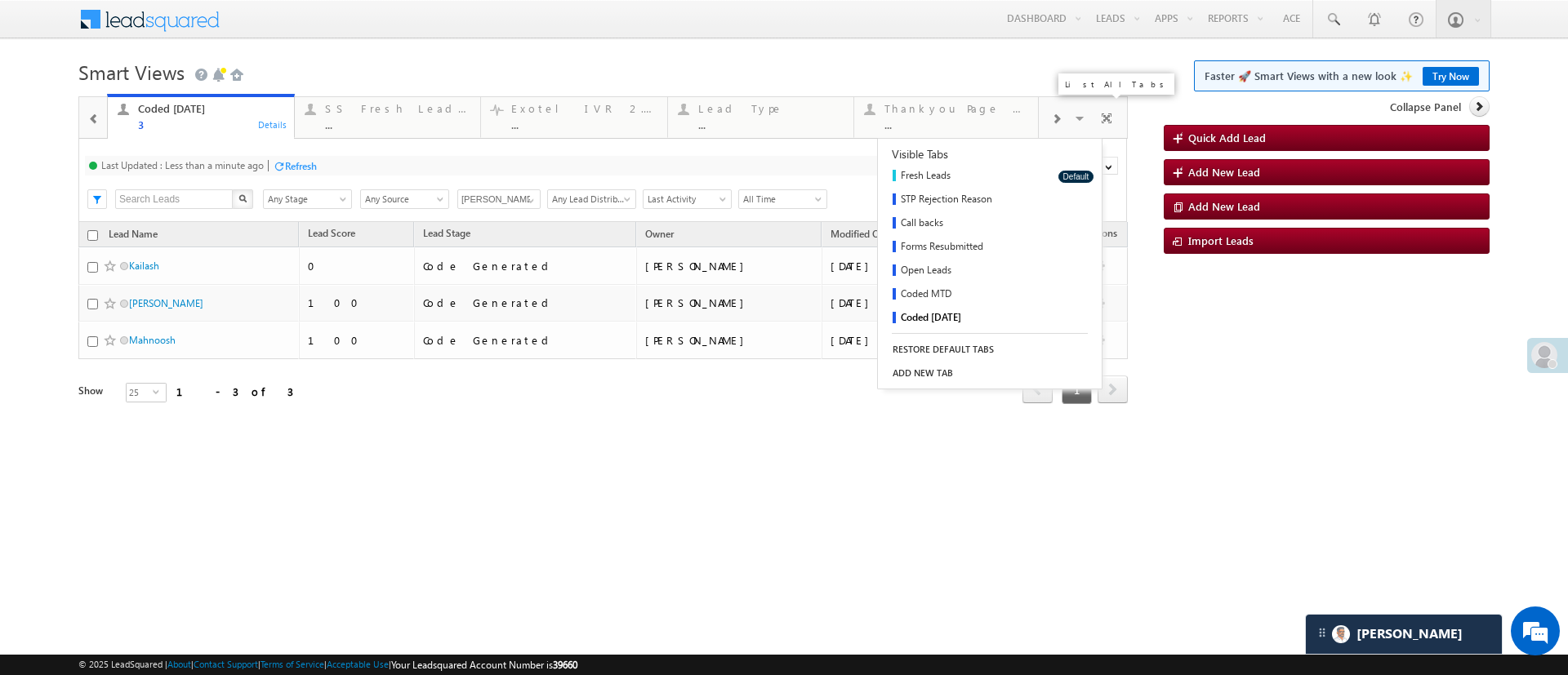
click at [960, 170] on link "Fresh Leads" at bounding box center [961, 177] width 168 height 24
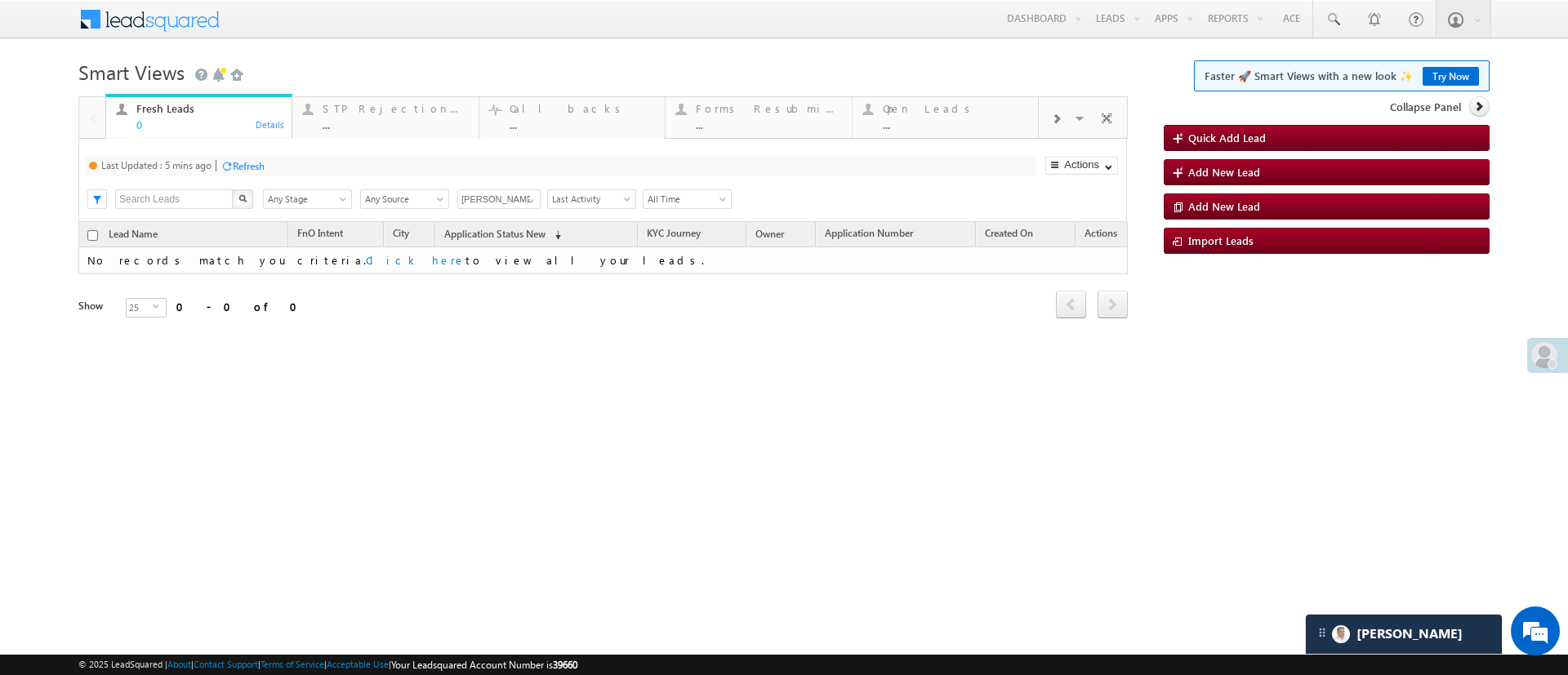
click at [269, 167] on div "Last Updated : 5 mins ago Refresh Refreshing..." at bounding box center [560, 165] width 951 height 19
click at [260, 166] on div "Refresh" at bounding box center [249, 166] width 32 height 13
click at [300, 161] on div "Refresh" at bounding box center [301, 166] width 32 height 13
click at [531, 206] on span at bounding box center [531, 201] width 13 height 13
click at [502, 218] on link "Any Owner" at bounding box center [500, 218] width 84 height 18
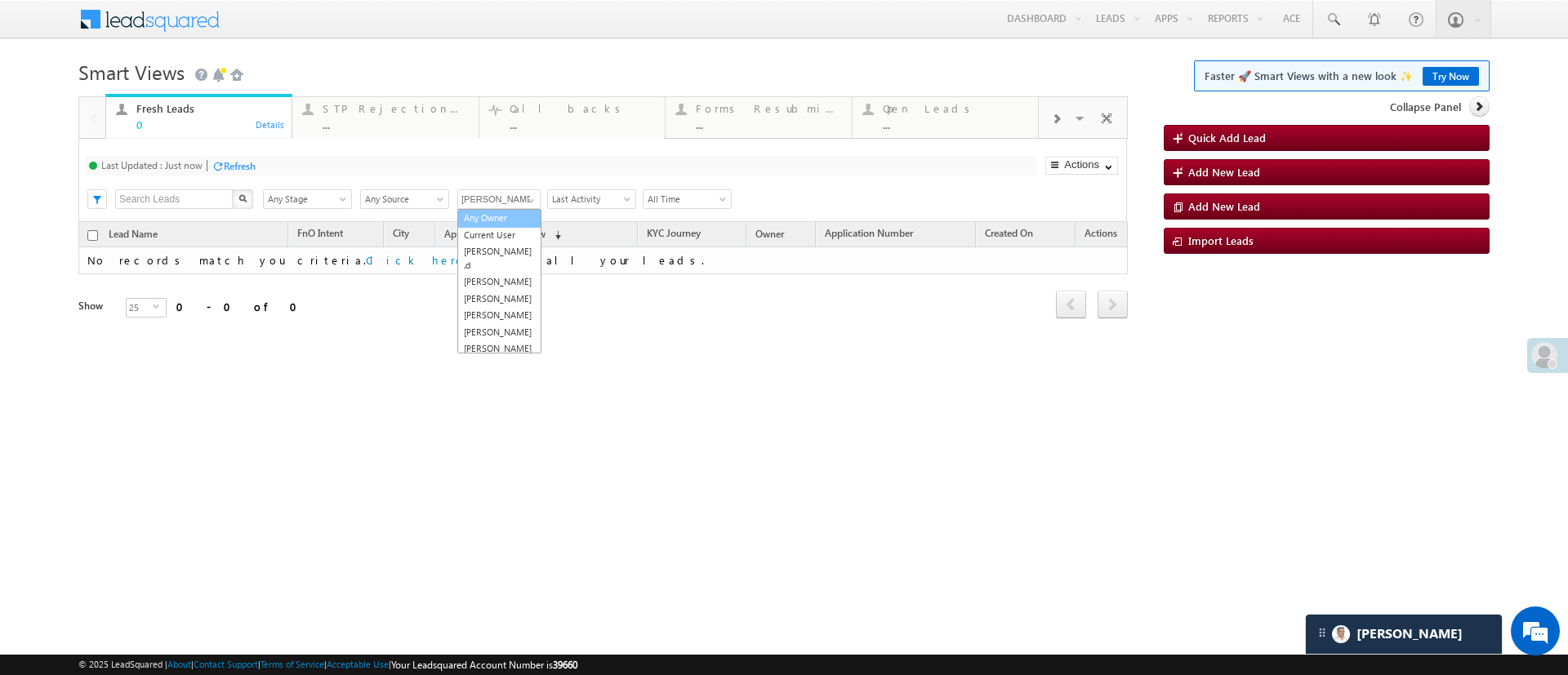
type input "Any Owner"
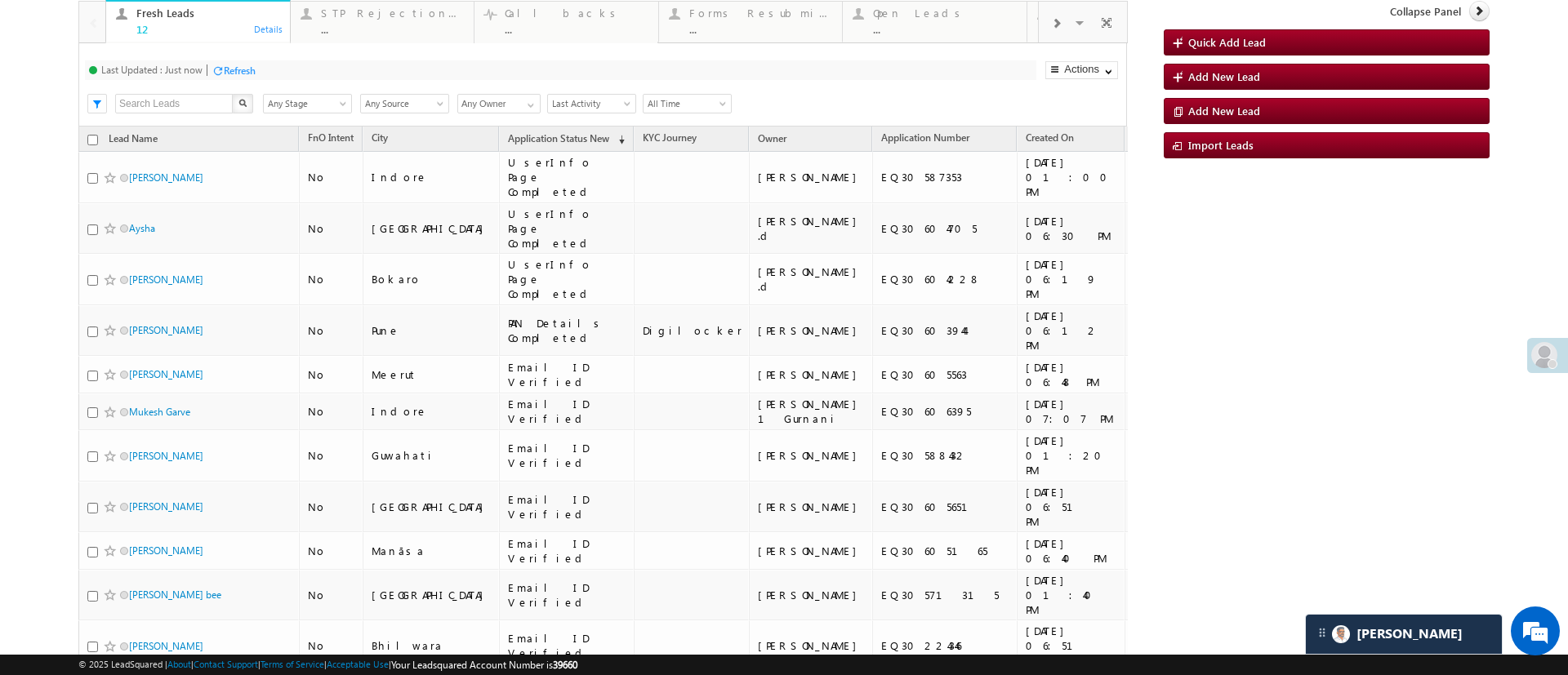
scroll to position [95, 0]
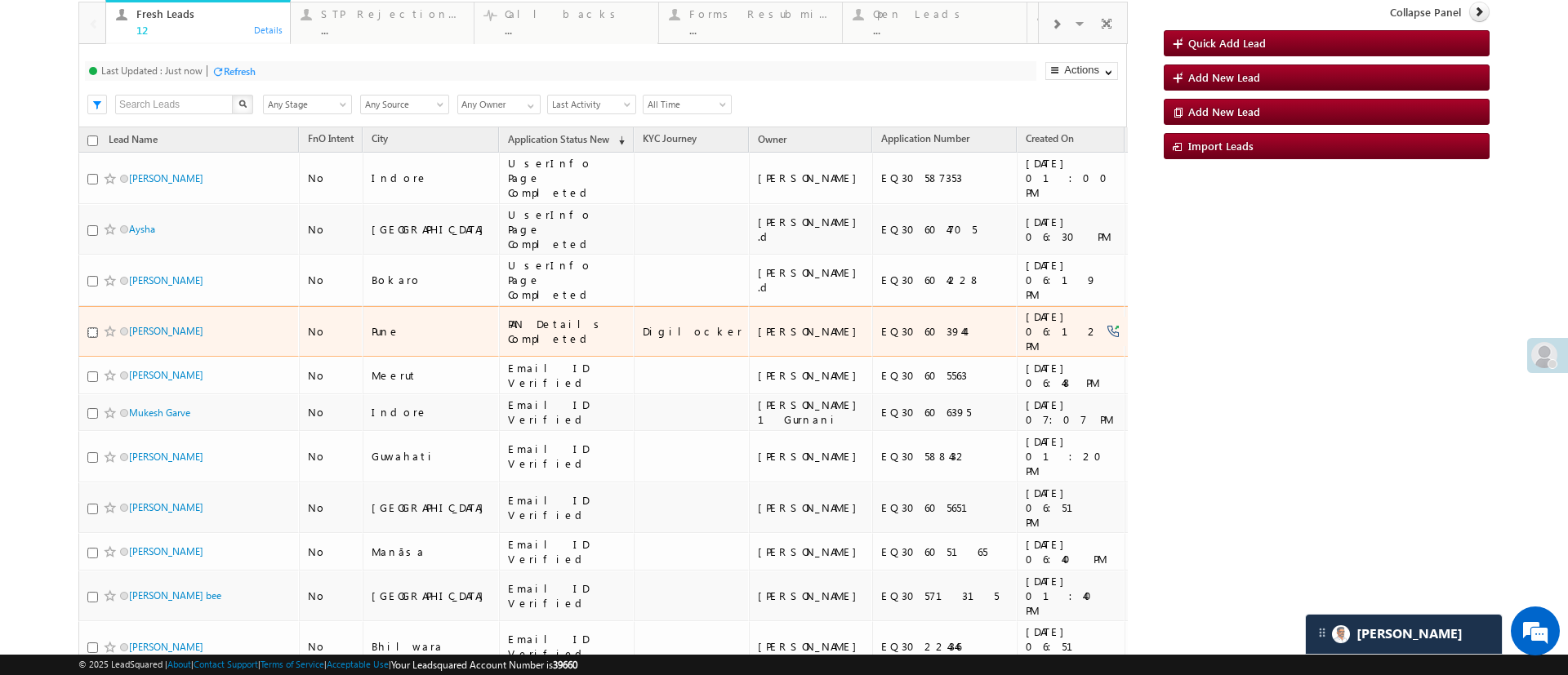
click at [97, 327] on input "checkbox" at bounding box center [93, 332] width 11 height 11
checkbox input "true"
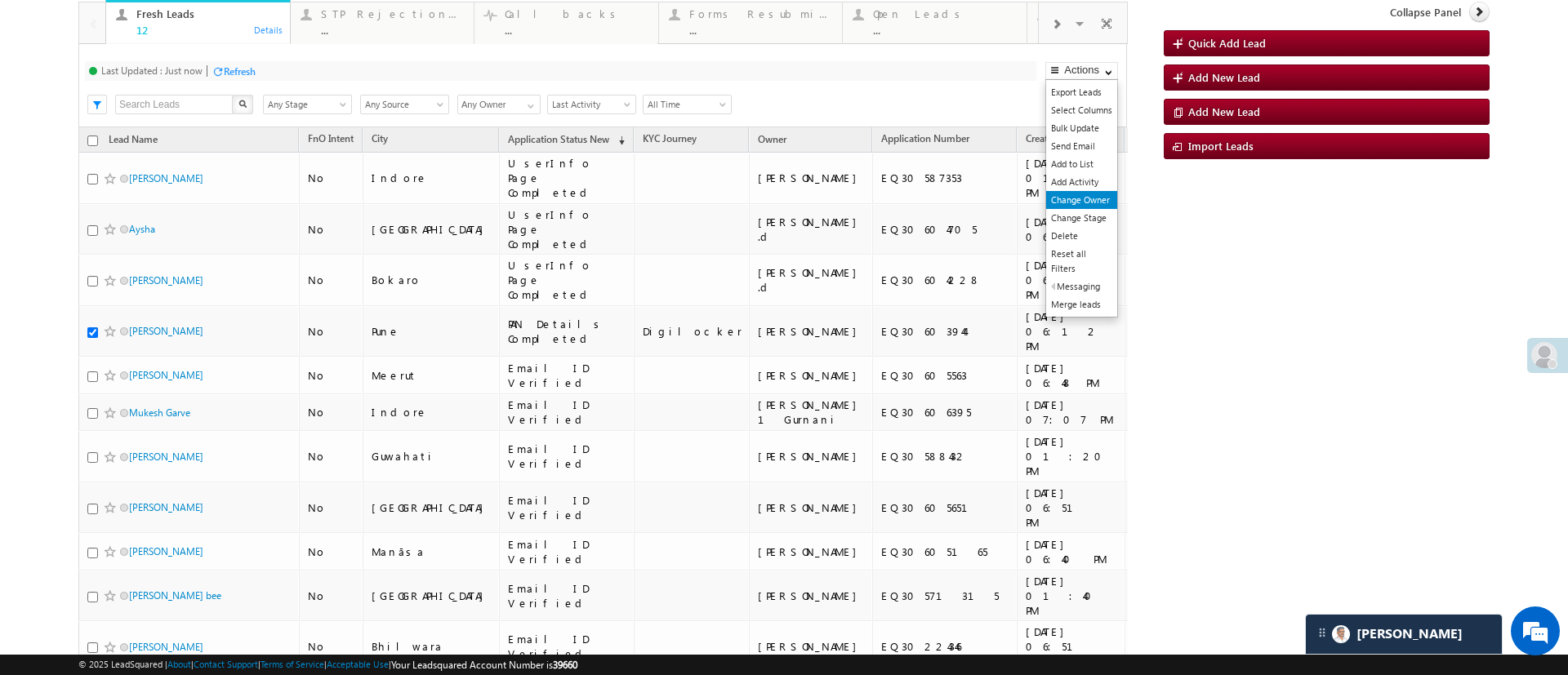
click at [1086, 197] on link "Change Owner" at bounding box center [1081, 199] width 71 height 18
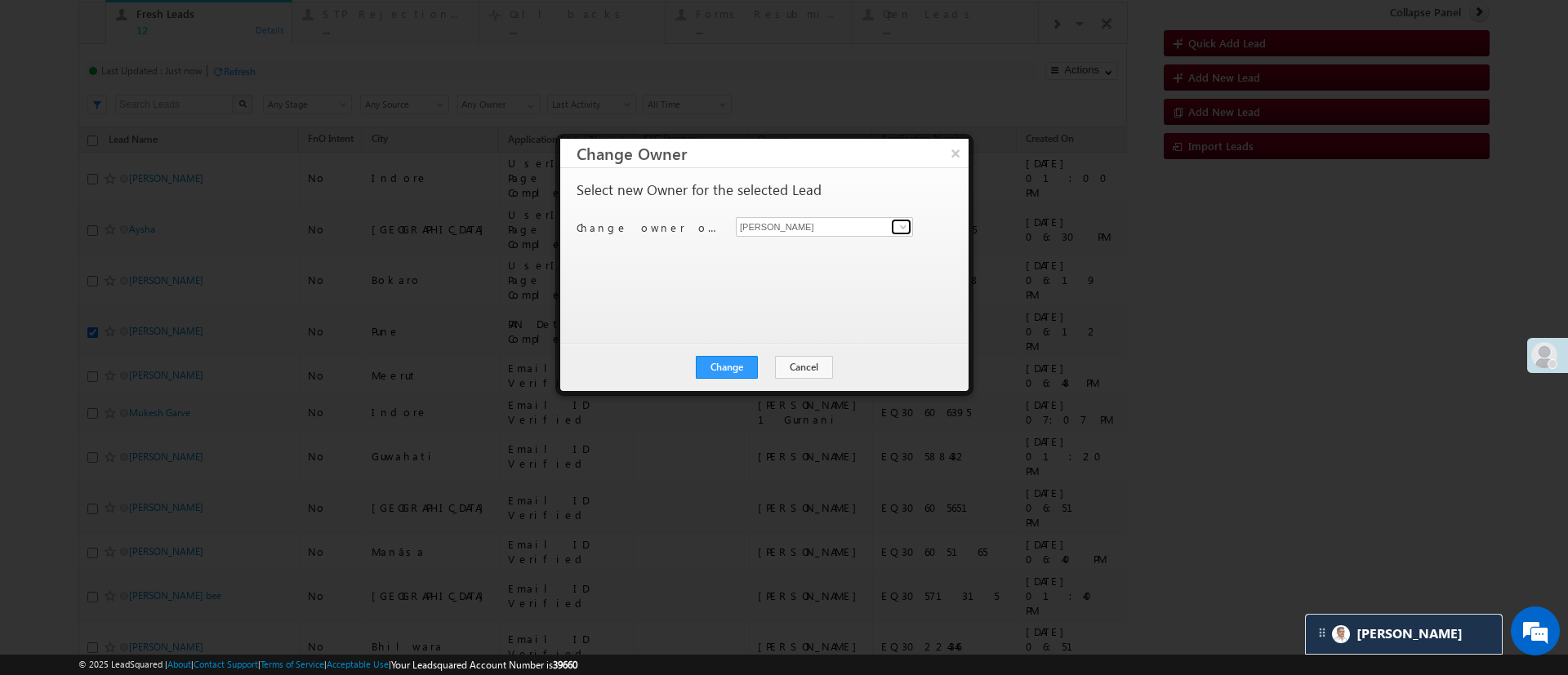
click at [906, 225] on span at bounding box center [903, 227] width 13 height 13
click at [853, 247] on link "Aakansha .d Aakansha.D@angelbroking.com" at bounding box center [824, 251] width 177 height 31
type input "Aakansha .d"
click at [740, 365] on button "Change" at bounding box center [727, 367] width 62 height 23
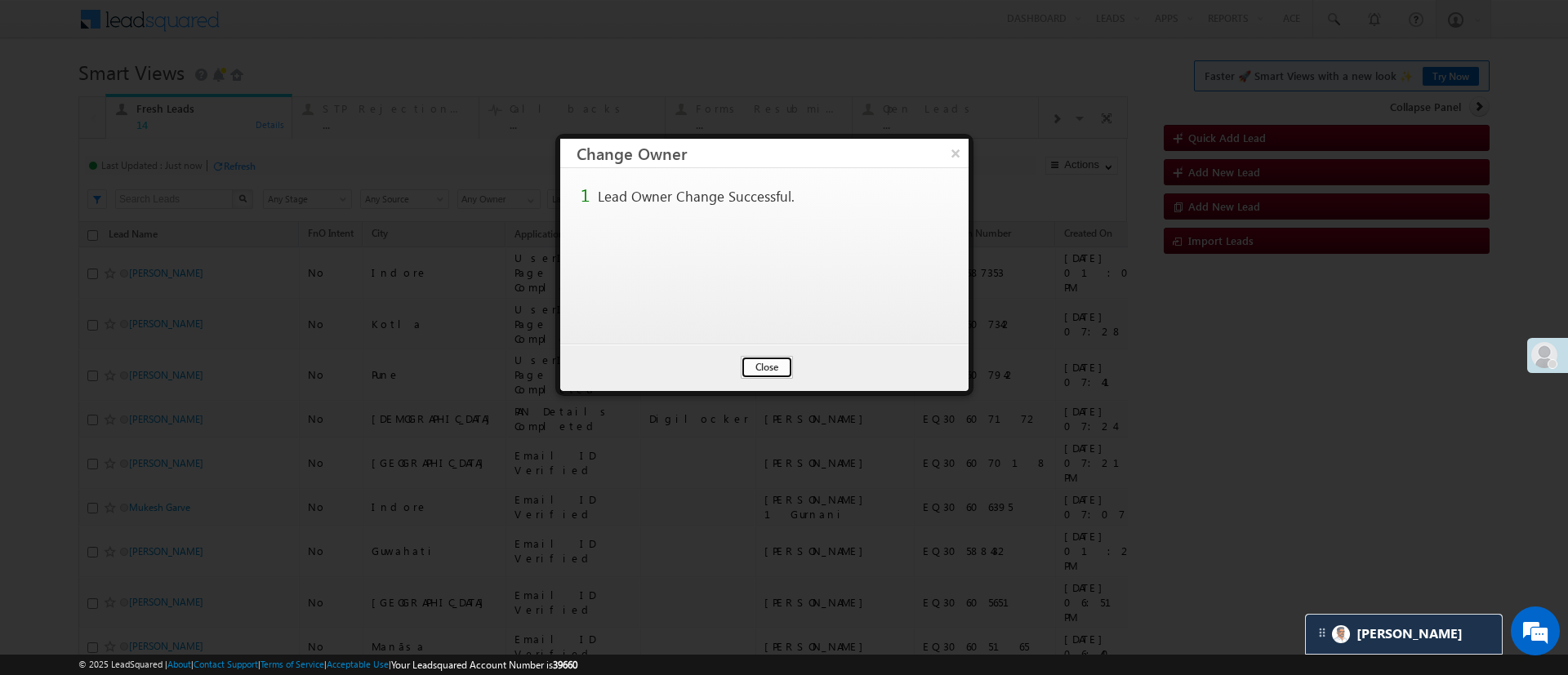
click at [756, 356] on button "Close" at bounding box center [766, 367] width 52 height 23
